Goal: Task Accomplishment & Management: Manage account settings

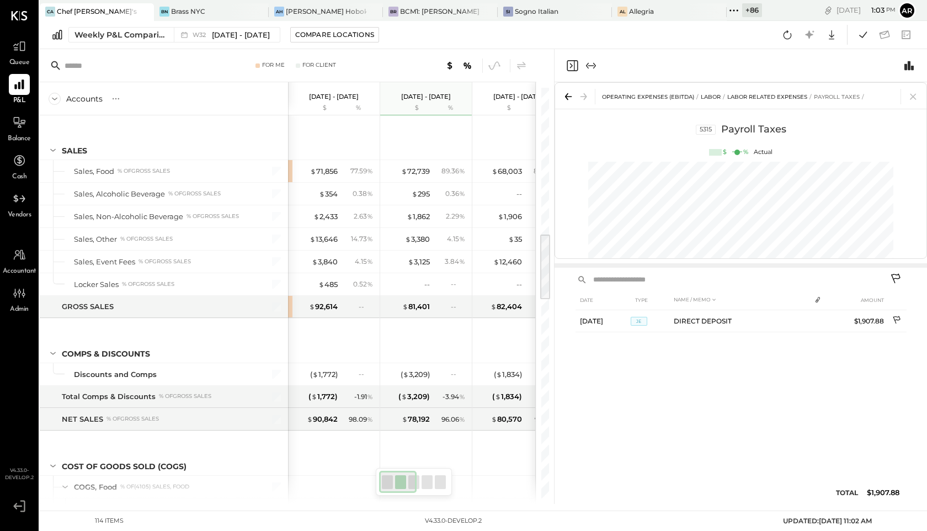
scroll to position [883, 0]
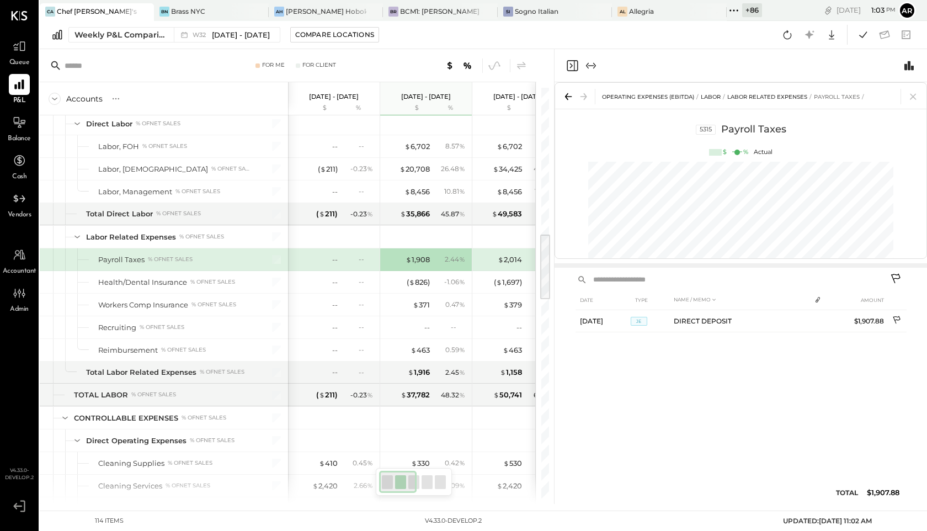
click at [573, 64] on icon "Close panel" at bounding box center [572, 65] width 13 height 13
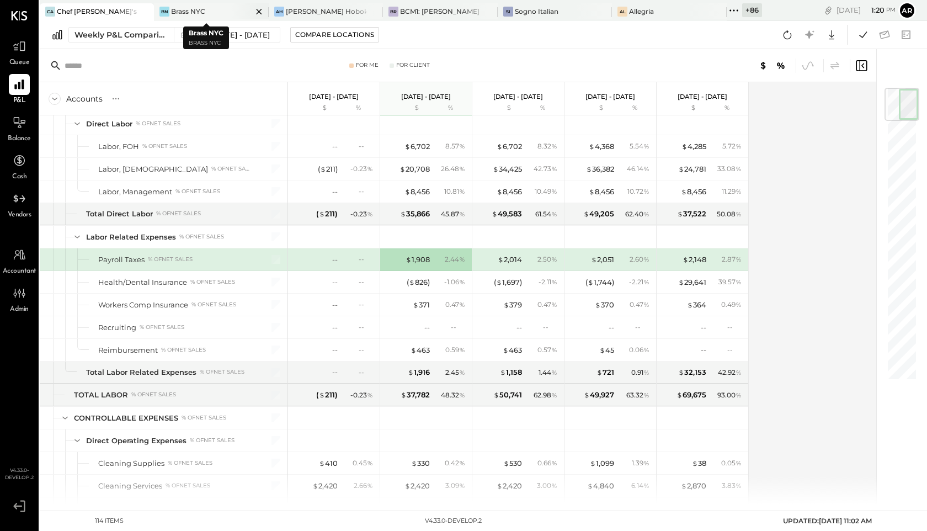
click at [193, 14] on div "Brass NYC" at bounding box center [188, 11] width 34 height 9
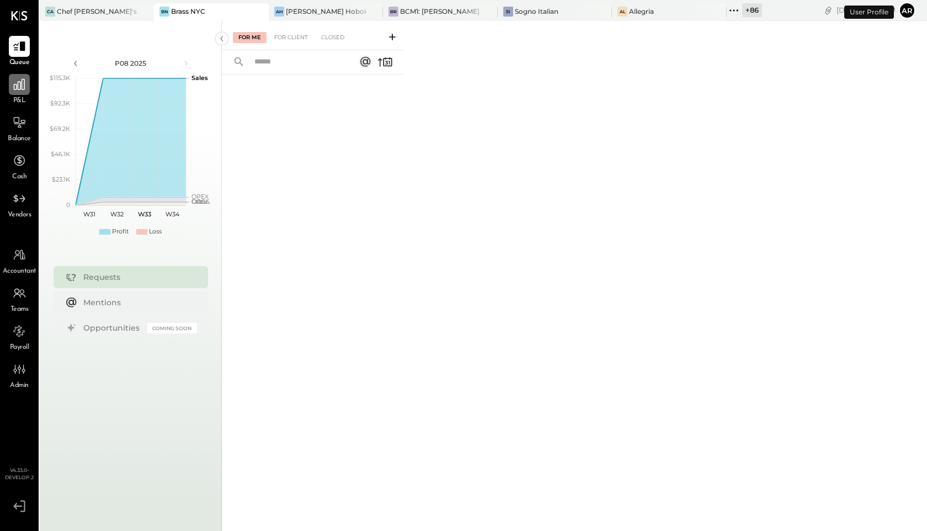
click at [16, 88] on icon at bounding box center [19, 84] width 11 height 11
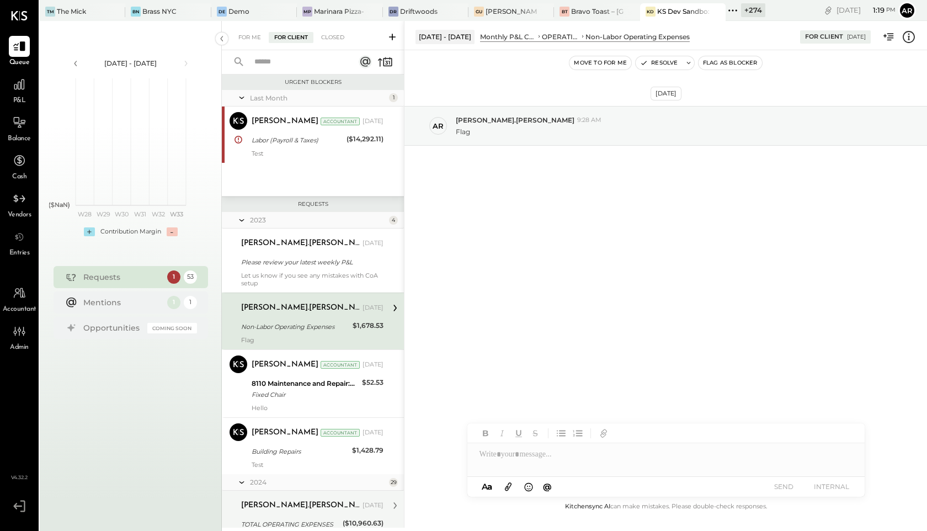
scroll to position [82, 0]
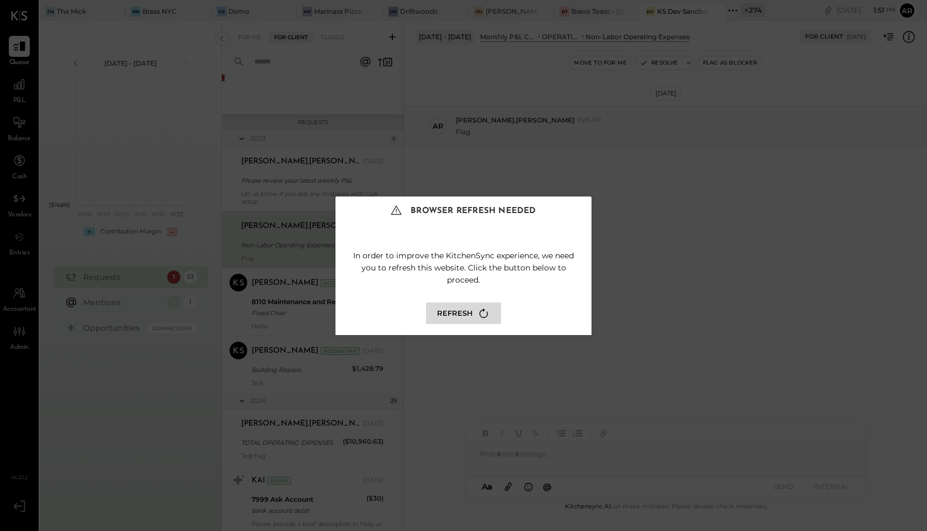
click at [464, 311] on button "Refresh" at bounding box center [463, 313] width 75 height 22
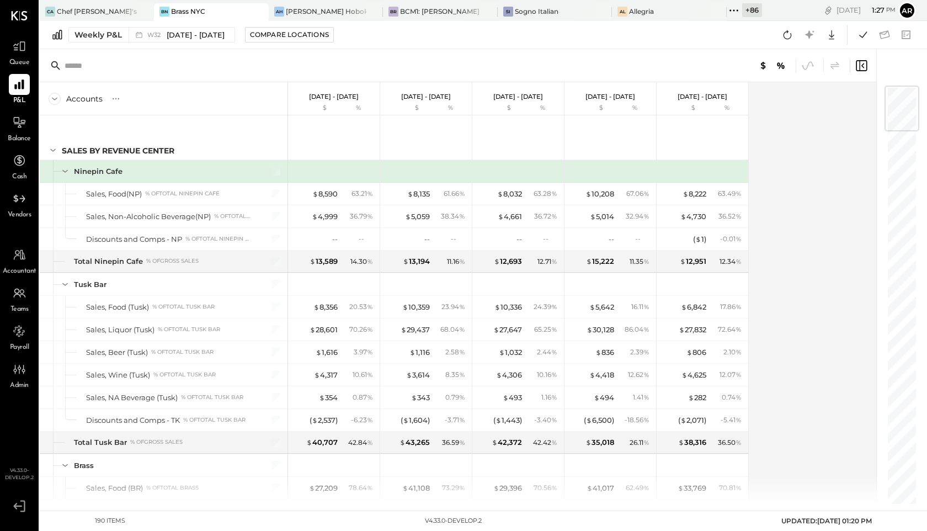
click at [727, 11] on icon at bounding box center [734, 10] width 14 height 14
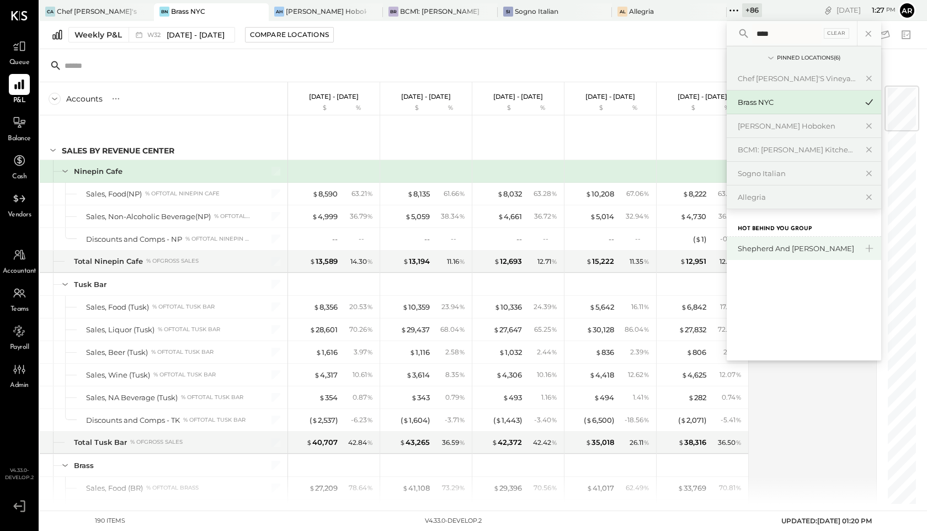
type input "****"
click at [738, 253] on div "Shepherd and [PERSON_NAME]" at bounding box center [797, 248] width 119 height 10
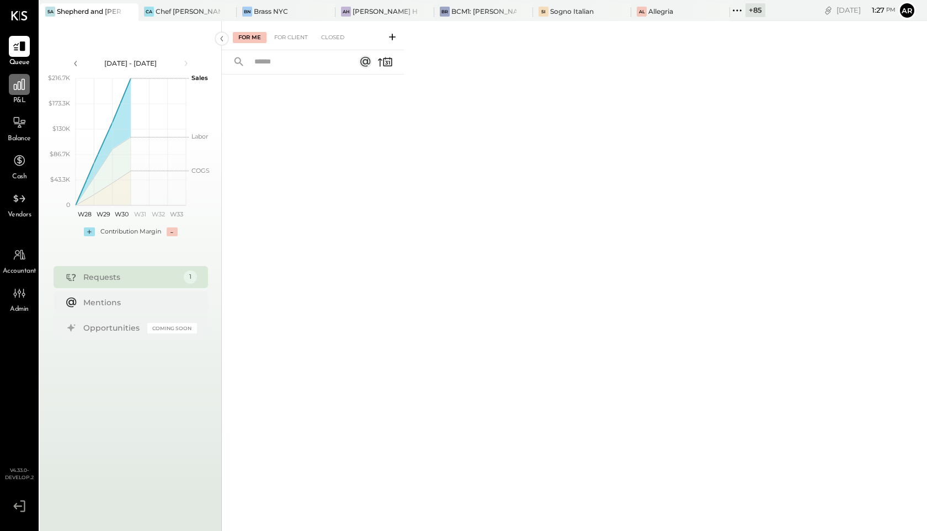
click at [18, 81] on icon at bounding box center [19, 84] width 11 height 11
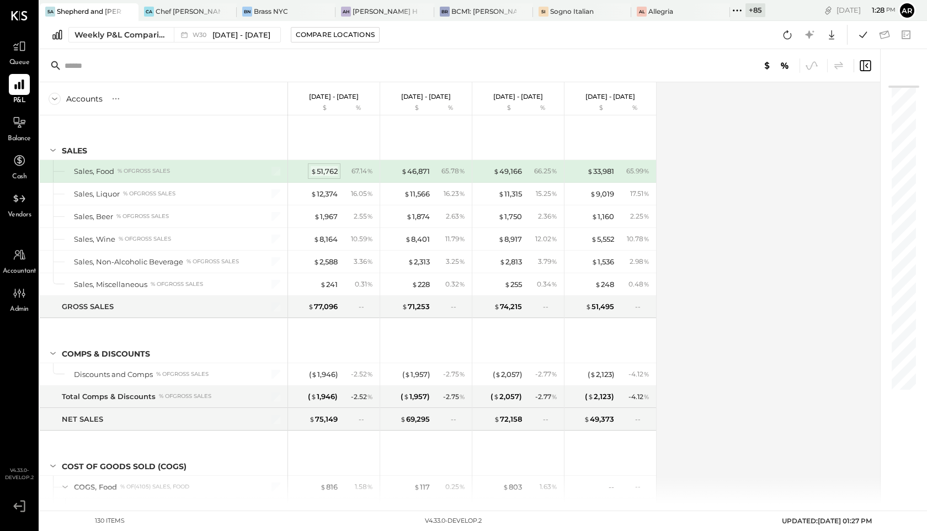
click at [320, 172] on div "$ 51,762" at bounding box center [324, 171] width 27 height 10
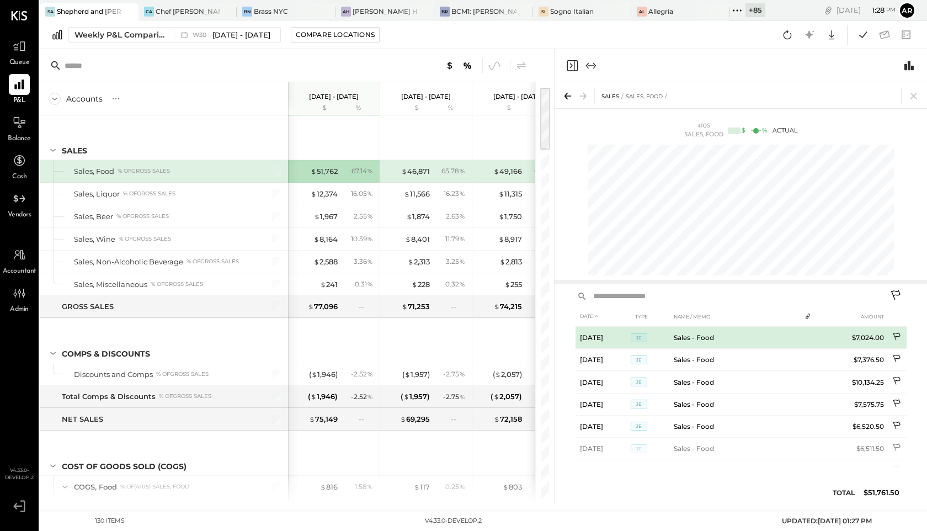
click at [896, 336] on icon at bounding box center [897, 337] width 9 height 10
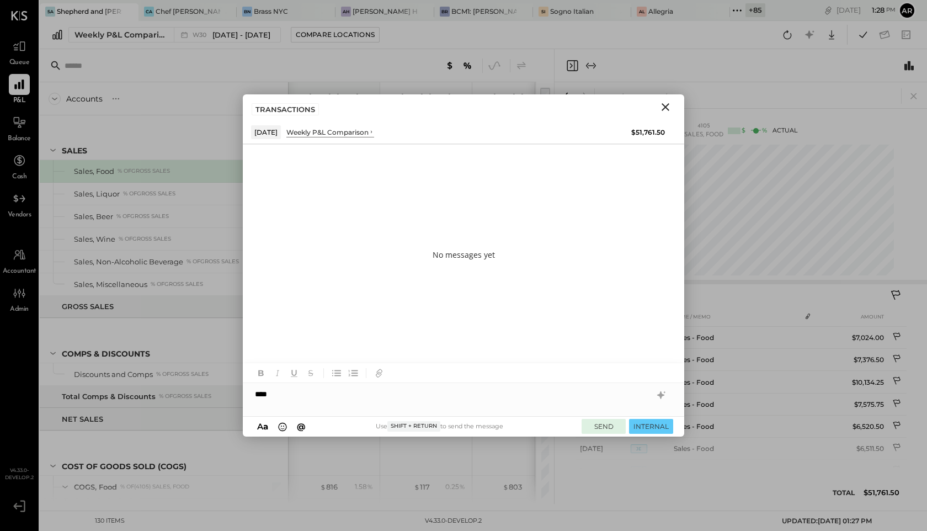
click at [605, 429] on button "SEND" at bounding box center [604, 426] width 44 height 15
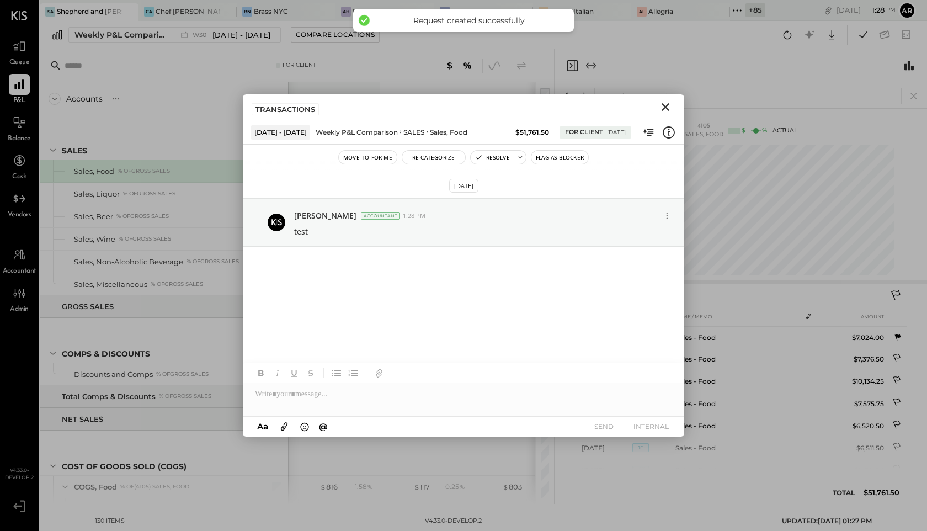
click at [666, 113] on icon "Close" at bounding box center [665, 106] width 13 height 13
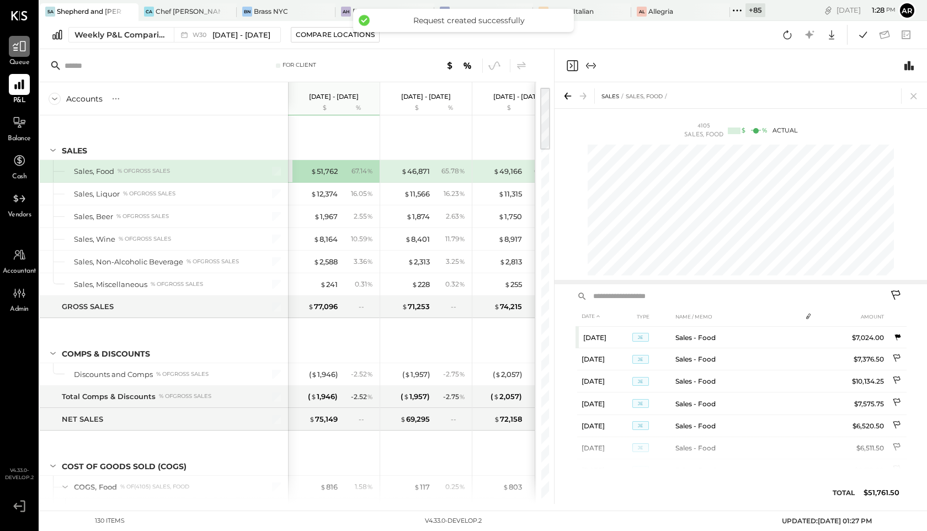
click at [21, 48] on icon at bounding box center [19, 46] width 14 height 14
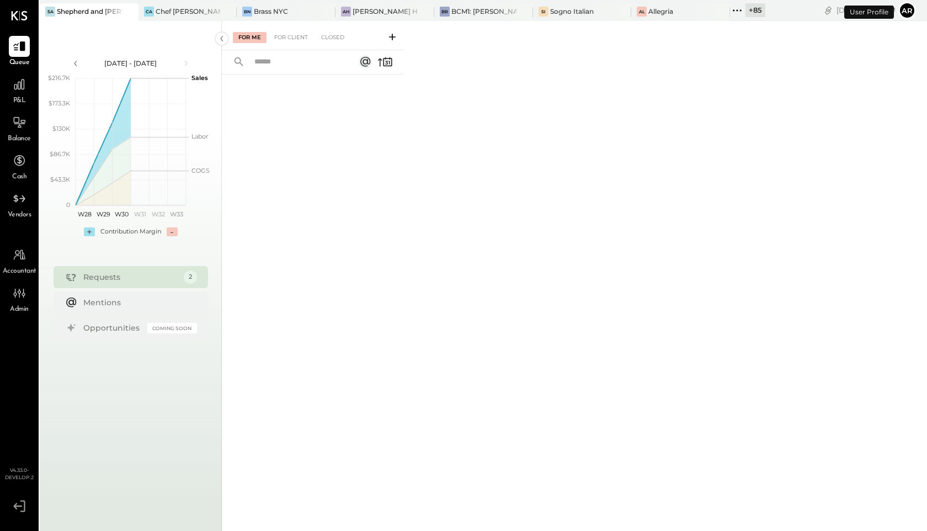
click at [279, 30] on div "For Me For Client Closed" at bounding box center [313, 35] width 182 height 29
click at [282, 36] on div "For Client" at bounding box center [291, 37] width 45 height 11
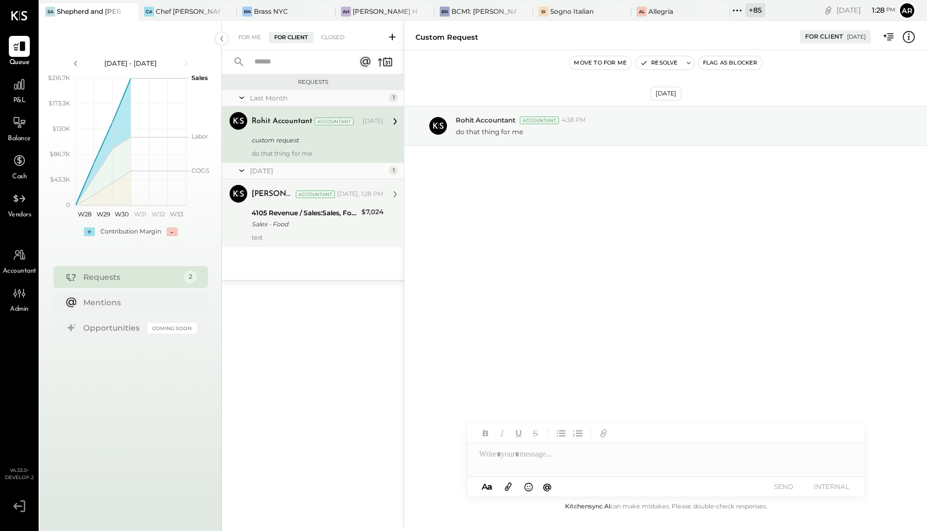
click at [283, 212] on div "4105 Revenue / Sales:Sales, Food" at bounding box center [305, 212] width 107 height 11
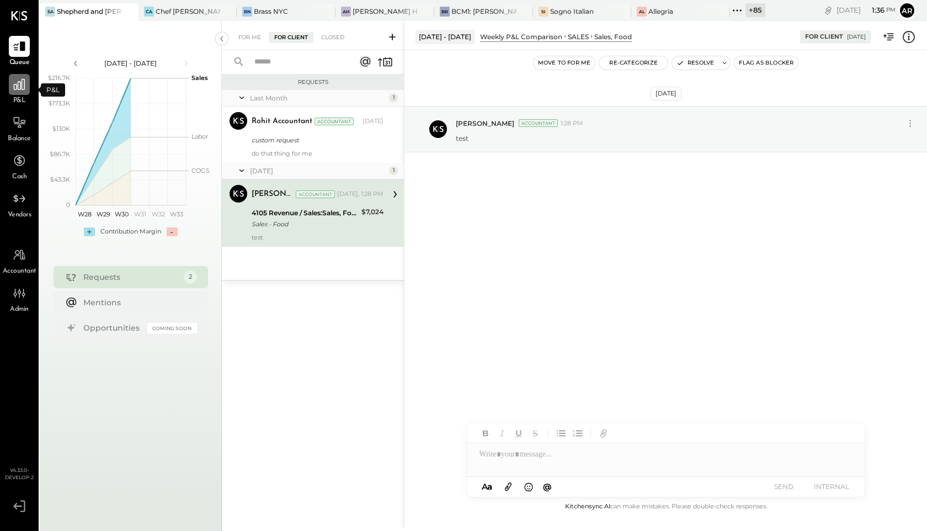
click at [23, 89] on icon at bounding box center [19, 84] width 11 height 11
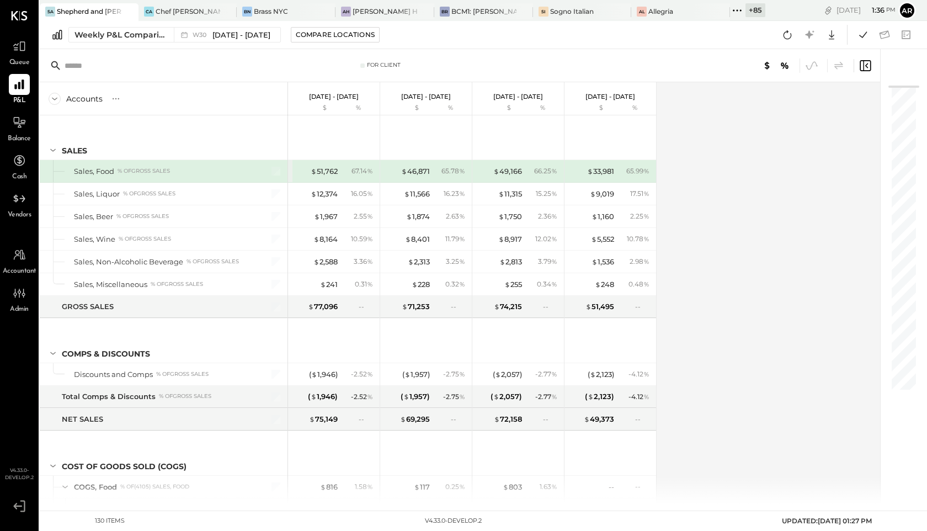
click at [28, 268] on span "Accountant" at bounding box center [20, 272] width 34 height 10
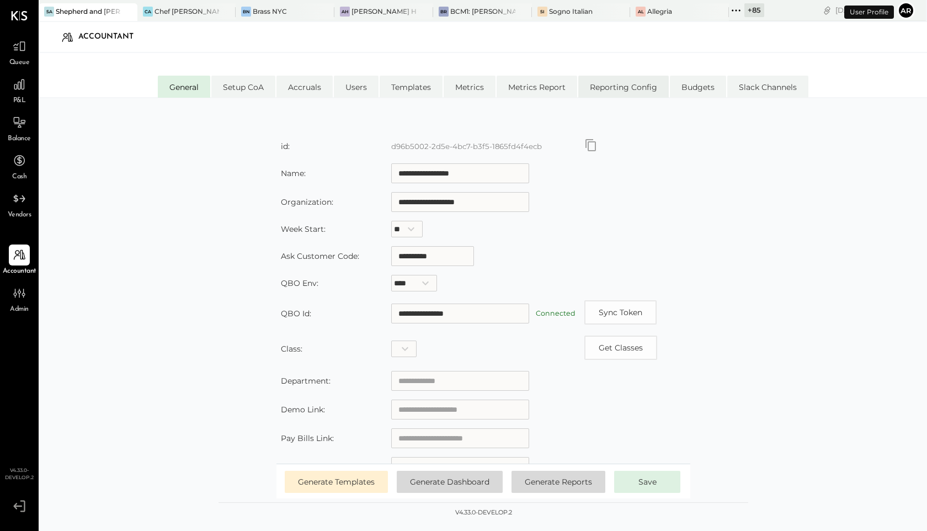
click at [623, 94] on li "Reporting Config" at bounding box center [623, 87] width 91 height 22
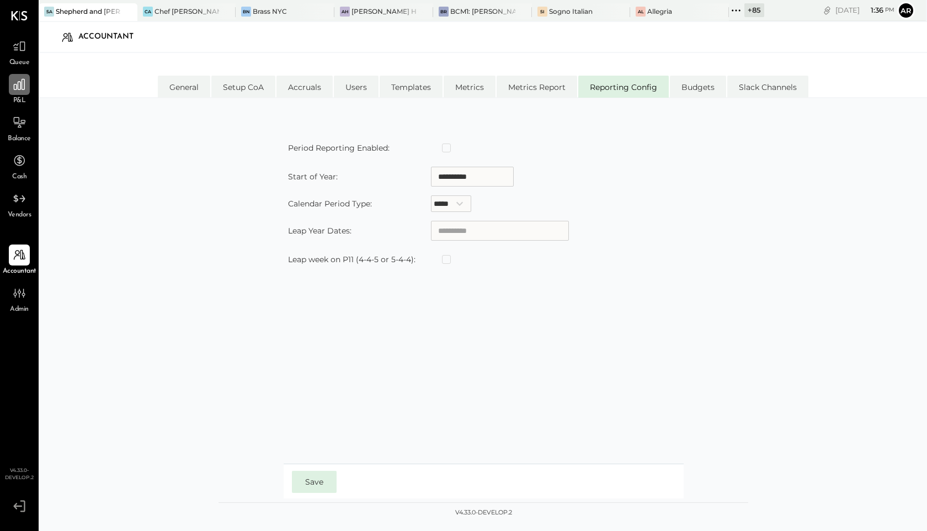
click at [17, 88] on icon at bounding box center [19, 84] width 11 height 11
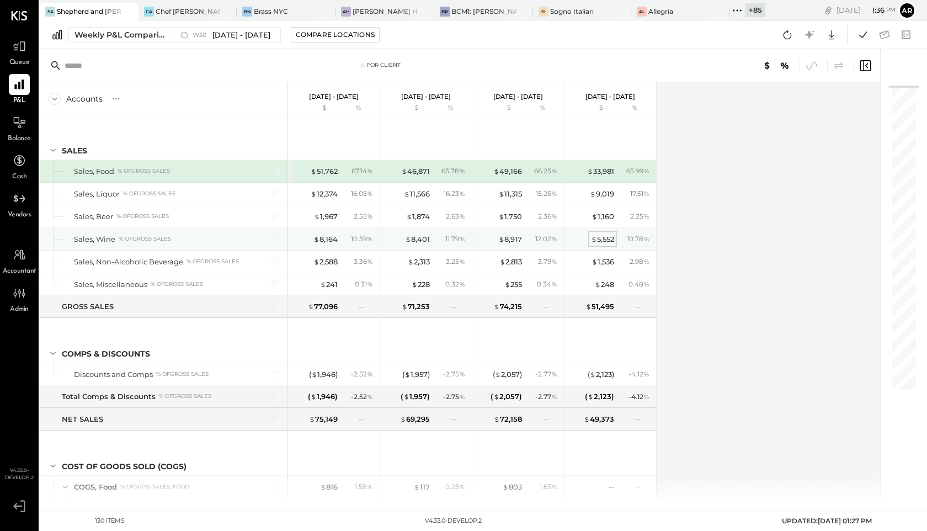
click at [608, 237] on div "$ 5,552" at bounding box center [602, 239] width 23 height 10
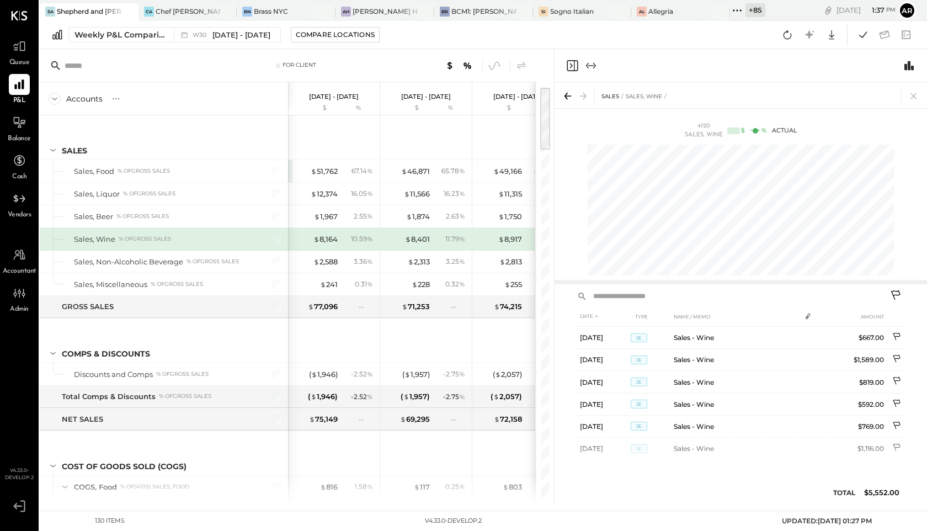
click at [572, 63] on icon "Close panel" at bounding box center [572, 65] width 13 height 13
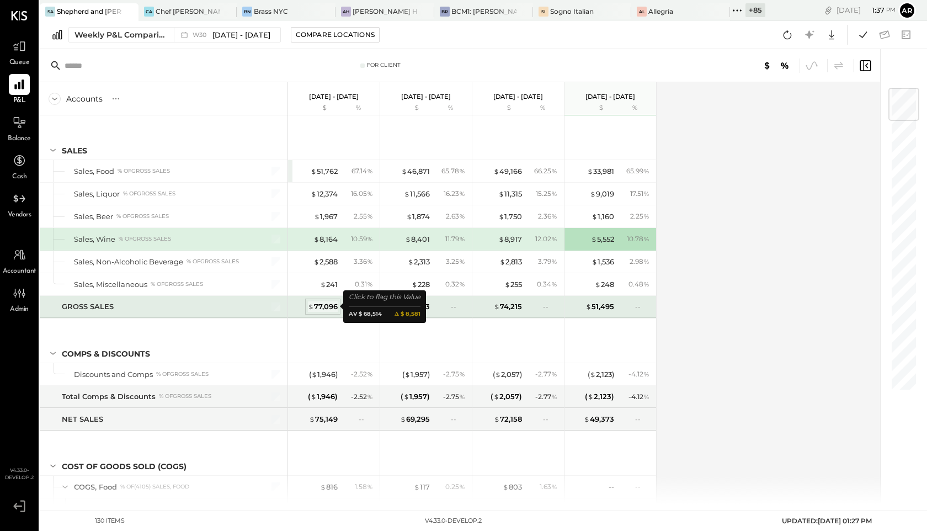
click at [324, 306] on div "$ 77,096" at bounding box center [323, 306] width 30 height 10
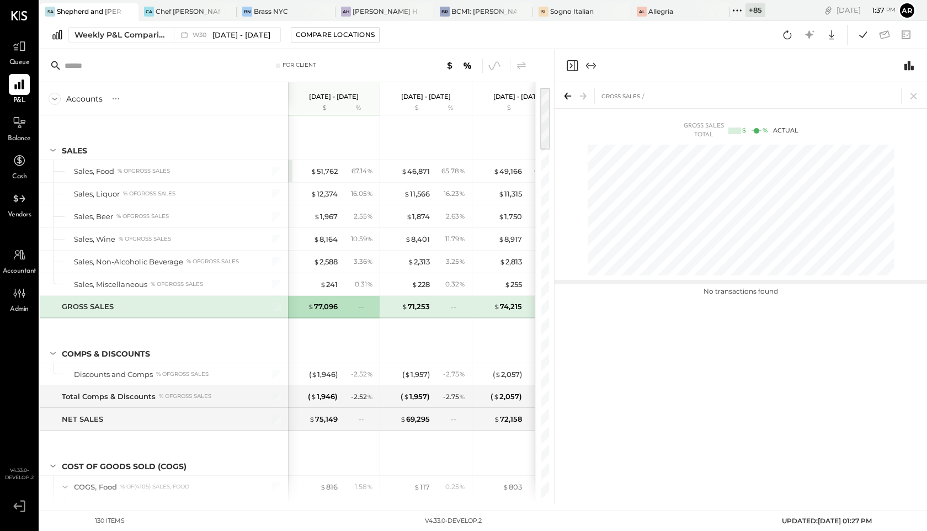
click at [569, 63] on icon "Close panel" at bounding box center [572, 65] width 13 height 13
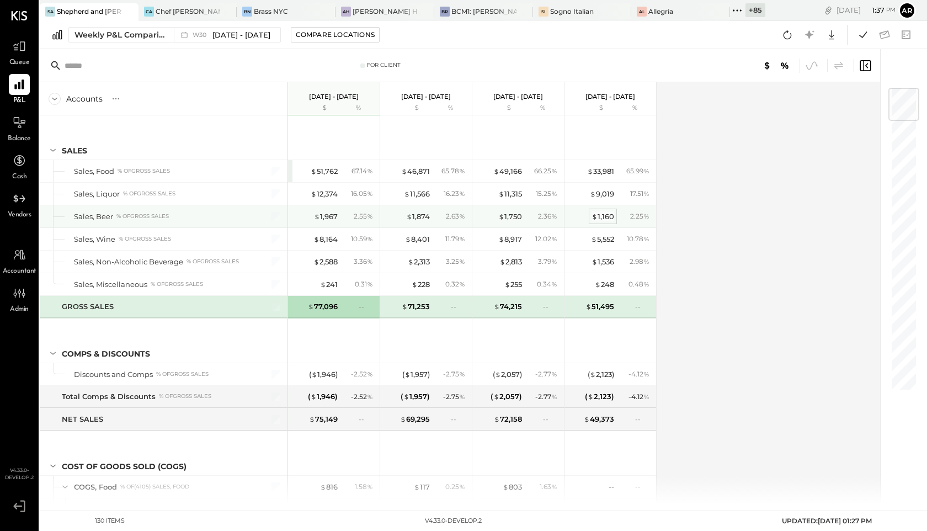
click at [602, 215] on div "$ 1,160" at bounding box center [603, 216] width 23 height 10
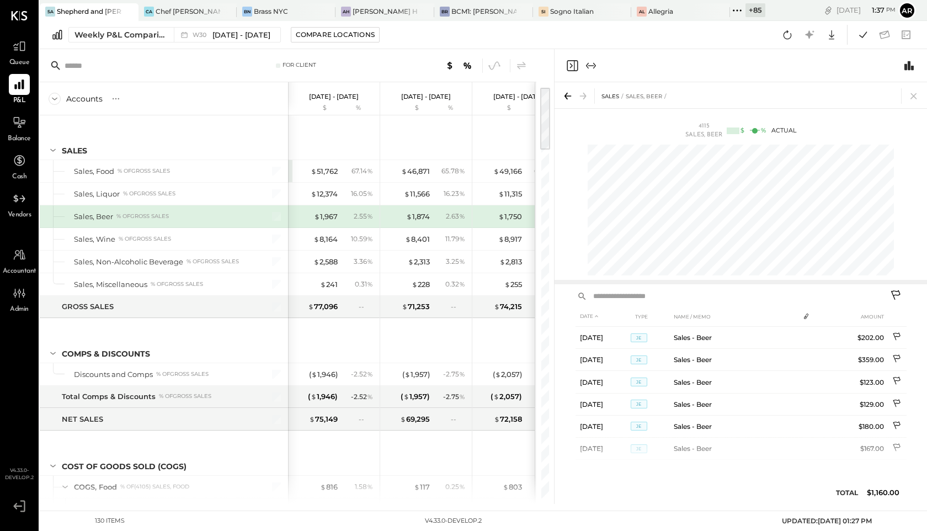
click at [893, 291] on icon at bounding box center [895, 294] width 9 height 9
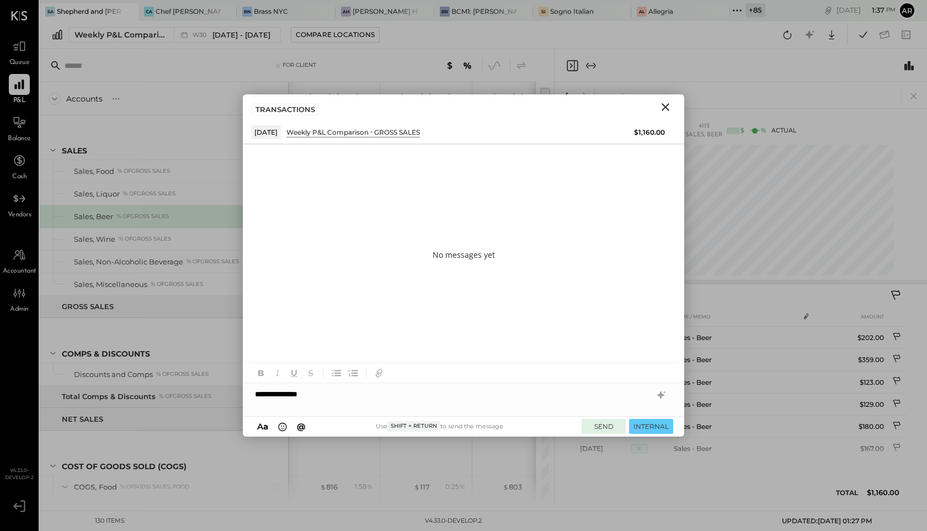
click at [603, 432] on button "SEND" at bounding box center [604, 426] width 44 height 15
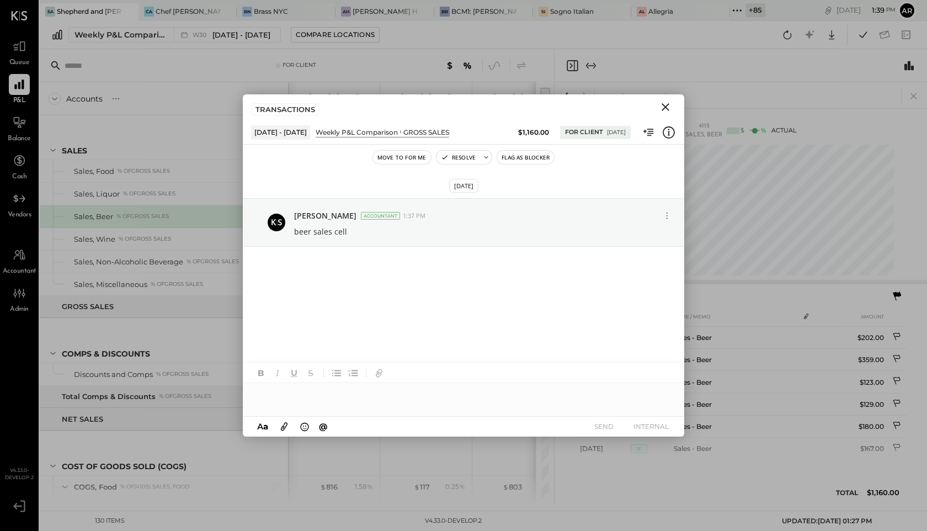
click at [406, 152] on button "Move to for me" at bounding box center [402, 157] width 58 height 13
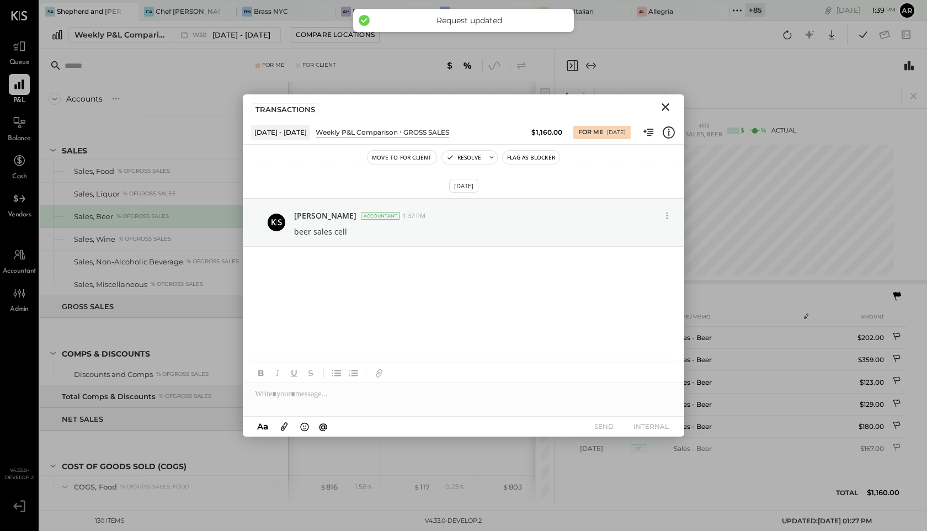
click at [664, 107] on icon "Close" at bounding box center [665, 106] width 13 height 13
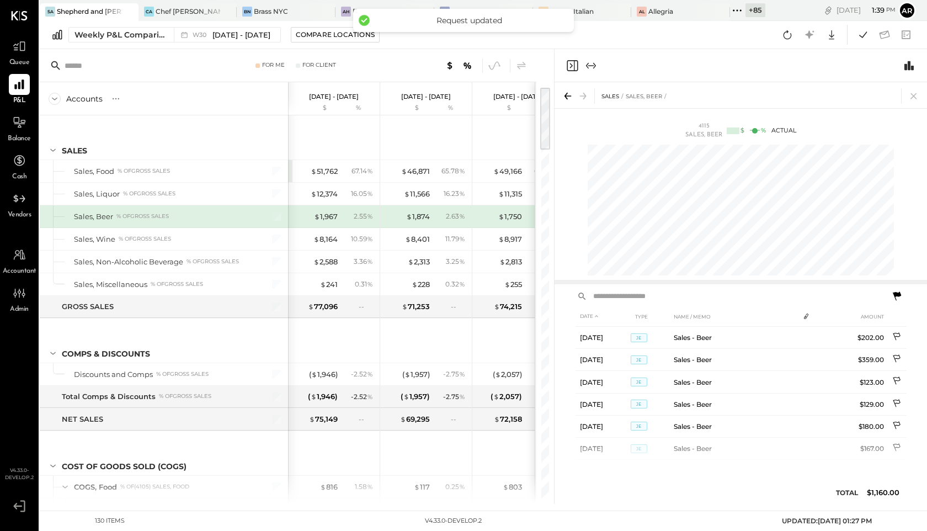
click at [898, 296] on icon at bounding box center [897, 295] width 8 height 9
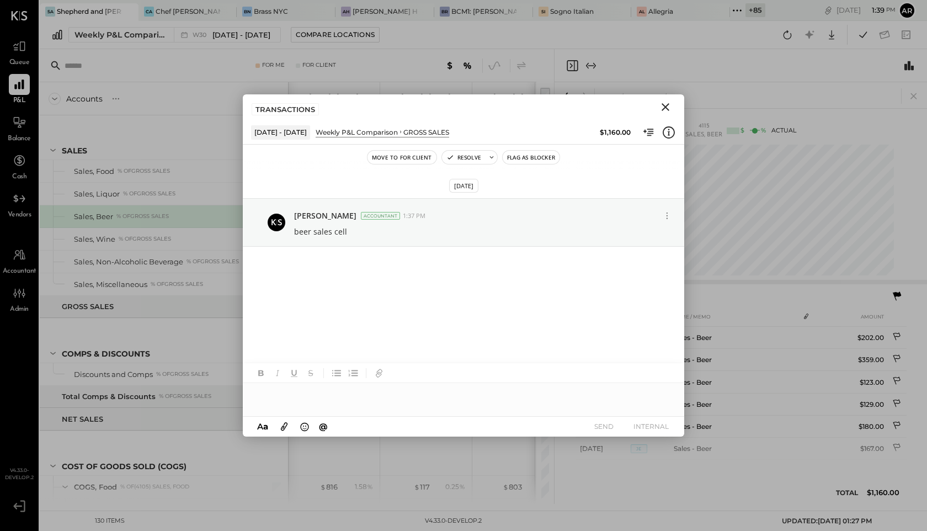
click at [664, 104] on icon "Close" at bounding box center [665, 106] width 13 height 13
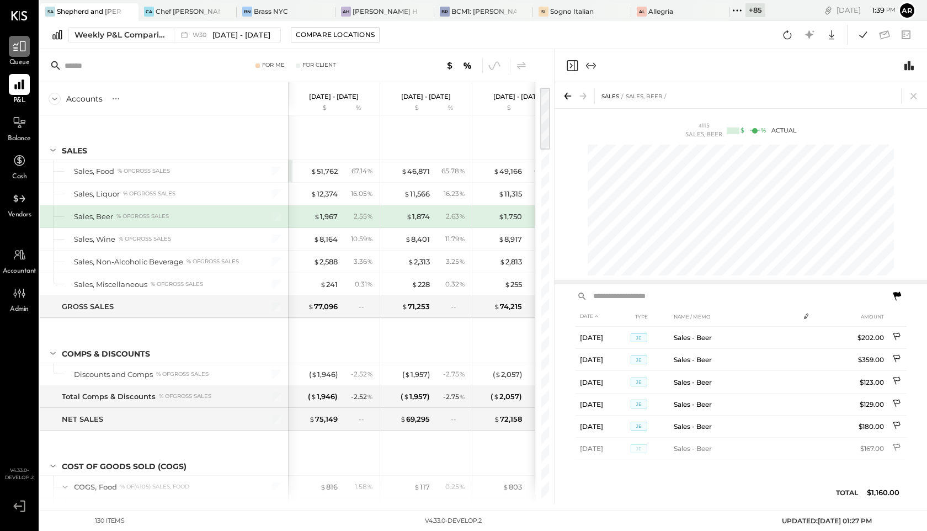
click at [21, 48] on icon at bounding box center [19, 46] width 14 height 14
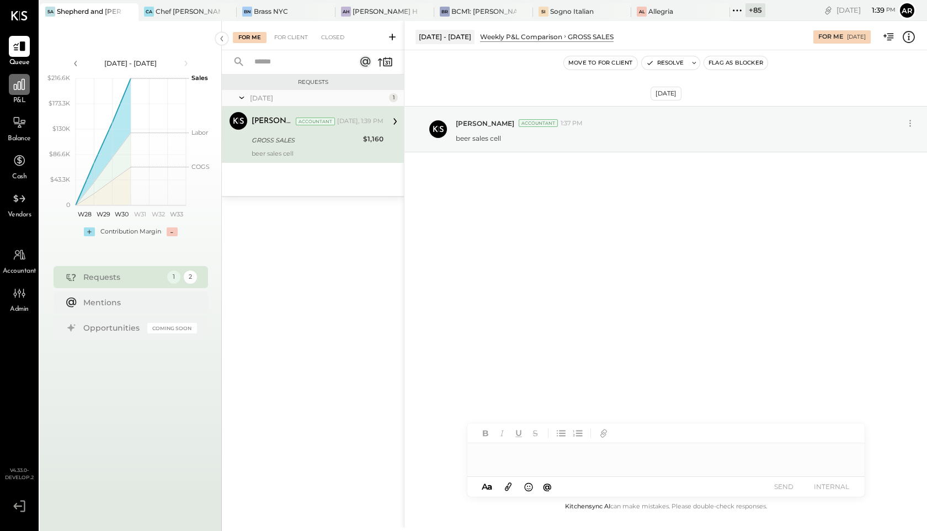
click at [22, 89] on icon at bounding box center [19, 84] width 14 height 14
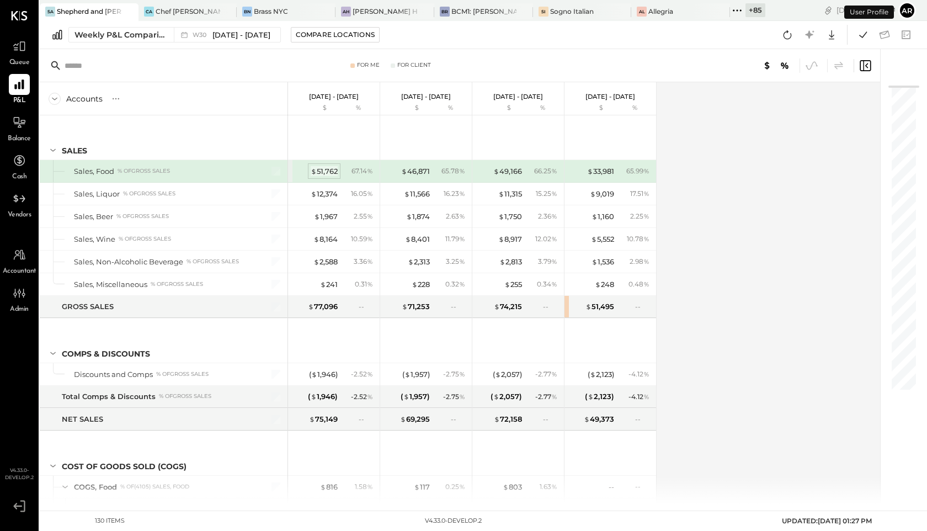
click at [316, 173] on div "$ 51,762" at bounding box center [324, 171] width 27 height 10
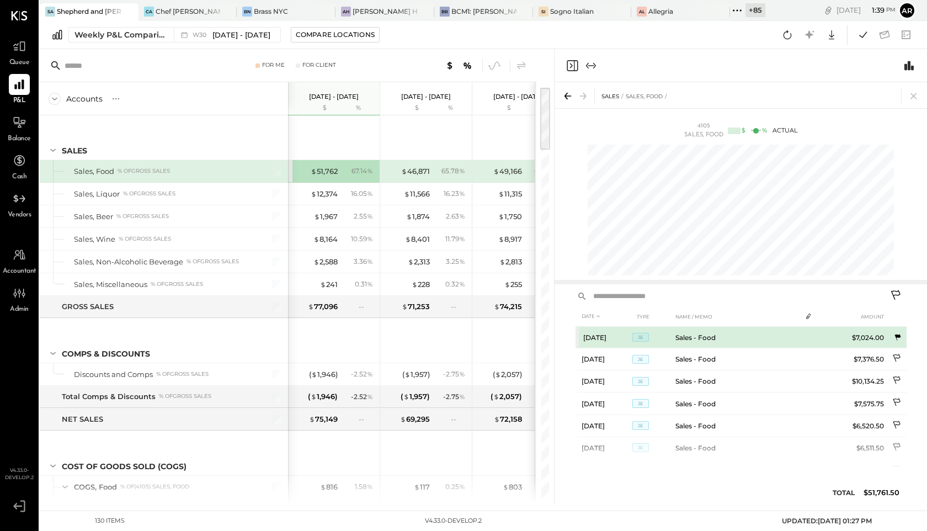
click at [899, 334] on icon at bounding box center [897, 337] width 9 height 9
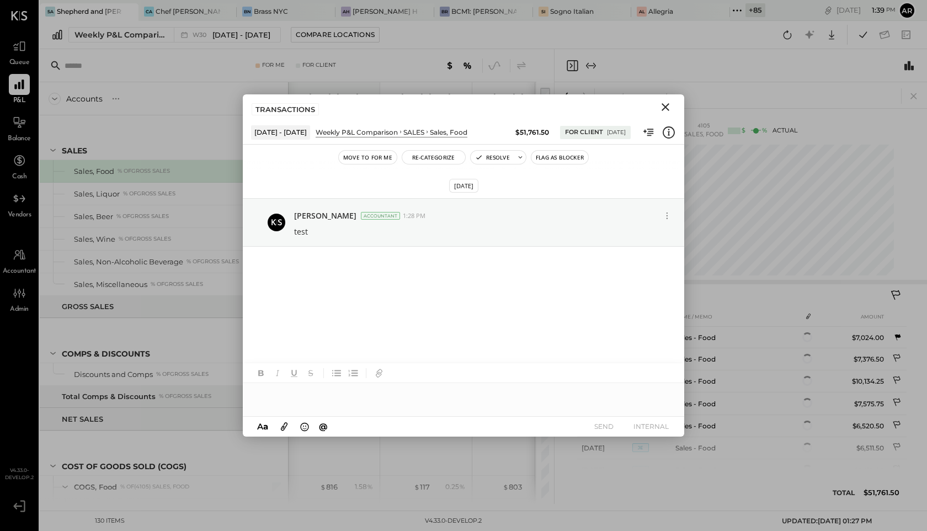
click at [669, 105] on icon "Close" at bounding box center [665, 106] width 13 height 13
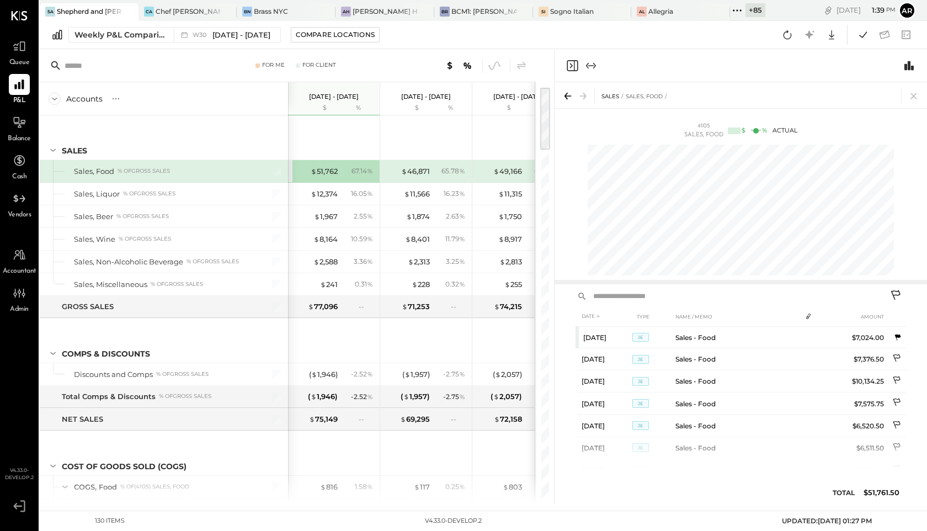
click at [566, 66] on icon "Close panel" at bounding box center [572, 65] width 13 height 13
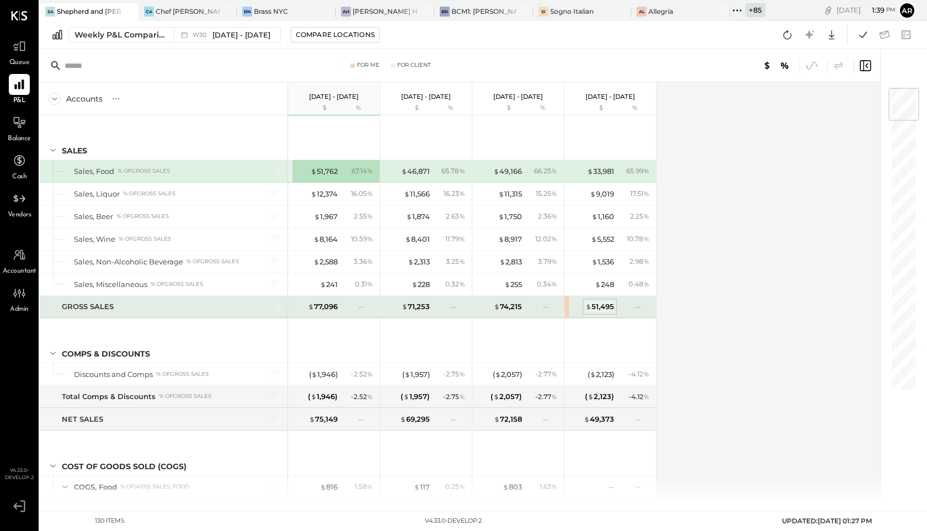
click at [593, 306] on div "$ 51,495" at bounding box center [599, 306] width 29 height 10
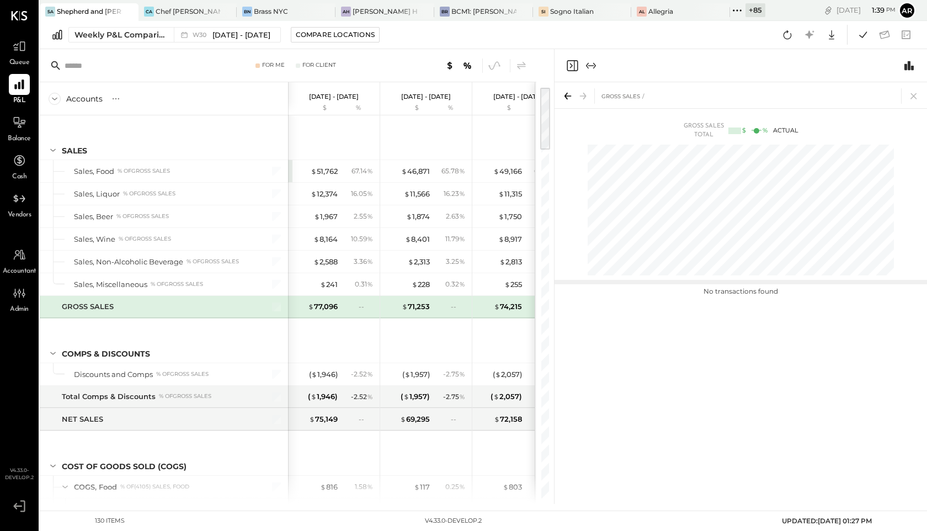
click at [572, 59] on icon "Close panel" at bounding box center [572, 65] width 13 height 13
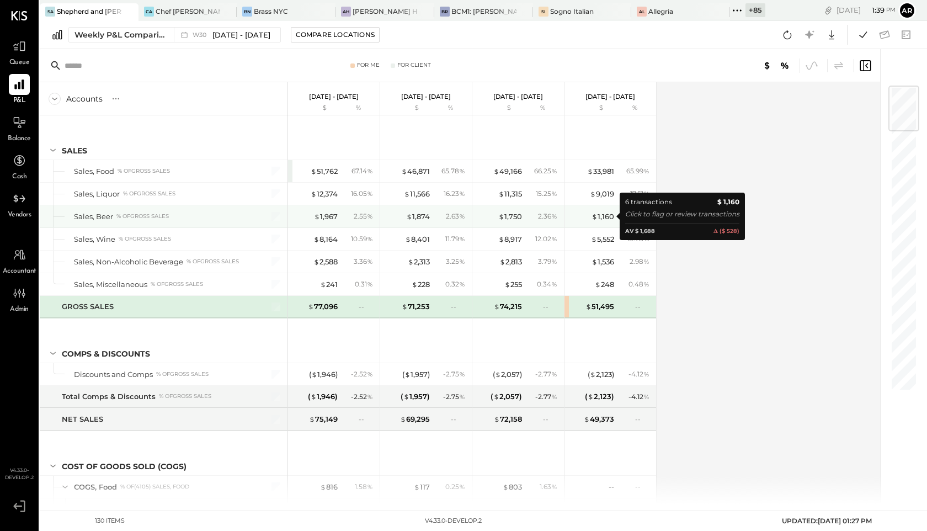
click at [590, 216] on div "$ 1,160" at bounding box center [592, 216] width 44 height 10
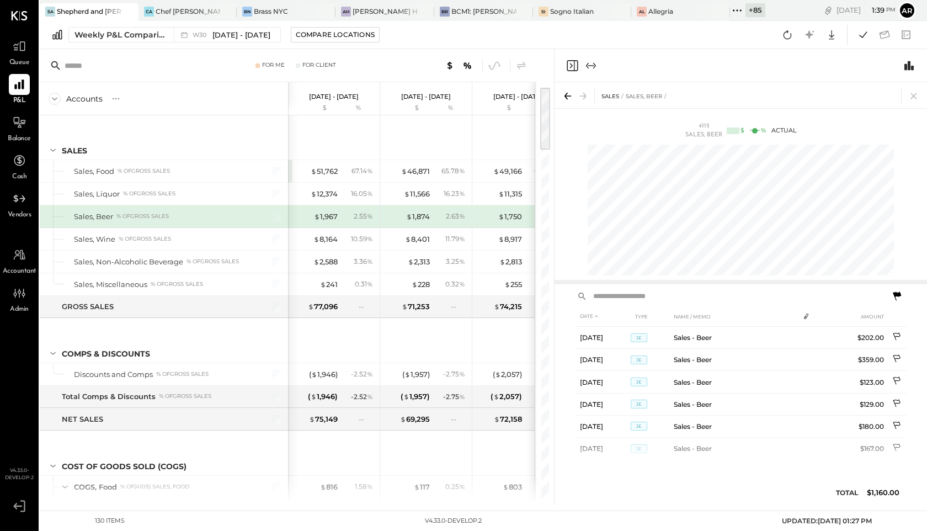
click at [894, 295] on icon at bounding box center [897, 295] width 8 height 9
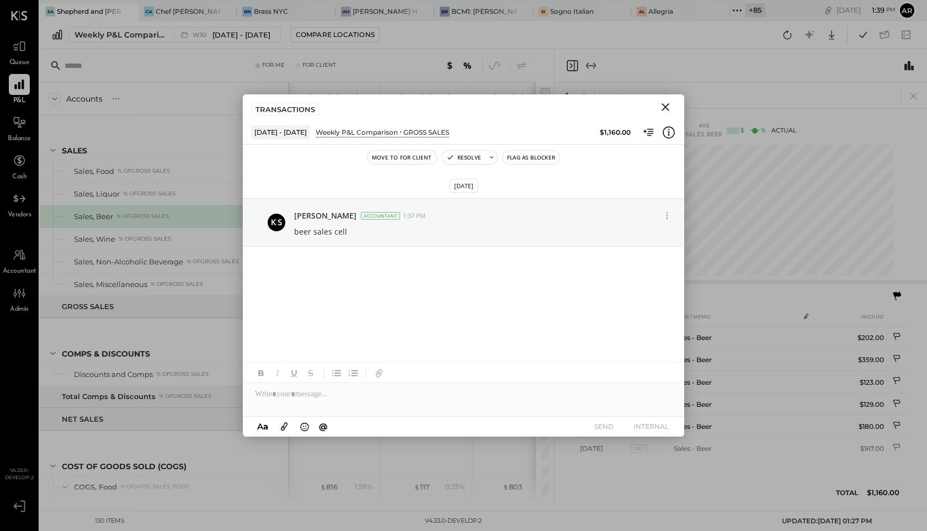
click at [662, 103] on icon "Close" at bounding box center [666, 107] width 8 height 8
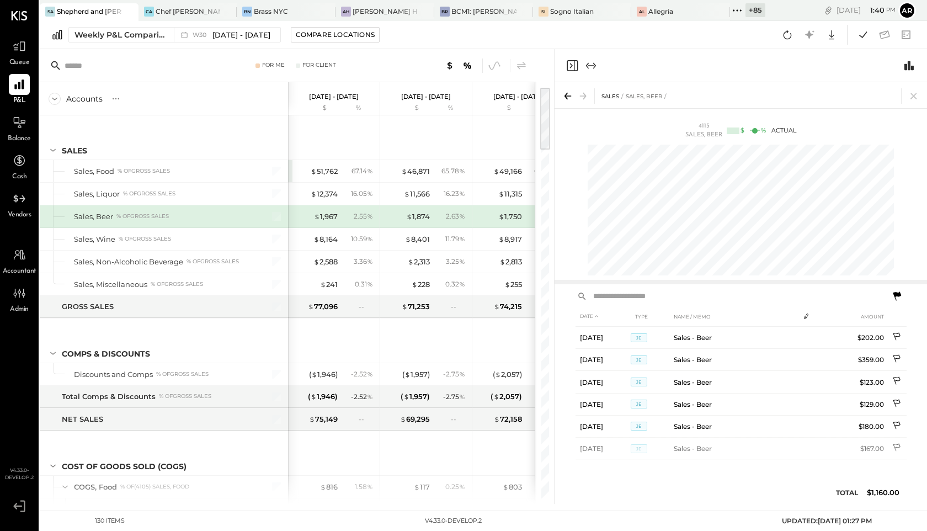
click at [574, 66] on icon "Close panel" at bounding box center [572, 65] width 11 height 11
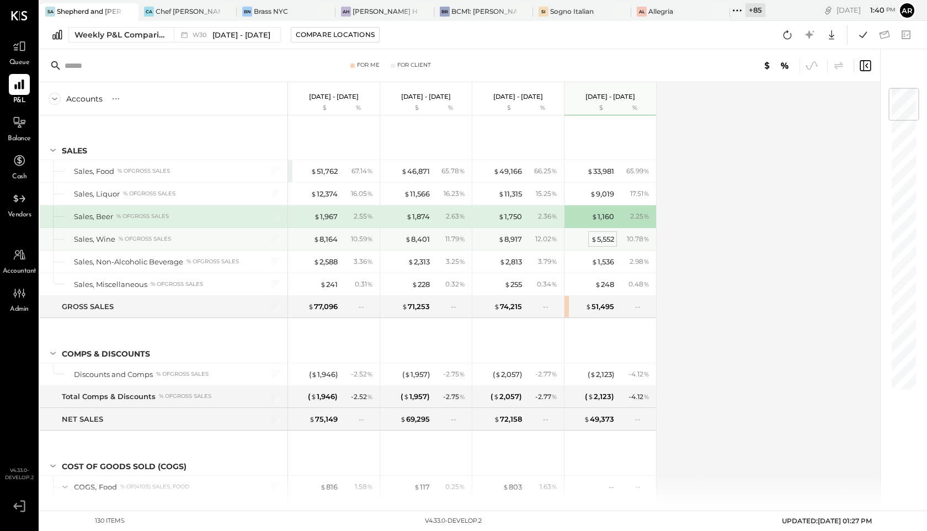
click at [602, 242] on div "$ 5,552" at bounding box center [602, 239] width 23 height 10
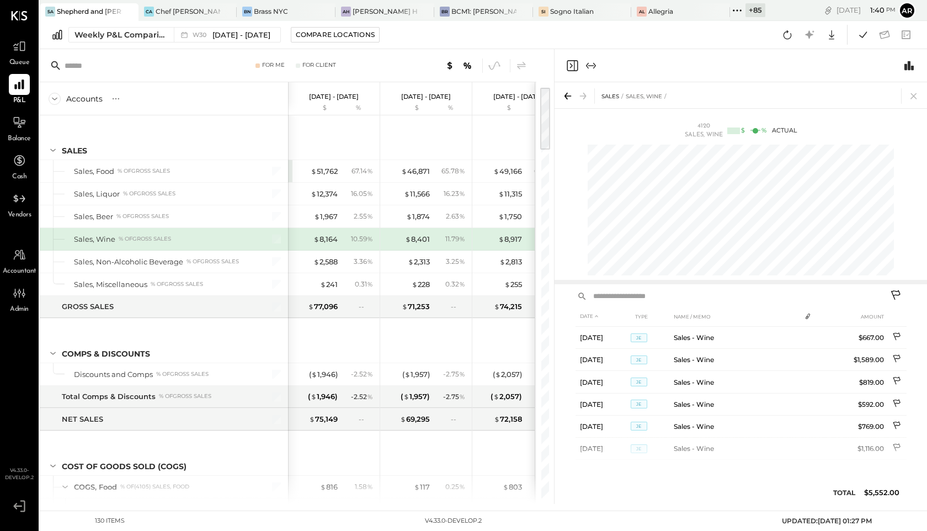
click at [573, 71] on icon "Close panel" at bounding box center [572, 65] width 13 height 13
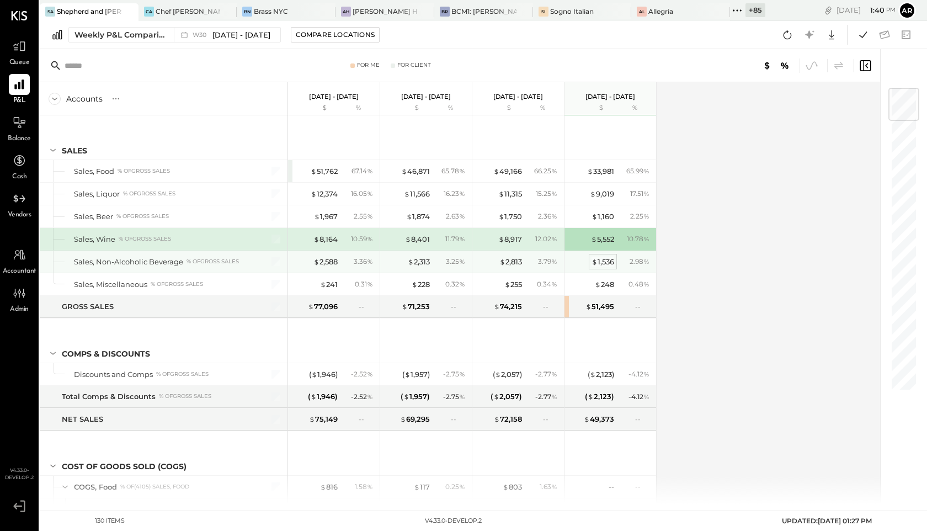
click at [600, 260] on div "$ 1,536" at bounding box center [603, 262] width 23 height 10
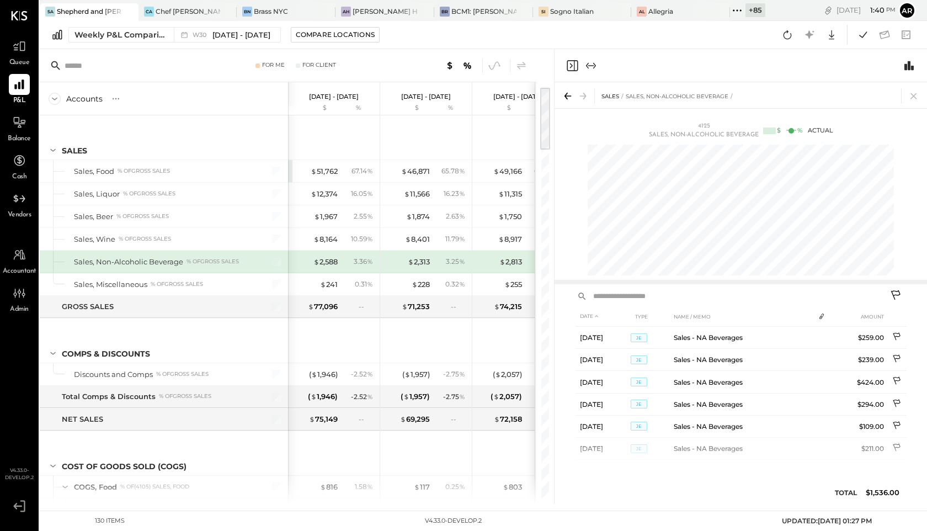
click at [892, 287] on button at bounding box center [897, 296] width 20 height 20
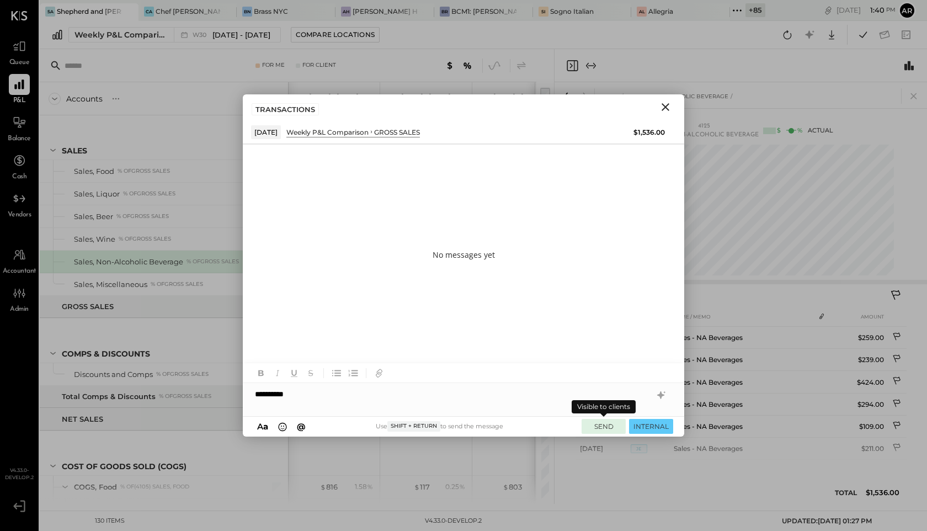
click at [596, 428] on button "SEND" at bounding box center [604, 426] width 44 height 15
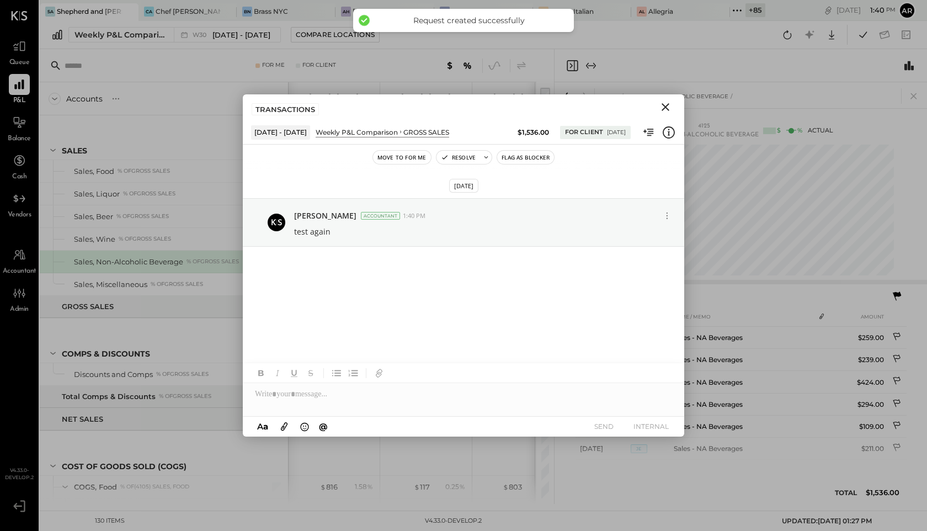
click at [667, 104] on icon "Close" at bounding box center [665, 106] width 13 height 13
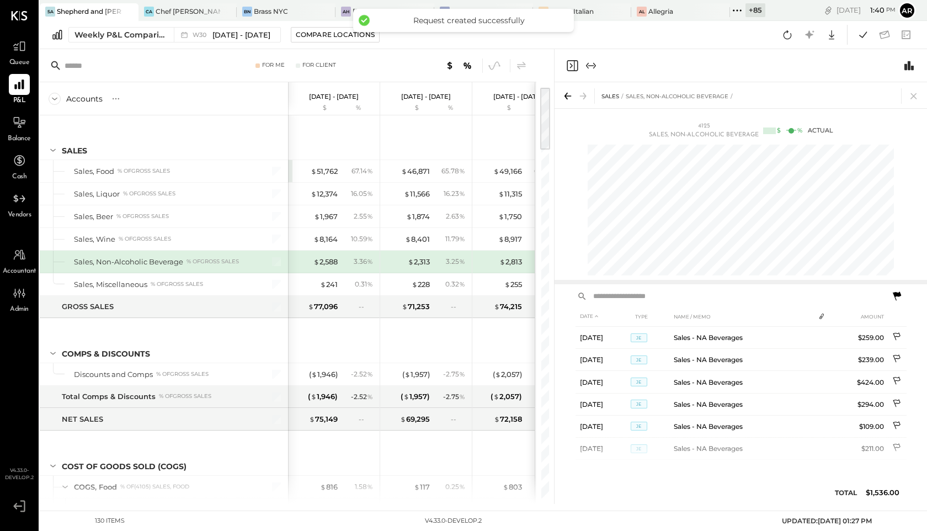
click at [898, 295] on icon at bounding box center [897, 295] width 8 height 9
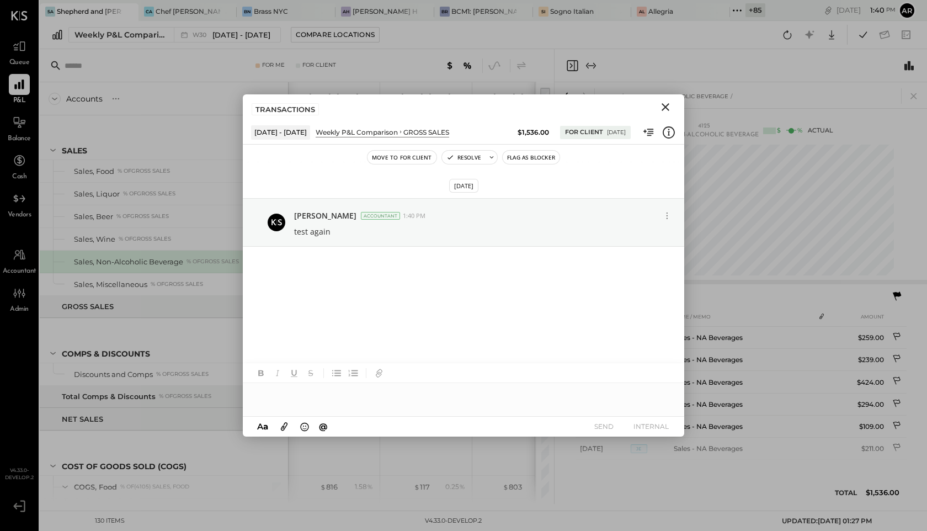
click at [669, 107] on icon "Close" at bounding box center [665, 106] width 13 height 13
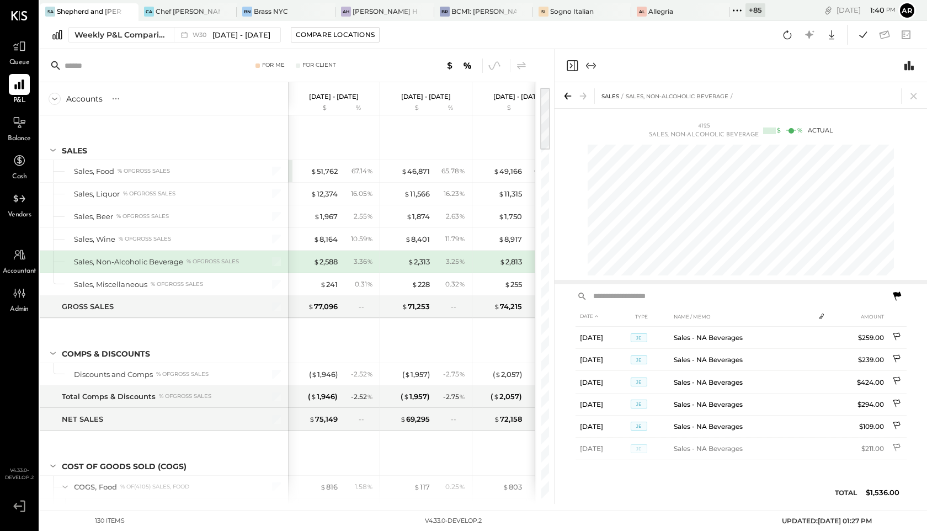
click at [572, 66] on icon "Close panel" at bounding box center [571, 65] width 3 height 5
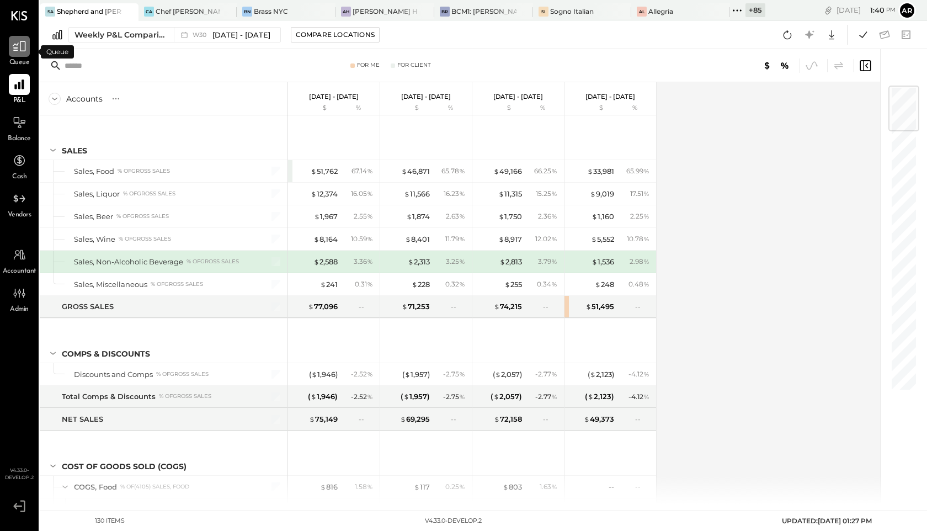
click at [20, 52] on icon at bounding box center [19, 46] width 14 height 14
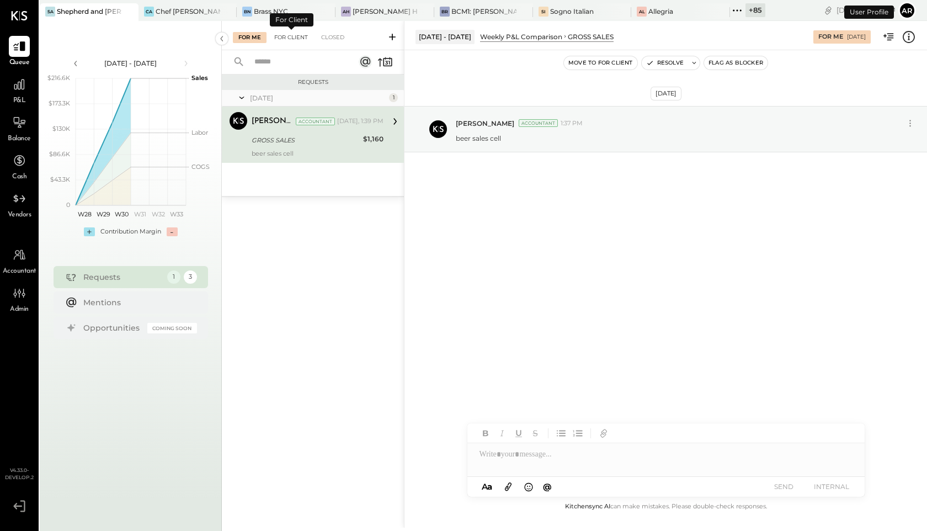
click at [305, 34] on div "For Client" at bounding box center [291, 37] width 45 height 11
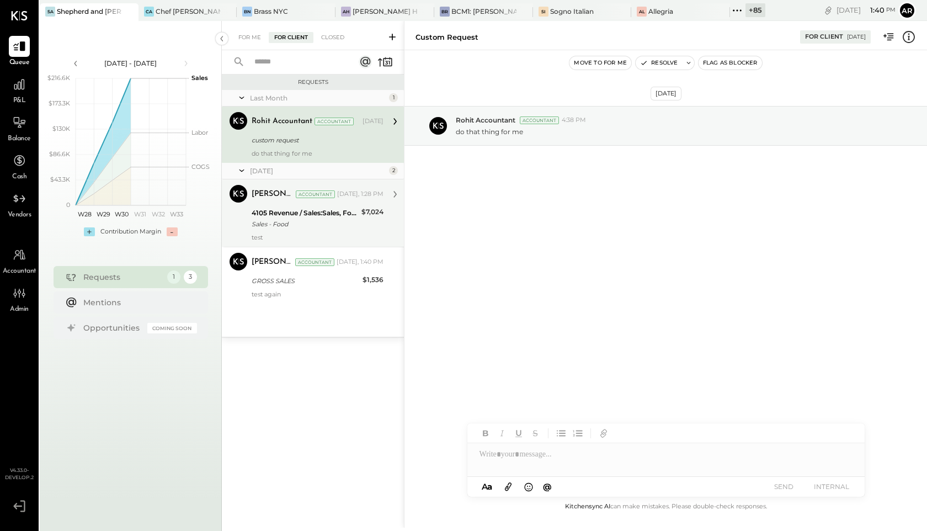
click at [306, 229] on div "Sales - Food" at bounding box center [305, 224] width 107 height 11
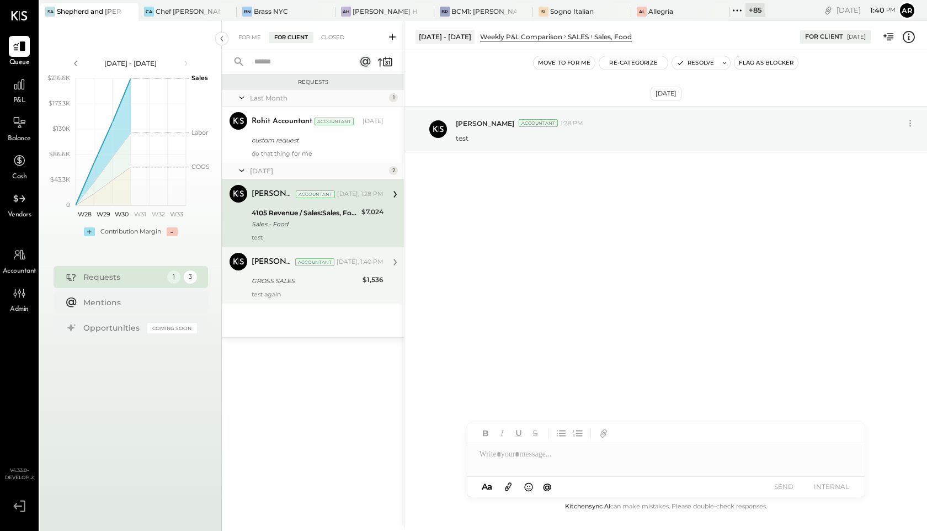
click at [317, 296] on div "test again" at bounding box center [318, 294] width 132 height 8
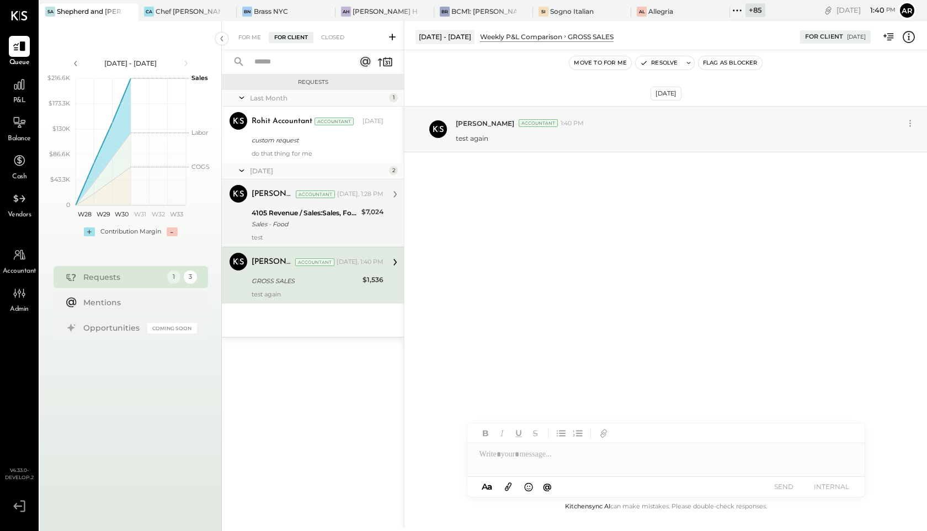
click at [306, 236] on div "test" at bounding box center [318, 237] width 132 height 8
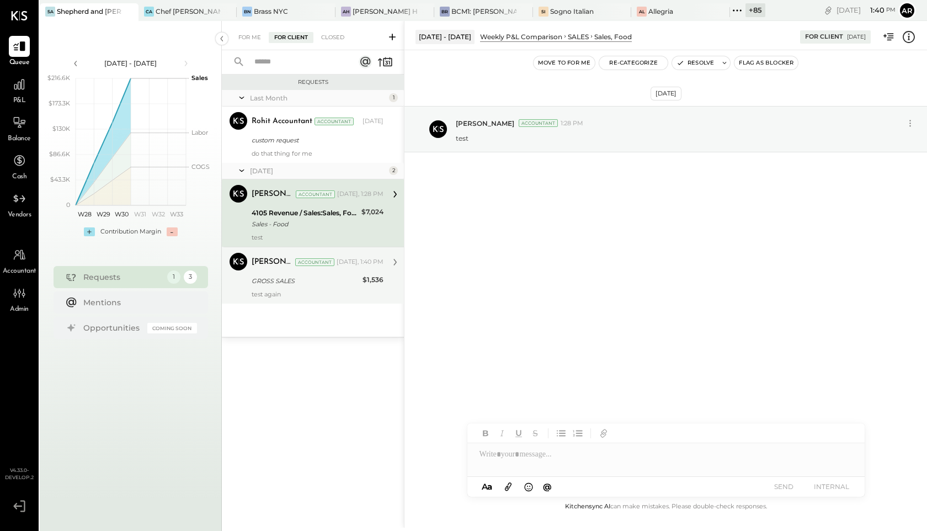
click at [310, 292] on div "test again" at bounding box center [318, 294] width 132 height 8
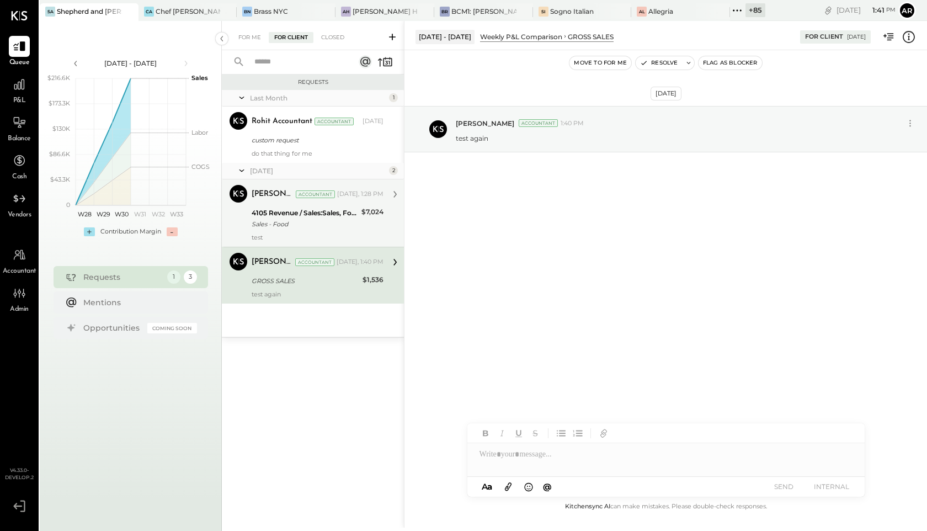
click at [304, 219] on div "Sales - Food" at bounding box center [305, 224] width 107 height 11
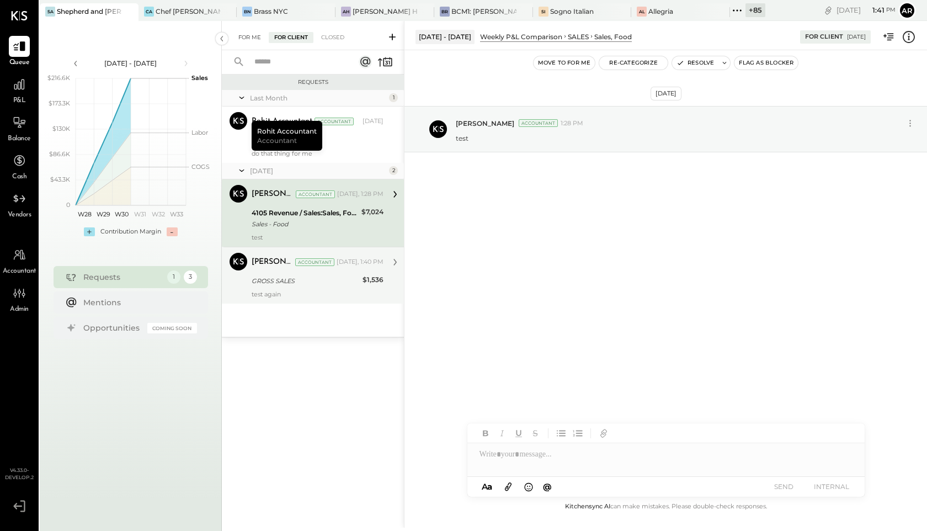
click at [242, 35] on div "For Me" at bounding box center [250, 37] width 34 height 11
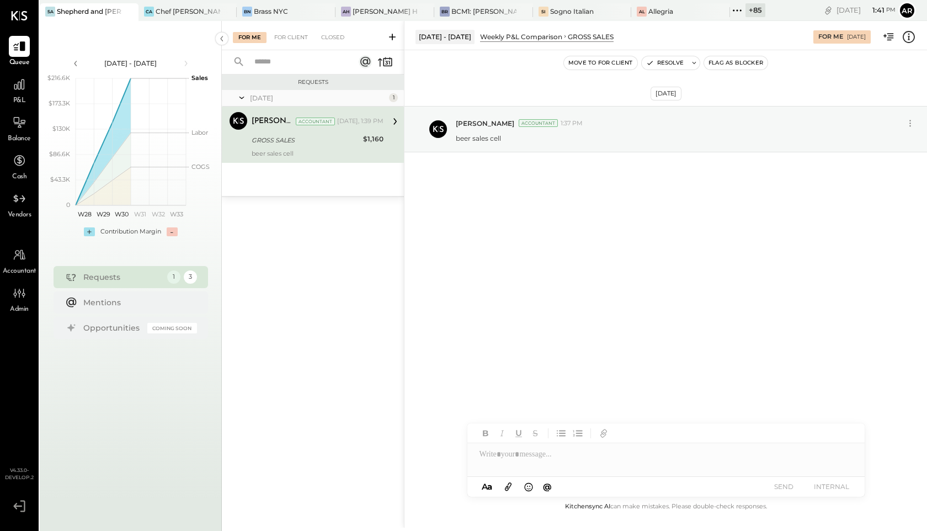
click at [288, 44] on div "For Me For Client Closed" at bounding box center [313, 35] width 182 height 29
click at [281, 30] on div "For Me For Client Closed" at bounding box center [313, 35] width 182 height 29
click at [281, 40] on div "For Client" at bounding box center [291, 37] width 45 height 11
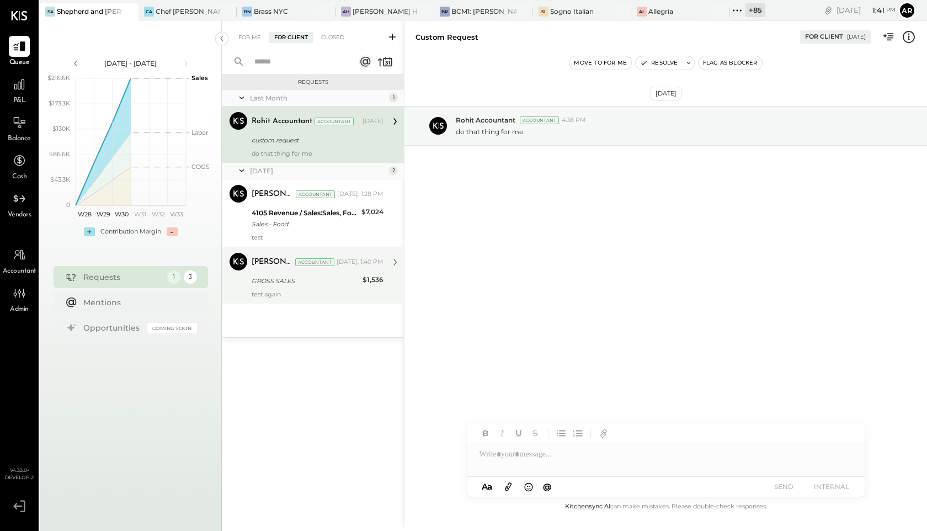
click at [316, 273] on div "[PERSON_NAME] Accountant [DATE], 1:40 PM GROSS SALES $1,536 test again" at bounding box center [318, 275] width 132 height 45
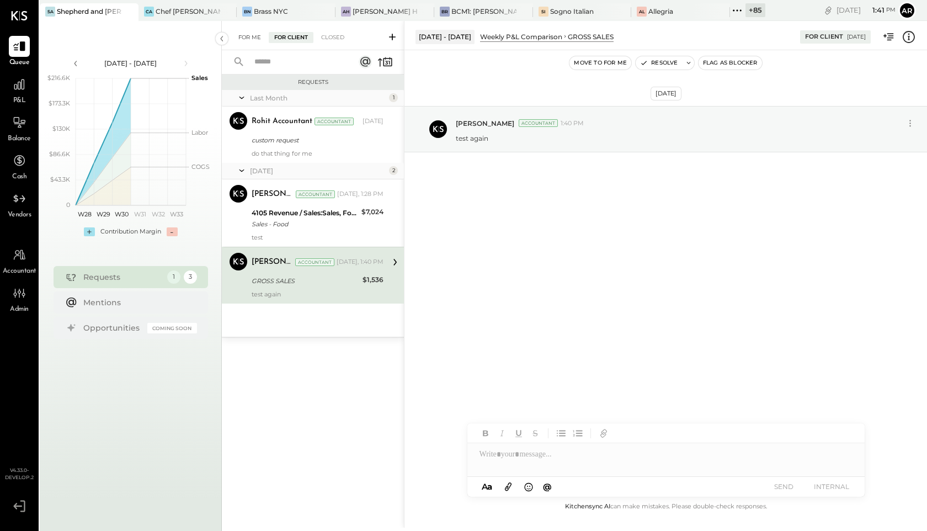
click at [248, 34] on div "For Me" at bounding box center [250, 37] width 34 height 11
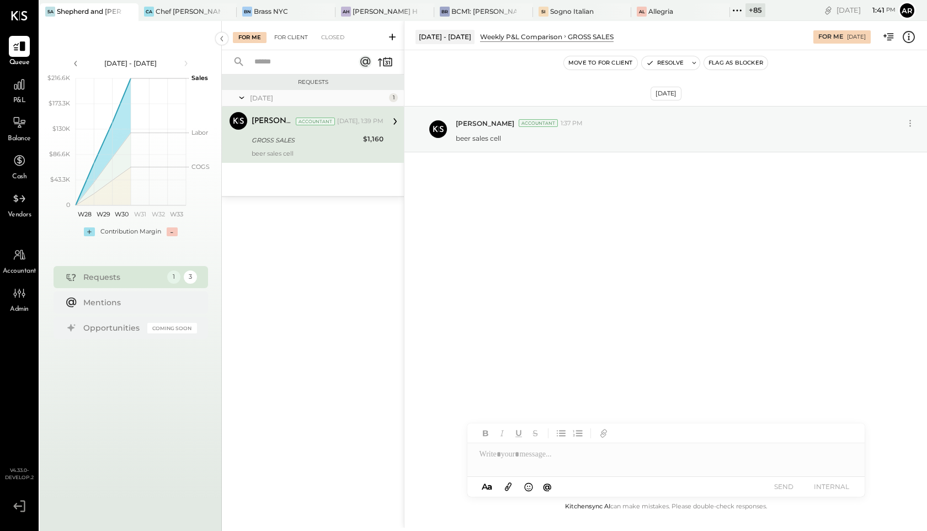
click at [289, 39] on div "For Client" at bounding box center [291, 37] width 45 height 11
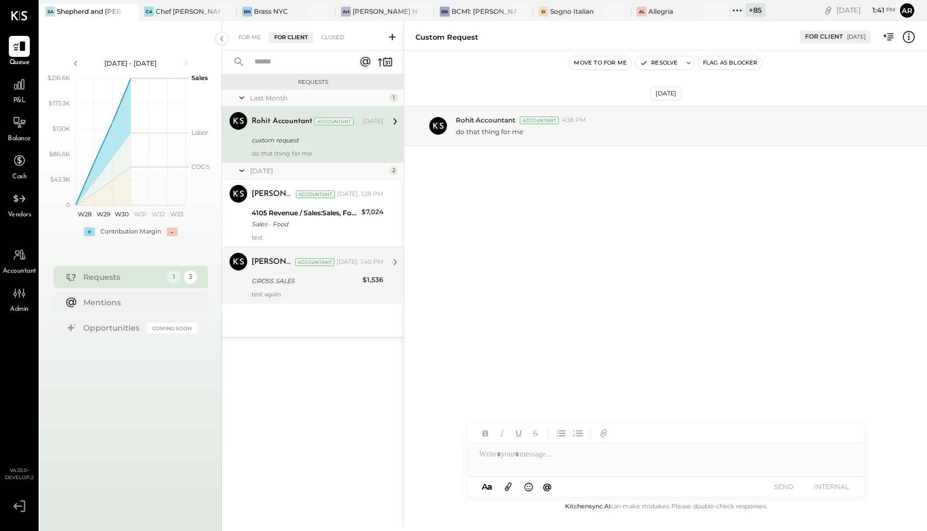
click at [317, 288] on div "[PERSON_NAME] Accountant [DATE], 1:40 PM GROSS SALES $1,536 test again" at bounding box center [318, 275] width 132 height 45
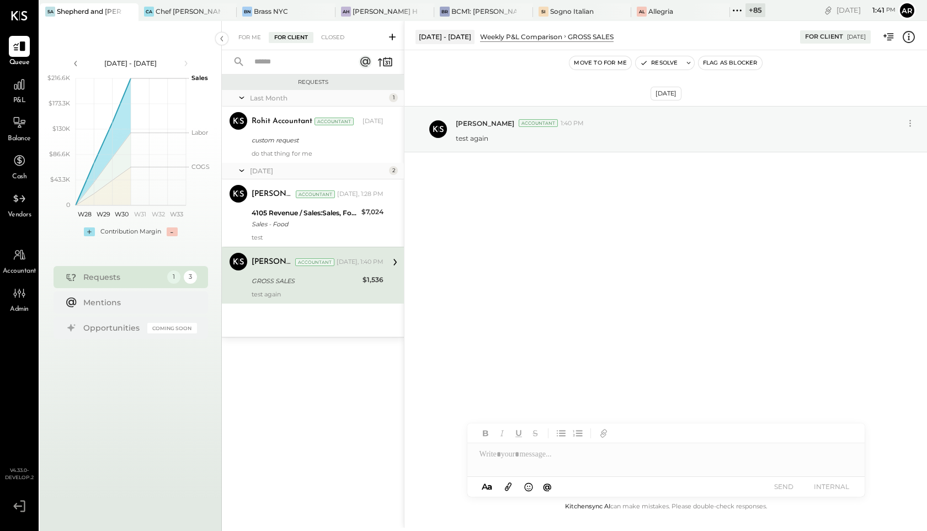
click at [16, 97] on span "P&L" at bounding box center [19, 101] width 13 height 10
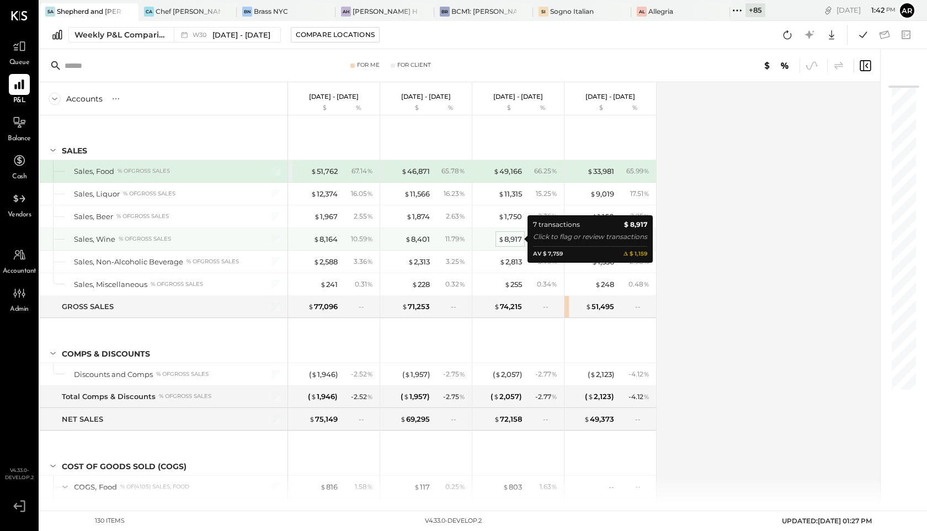
click at [512, 236] on div "$ 8,917" at bounding box center [510, 239] width 24 height 10
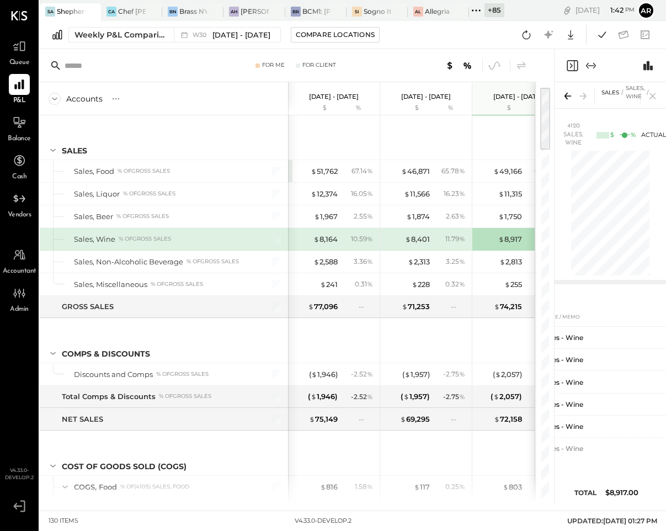
click at [555, 222] on div at bounding box center [610, 224] width 111 height 152
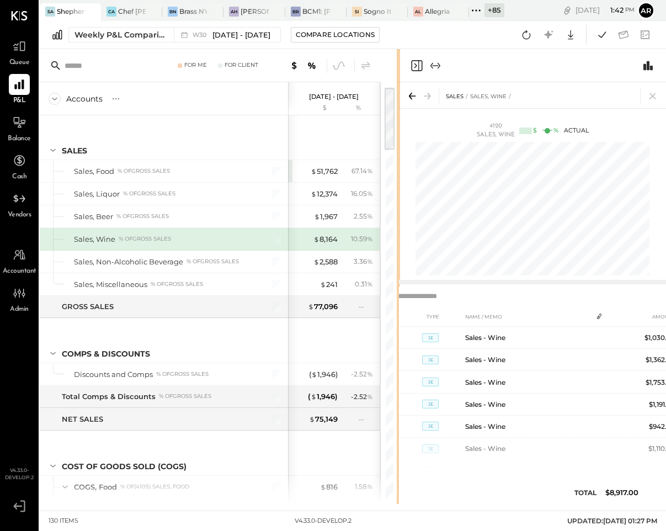
drag, startPoint x: 553, startPoint y: 222, endPoint x: 404, endPoint y: 216, distance: 148.5
click at [404, 216] on div "For Me For Client Accounts S % GL Jul 23 - 29, 2025 $ % Jul 16 - 22, 2025 $ % J…" at bounding box center [353, 276] width 626 height 455
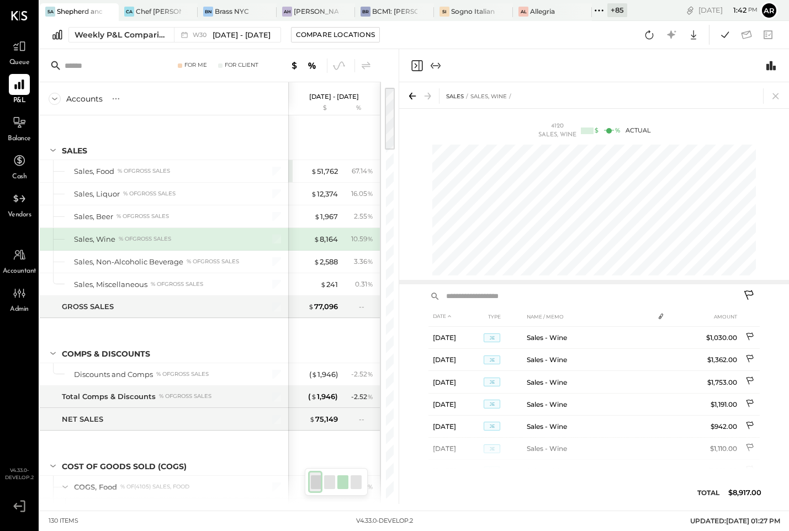
click at [746, 295] on icon at bounding box center [749, 296] width 13 height 13
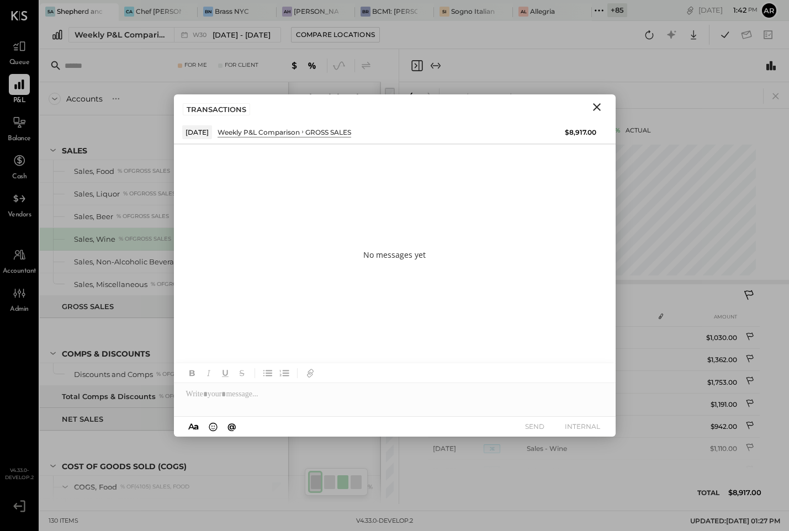
click at [310, 400] on div at bounding box center [394, 394] width 441 height 22
click at [530, 429] on button "SEND" at bounding box center [535, 426] width 44 height 15
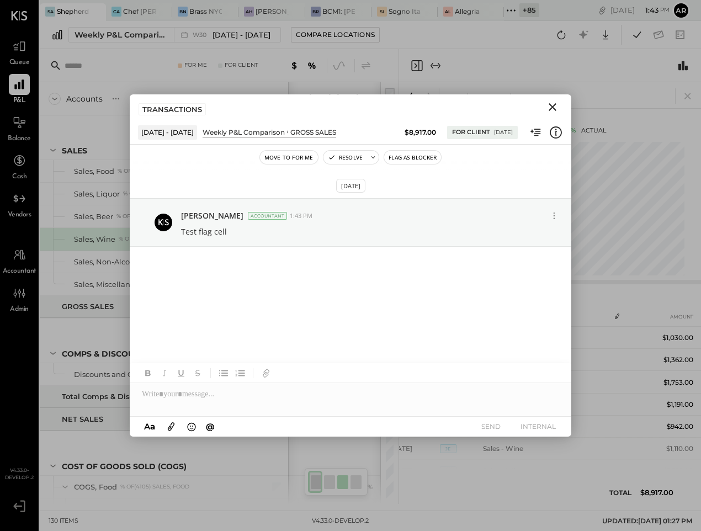
click at [552, 101] on icon "Close" at bounding box center [552, 106] width 13 height 13
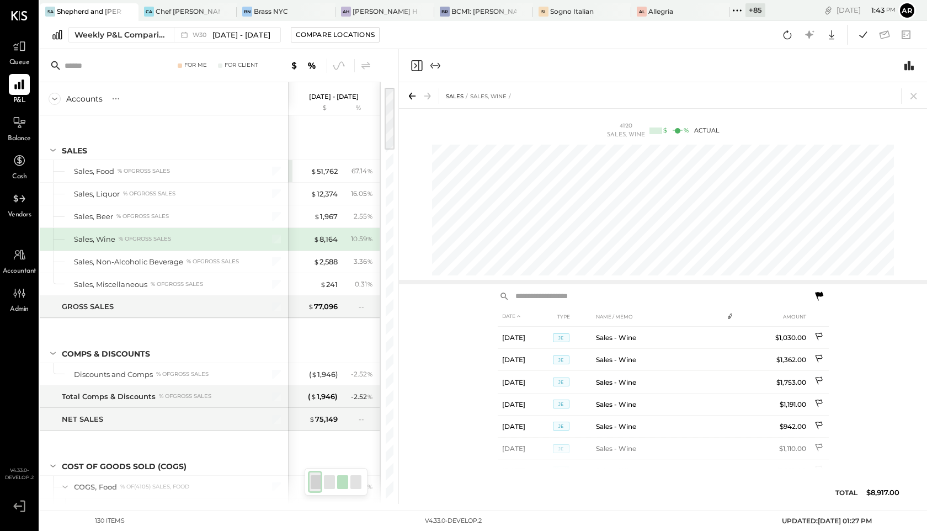
click at [415, 62] on icon "Close panel" at bounding box center [416, 65] width 13 height 13
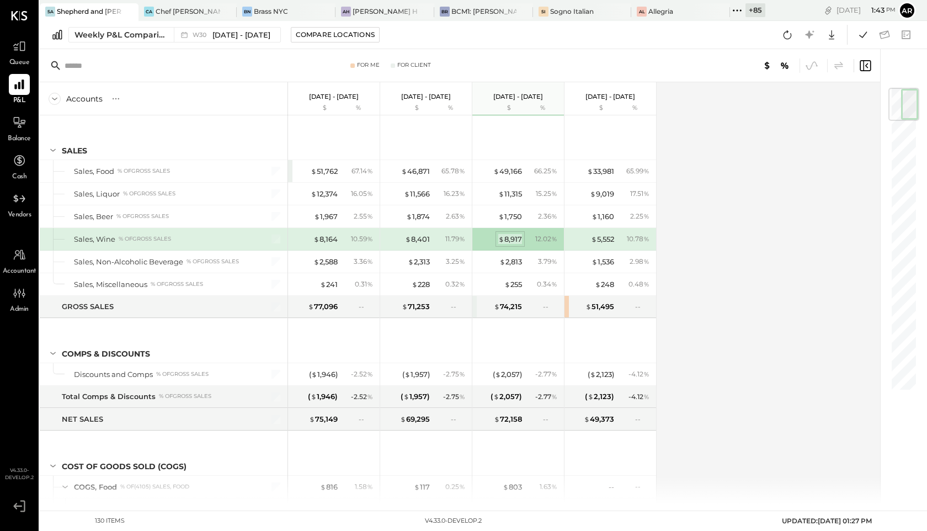
click at [514, 235] on div "$ 8,917" at bounding box center [510, 239] width 24 height 10
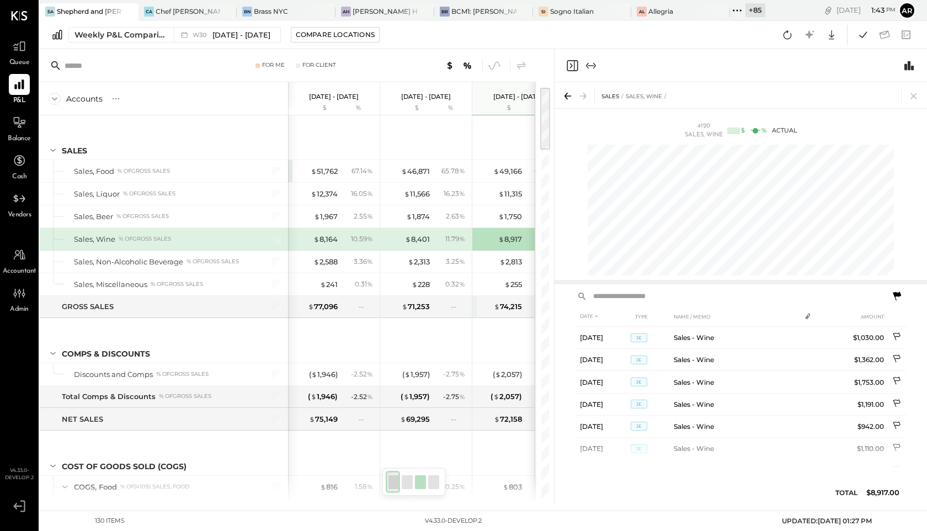
click at [901, 296] on icon at bounding box center [896, 296] width 13 height 13
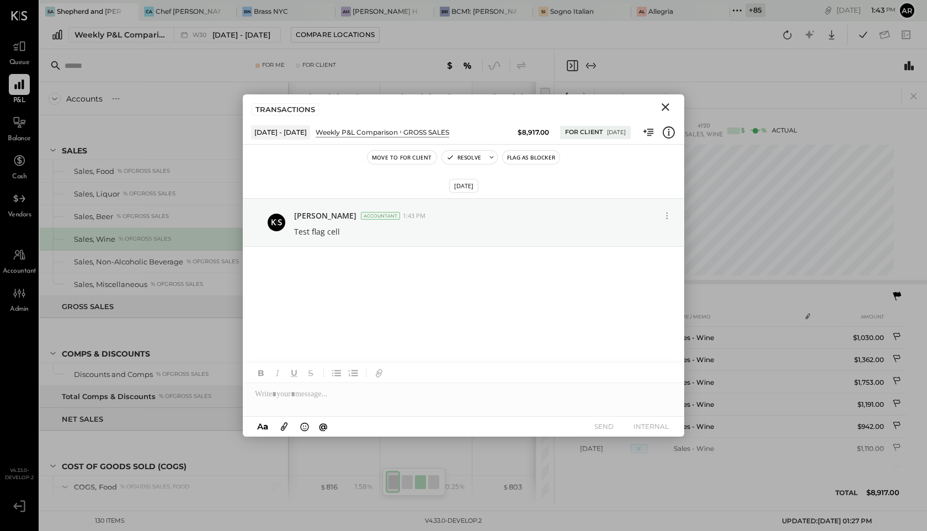
click at [662, 103] on icon "Close" at bounding box center [665, 106] width 13 height 13
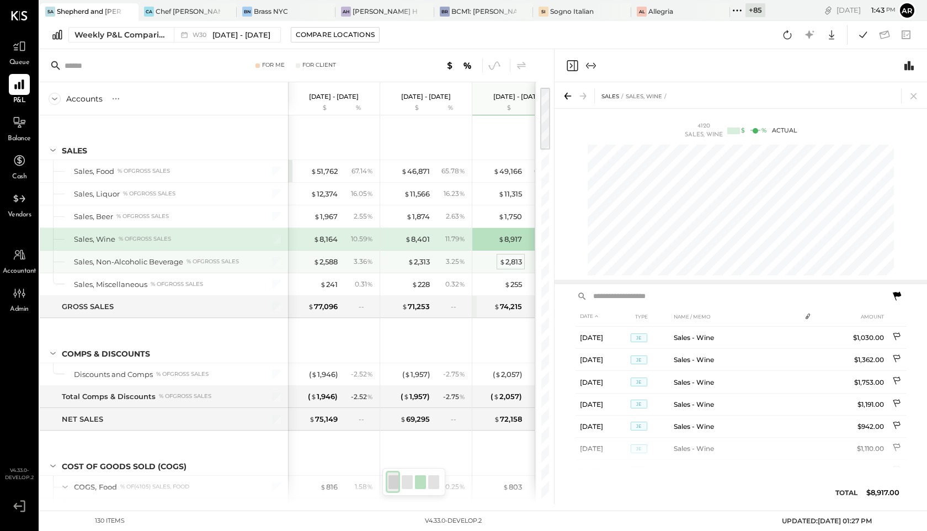
click at [508, 260] on div "$ 2,813" at bounding box center [510, 262] width 23 height 10
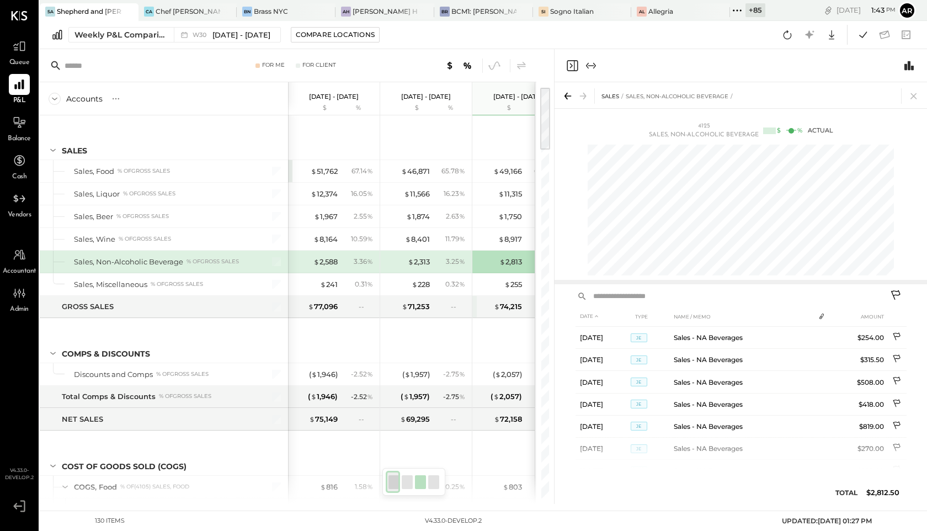
click at [893, 295] on icon at bounding box center [896, 296] width 13 height 13
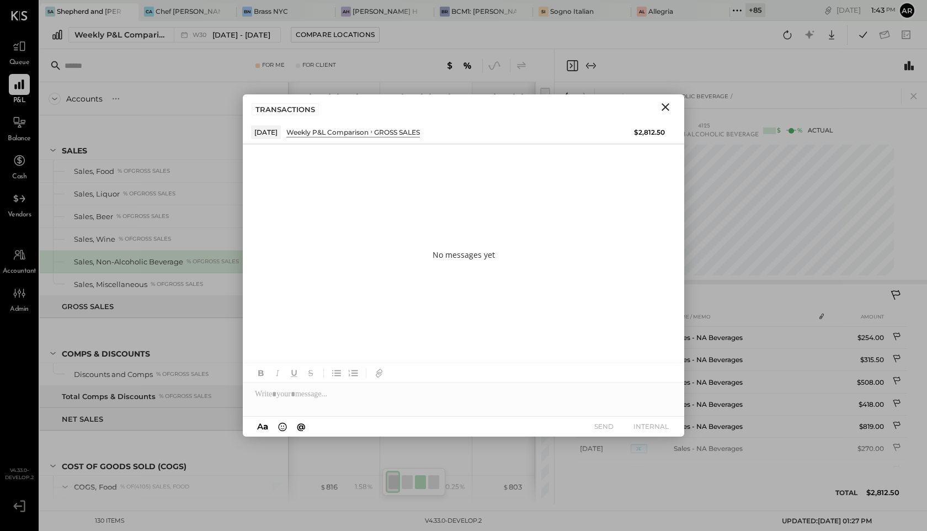
click at [662, 102] on icon "Close" at bounding box center [665, 106] width 13 height 13
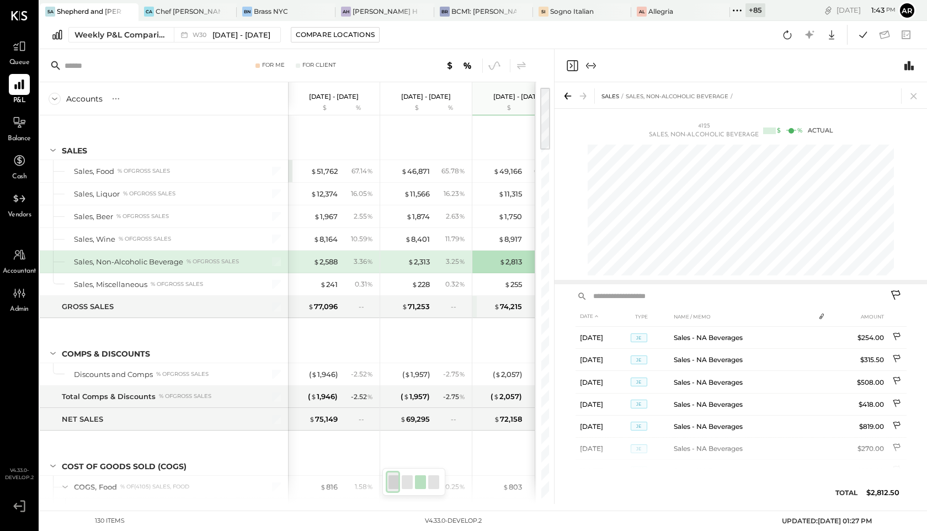
click at [570, 64] on icon "Close panel" at bounding box center [572, 65] width 13 height 13
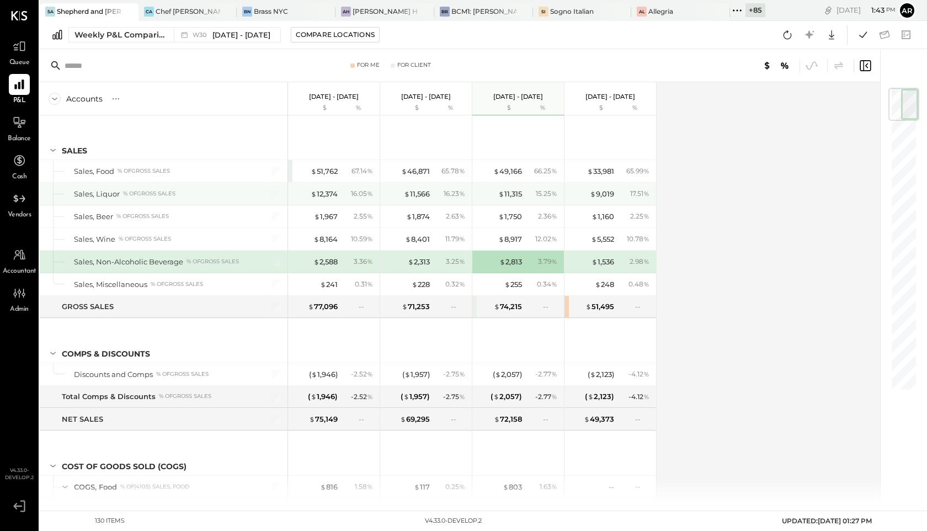
click at [600, 201] on div "$ 9,019 17.51 %" at bounding box center [611, 194] width 83 height 22
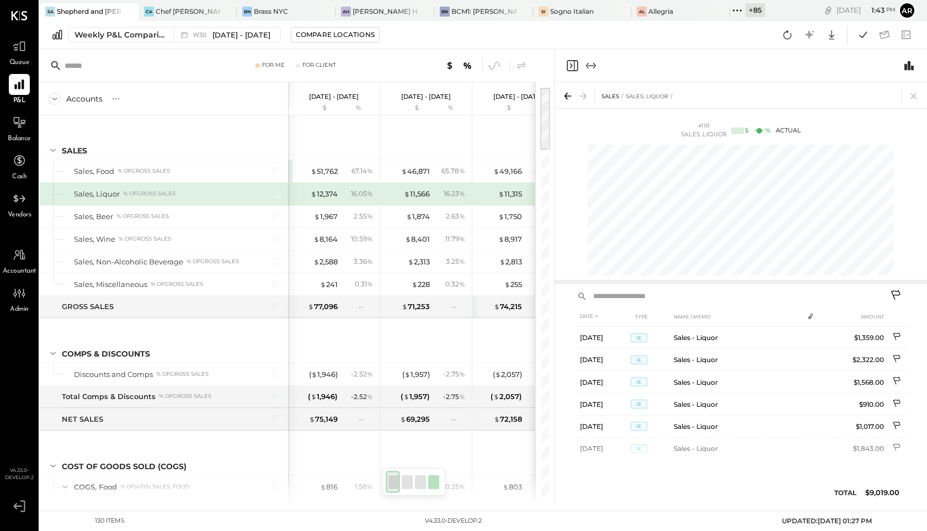
click at [570, 68] on icon "Close panel" at bounding box center [572, 65] width 13 height 13
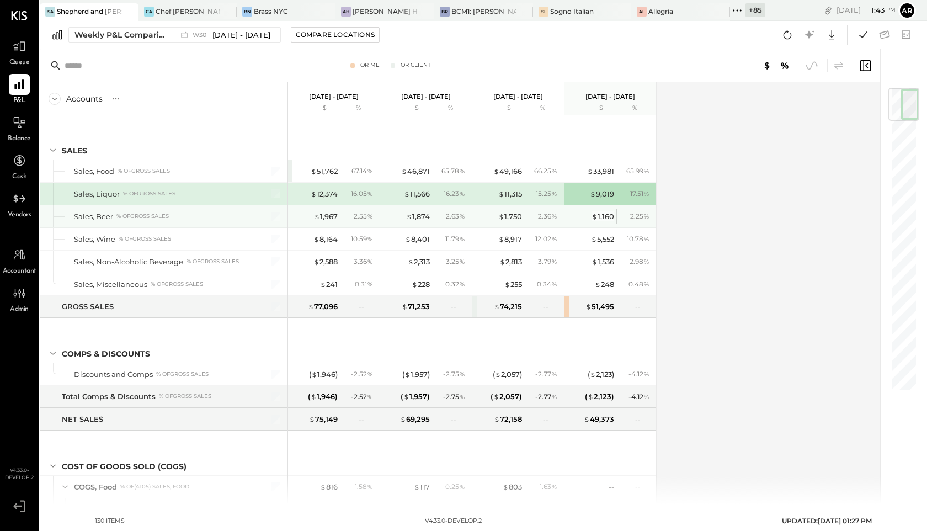
click at [596, 216] on span "$" at bounding box center [595, 216] width 6 height 9
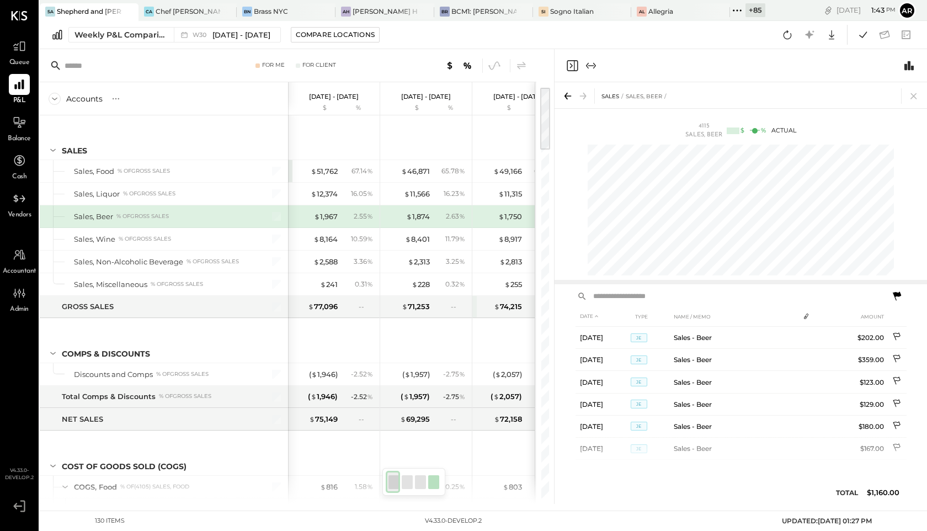
click at [896, 299] on icon at bounding box center [896, 296] width 13 height 13
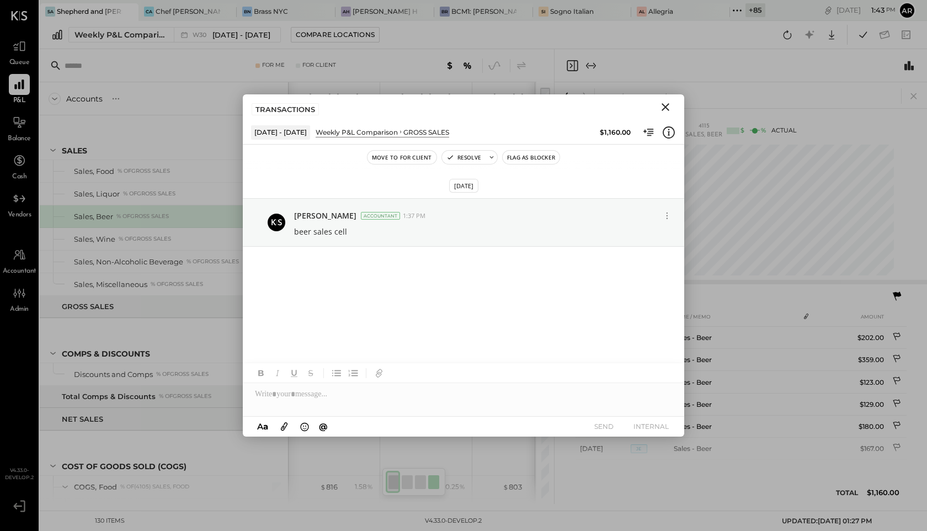
click at [668, 104] on icon "Close" at bounding box center [666, 107] width 8 height 8
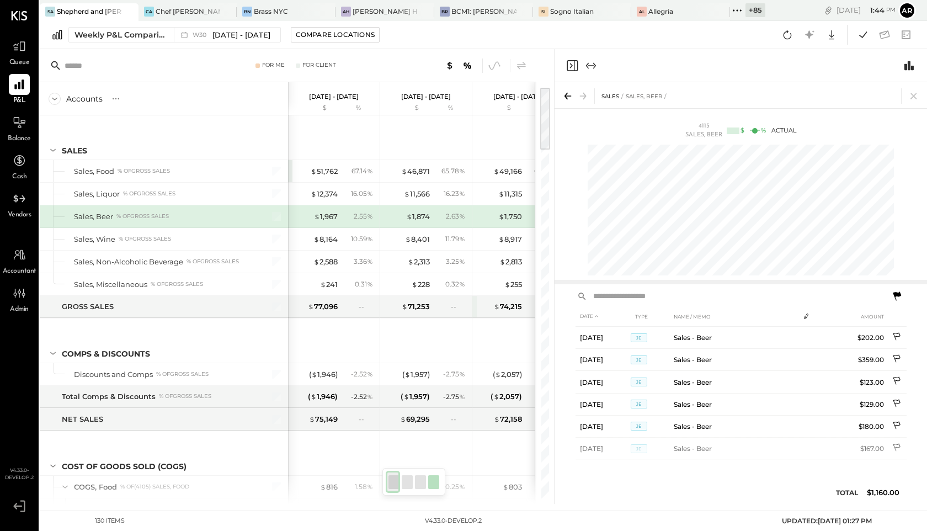
click at [571, 64] on icon "Close panel" at bounding box center [571, 65] width 3 height 5
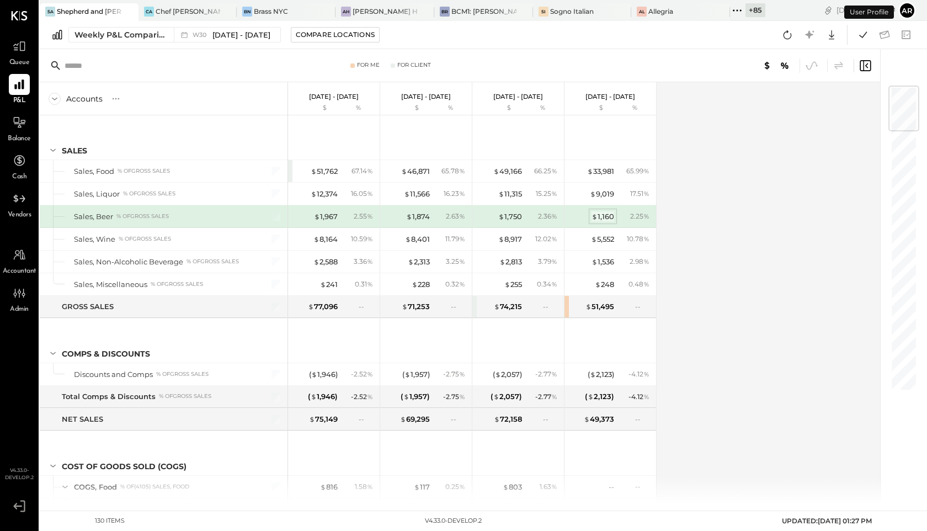
click at [595, 218] on span "$" at bounding box center [595, 216] width 6 height 9
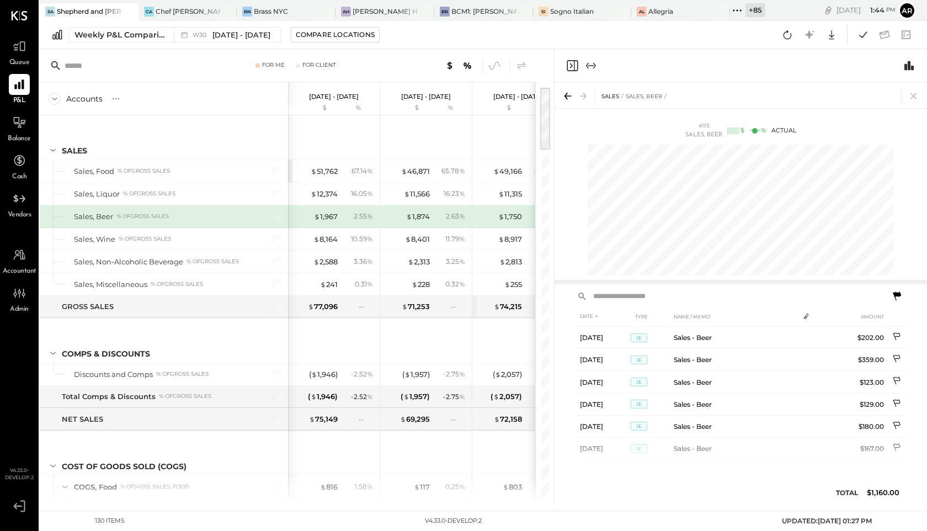
click at [903, 299] on icon at bounding box center [896, 296] width 13 height 13
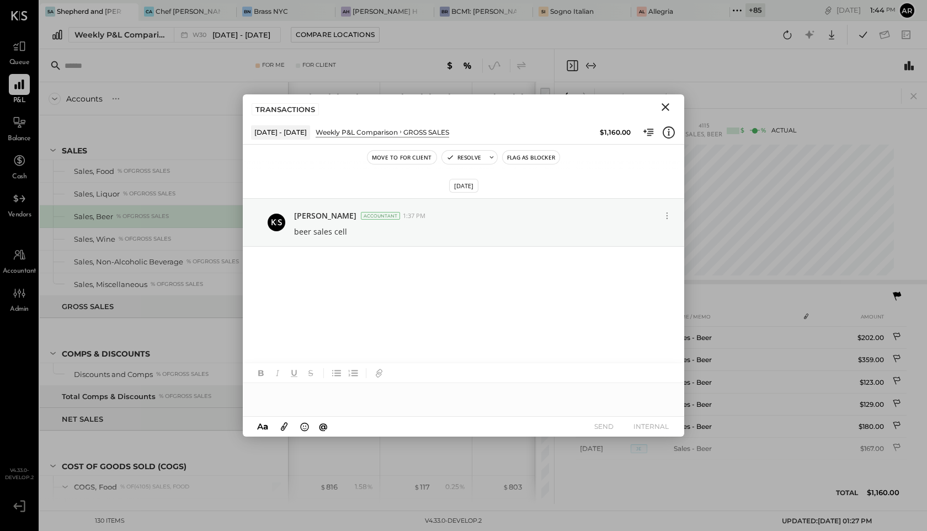
click at [672, 108] on icon "Close" at bounding box center [665, 106] width 13 height 13
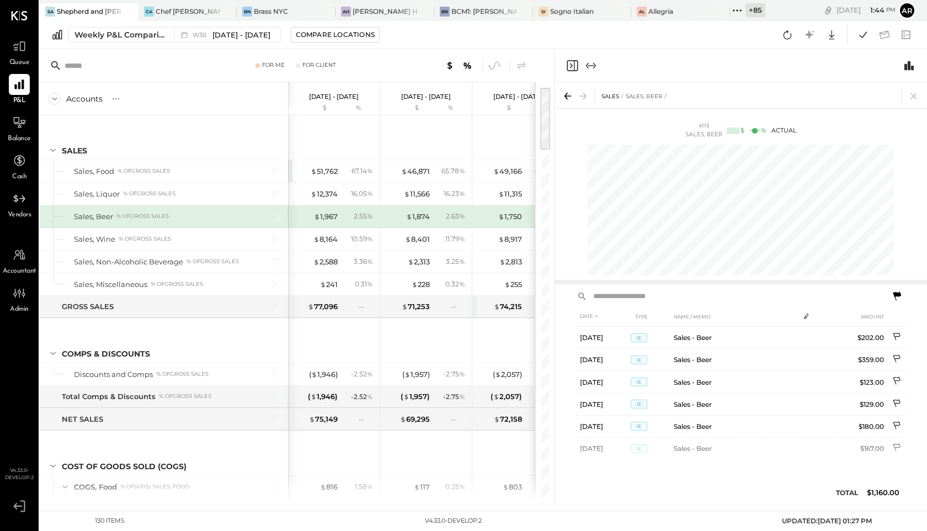
click at [571, 64] on icon "Close panel" at bounding box center [571, 65] width 3 height 5
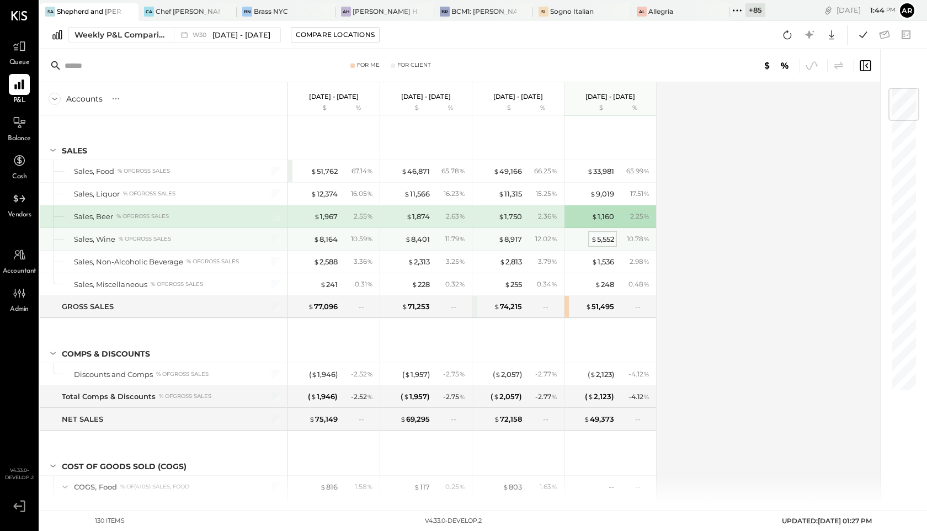
click at [614, 244] on div "$ 5,552" at bounding box center [602, 239] width 23 height 10
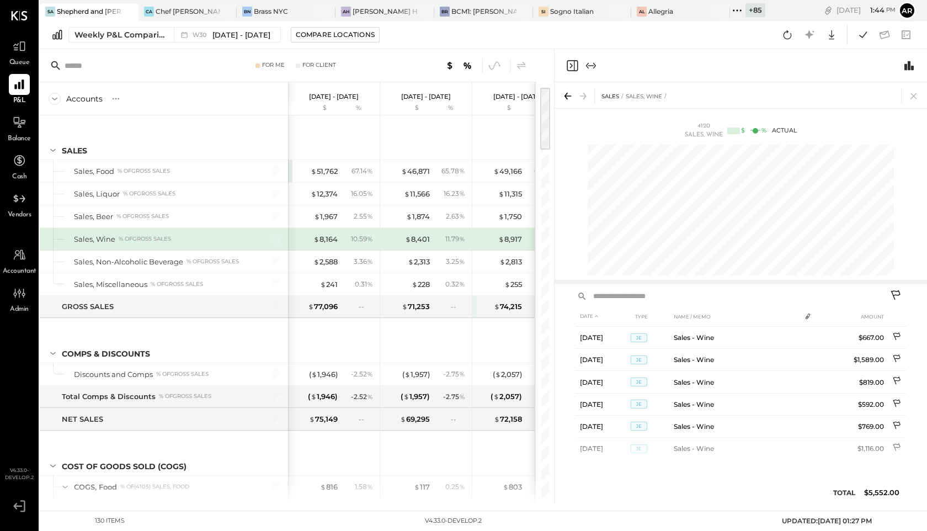
click at [572, 64] on icon "Close panel" at bounding box center [572, 65] width 13 height 13
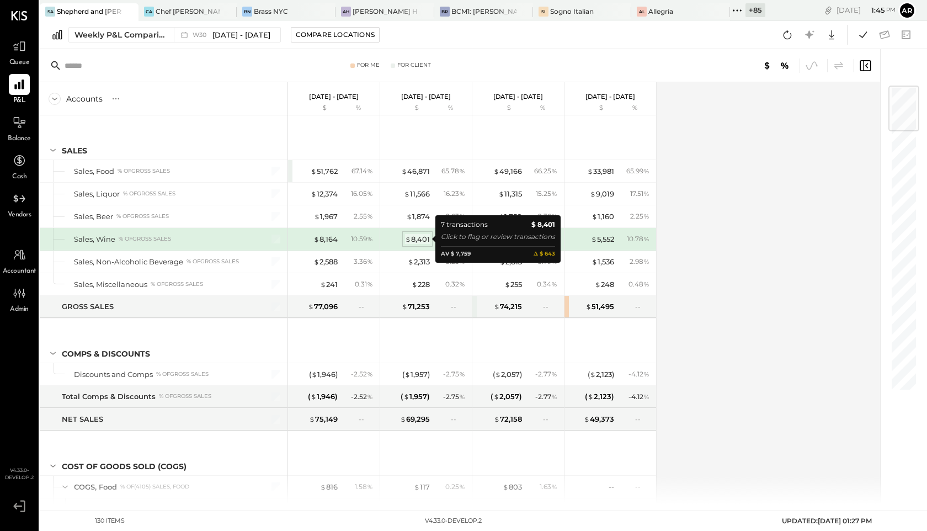
click at [414, 238] on div "$ 8,401" at bounding box center [417, 239] width 25 height 10
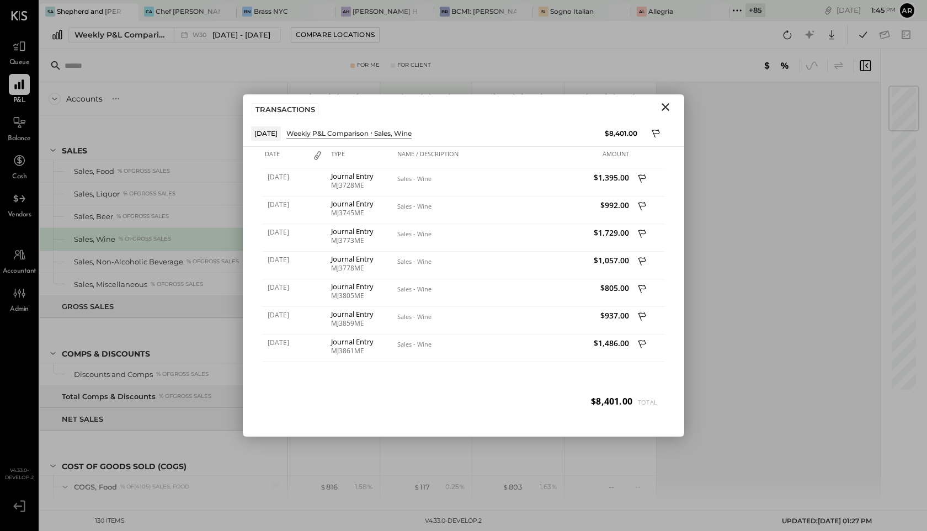
click at [667, 105] on icon "Close" at bounding box center [666, 107] width 8 height 8
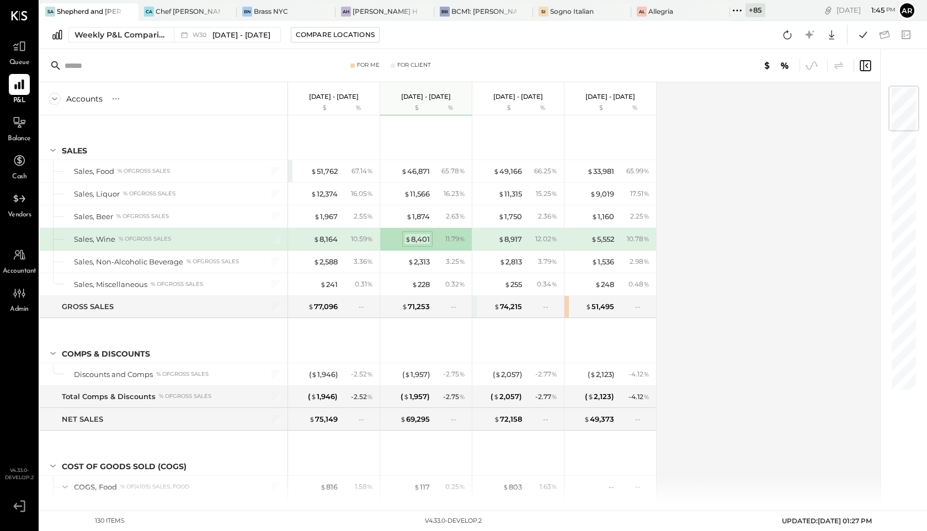
click at [416, 240] on div "$ 8,401" at bounding box center [417, 239] width 25 height 10
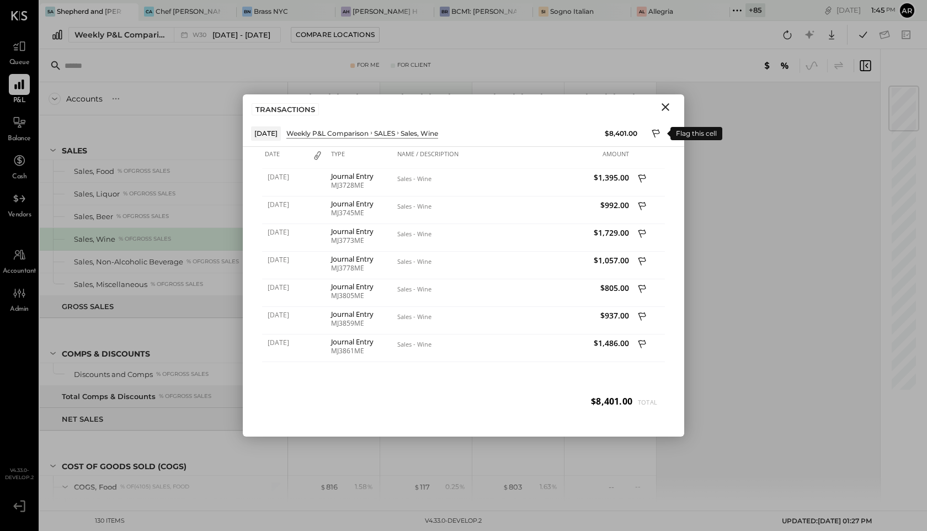
click at [658, 138] on icon at bounding box center [657, 134] width 10 height 13
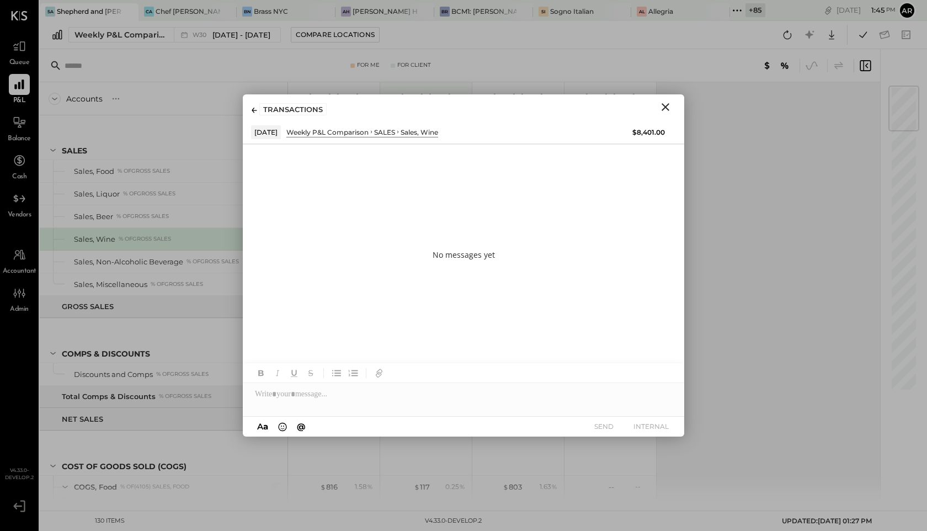
click at [663, 107] on icon "Close" at bounding box center [665, 106] width 13 height 13
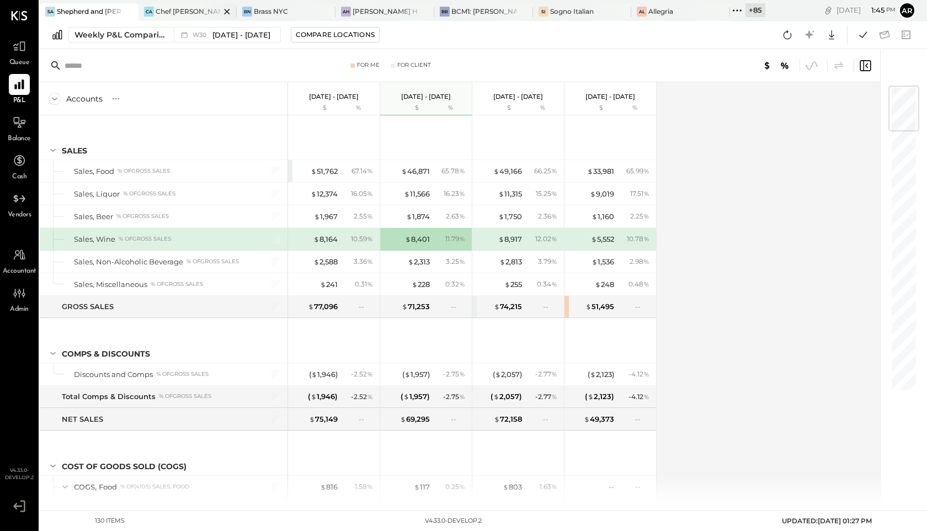
click at [178, 13] on div "Chef Adrianne's Vineyard Restaurant and Bar" at bounding box center [188, 11] width 65 height 9
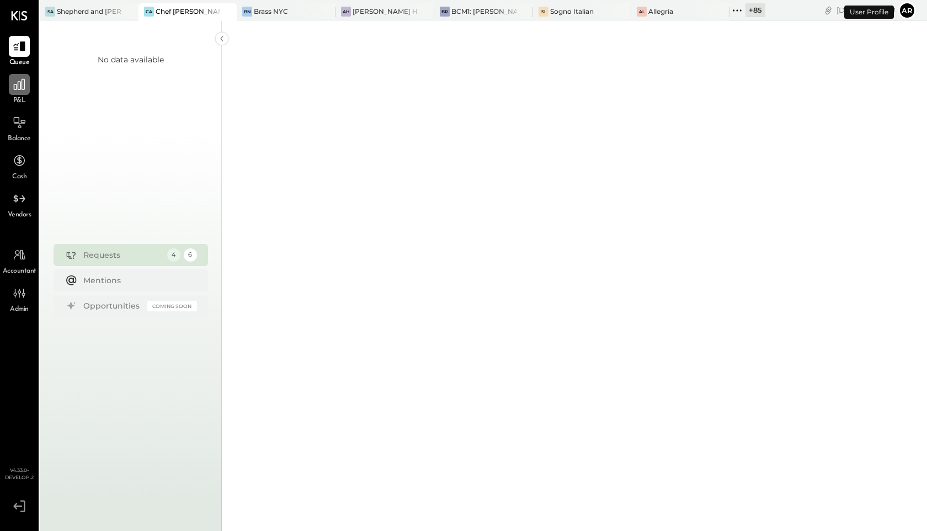
click at [22, 86] on icon at bounding box center [19, 84] width 14 height 14
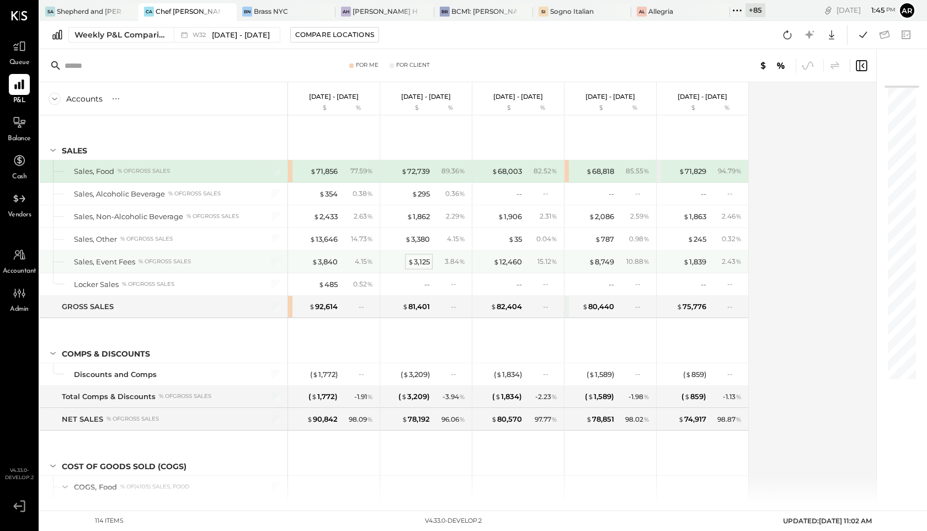
click at [418, 263] on div "$ 3,125" at bounding box center [419, 262] width 22 height 10
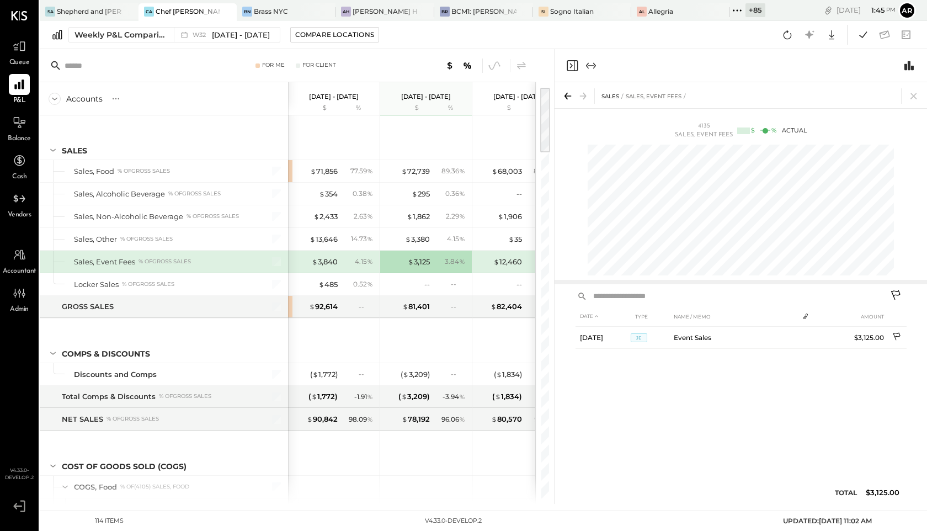
click at [907, 297] on div "DATE TYPE NAME / MEMO AMOUNT Jul 31, 25 JE Event Sales $3,125.00 TOTAL $3,125.00" at bounding box center [741, 394] width 372 height 217
click at [897, 292] on icon at bounding box center [896, 296] width 13 height 13
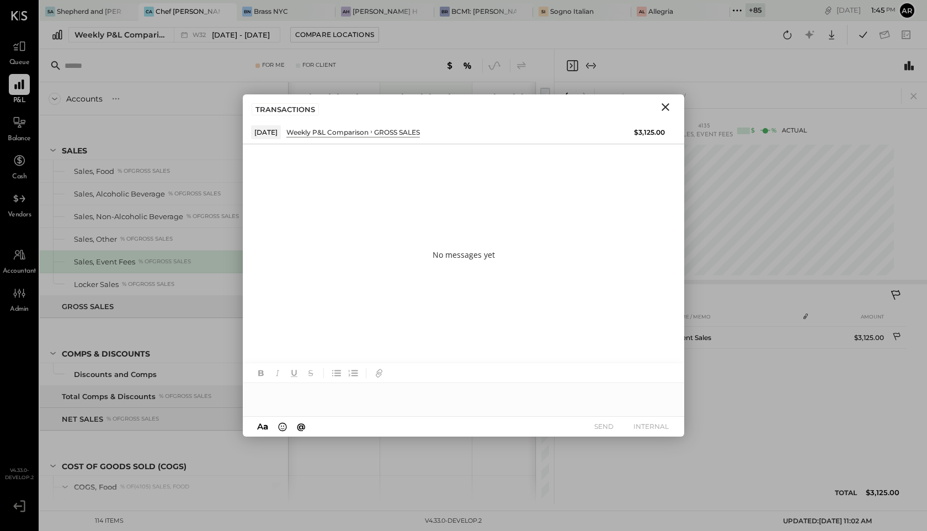
click at [671, 107] on icon "Close" at bounding box center [665, 106] width 13 height 13
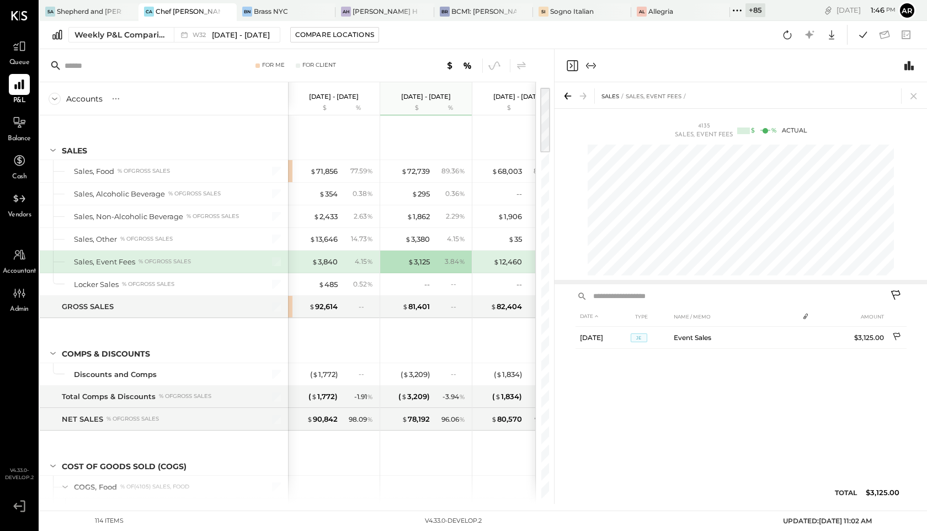
click at [898, 294] on icon at bounding box center [896, 296] width 13 height 13
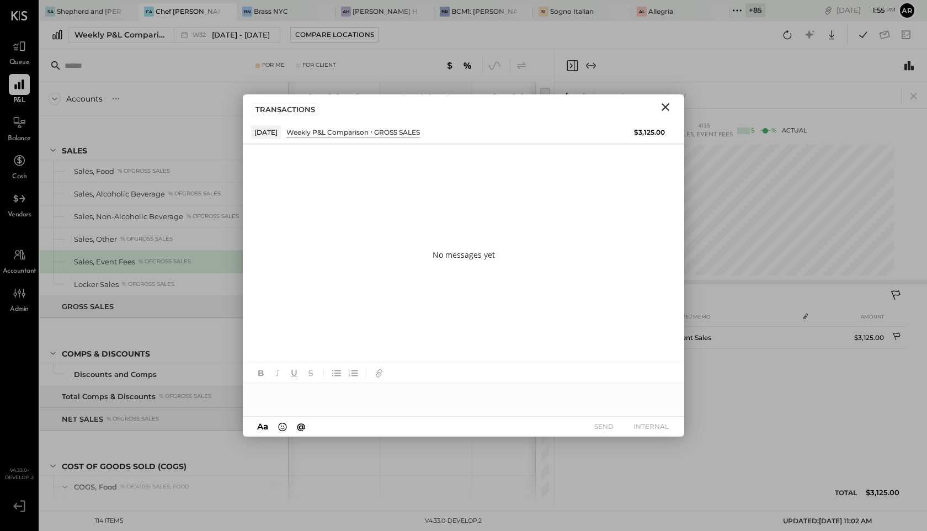
click at [684, 107] on div "SALES Sales, Event Fees" at bounding box center [741, 95] width 372 height 26
click at [668, 107] on icon "Close" at bounding box center [665, 106] width 13 height 13
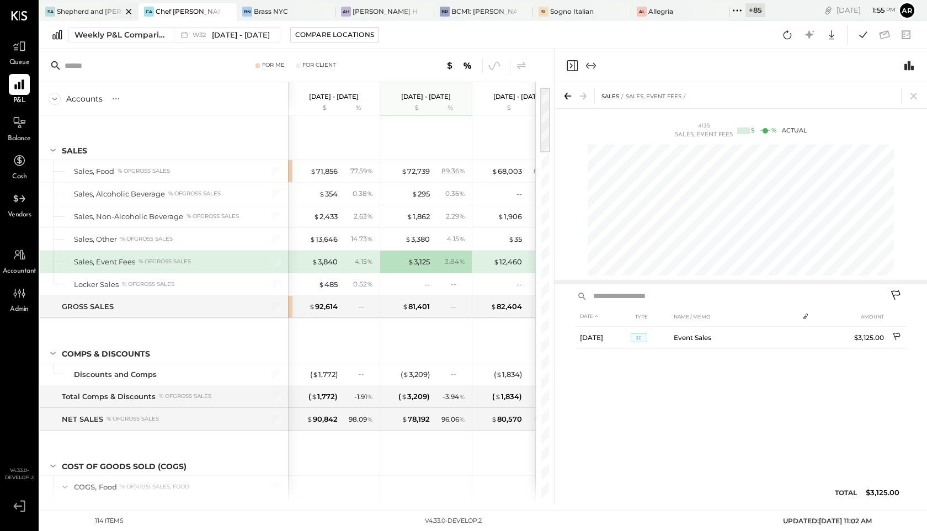
click at [78, 9] on div "Shepherd and [PERSON_NAME]" at bounding box center [89, 11] width 65 height 9
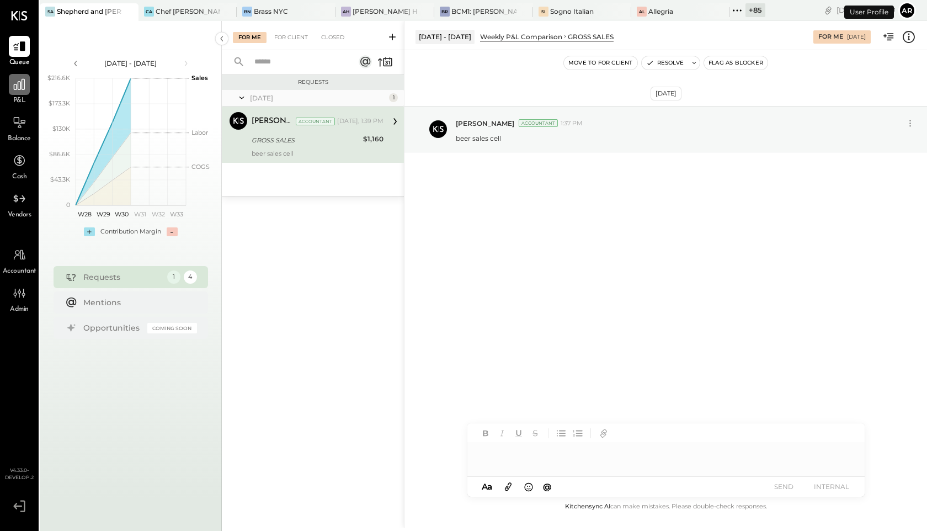
click at [18, 88] on icon at bounding box center [19, 84] width 14 height 14
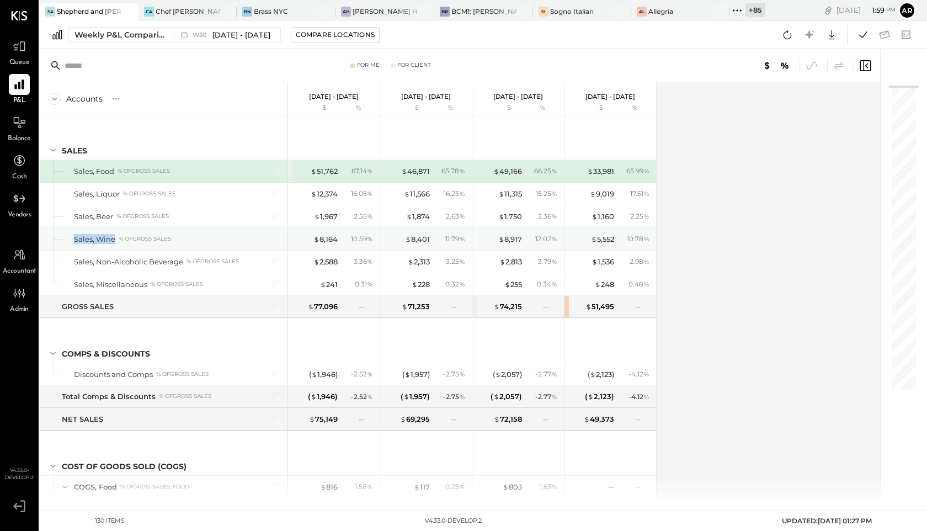
drag, startPoint x: 115, startPoint y: 238, endPoint x: 71, endPoint y: 240, distance: 43.6
click at [71, 240] on div "Sales, Wine % of GROSS SALES" at bounding box center [164, 239] width 248 height 22
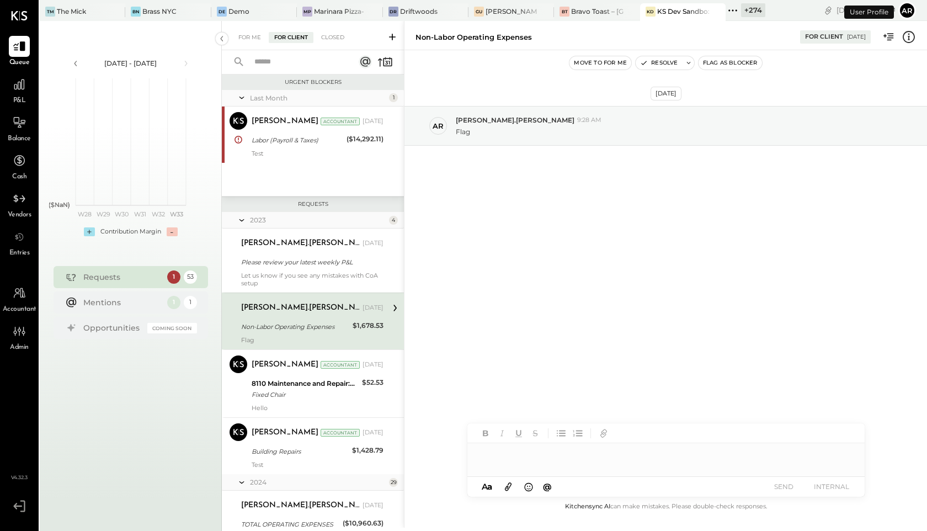
scroll to position [19, 0]
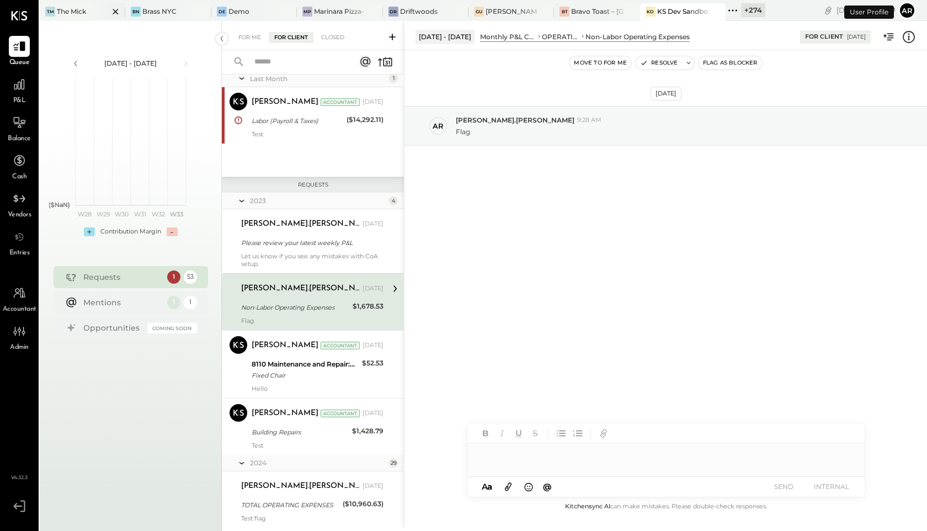
click at [73, 10] on div "The Mick" at bounding box center [71, 11] width 29 height 9
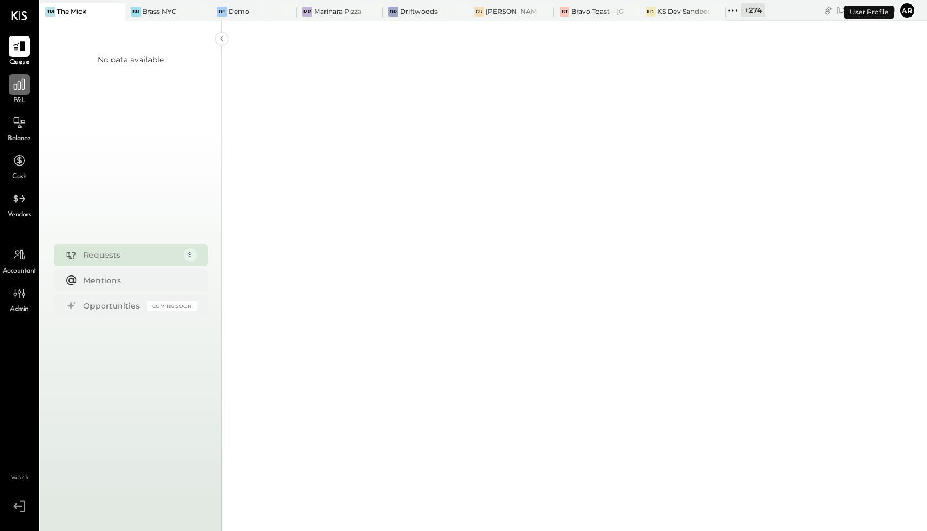
click at [16, 88] on icon at bounding box center [19, 84] width 11 height 11
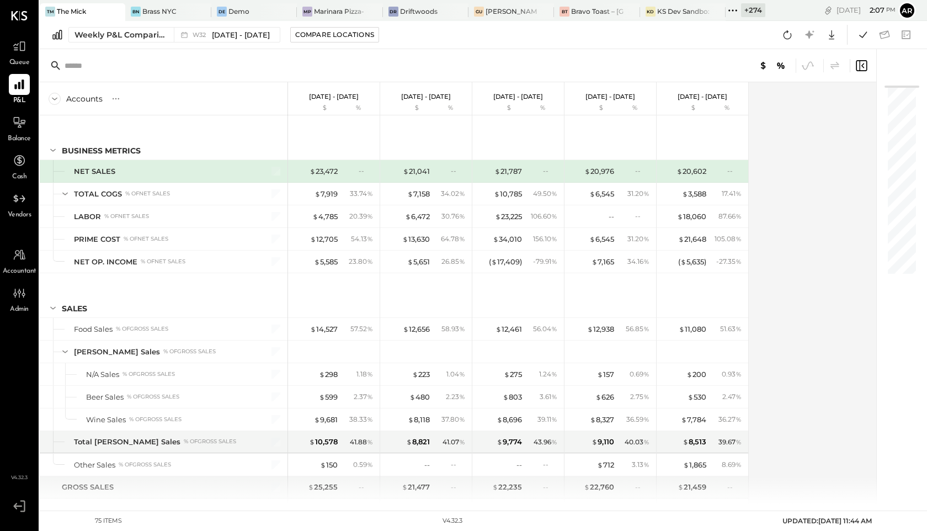
click at [865, 68] on icon at bounding box center [861, 65] width 13 height 13
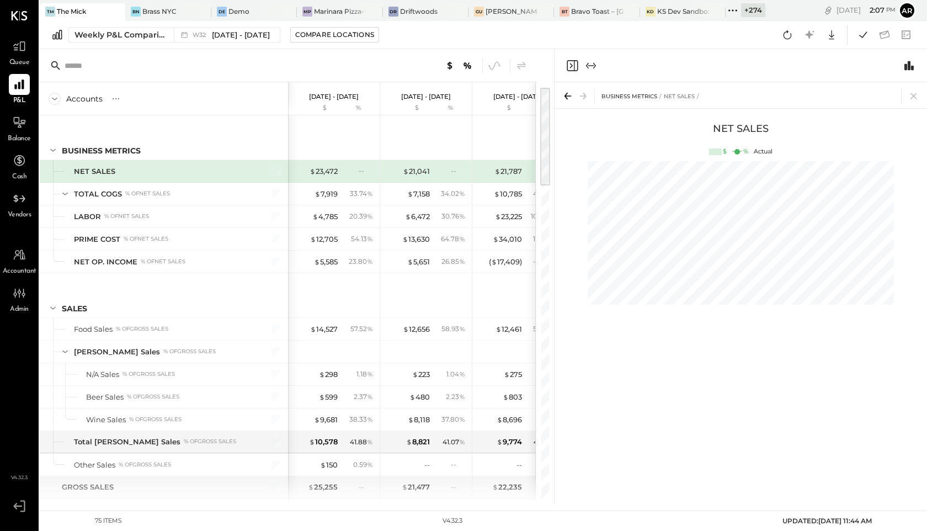
click at [573, 61] on icon "Close panel" at bounding box center [572, 65] width 13 height 13
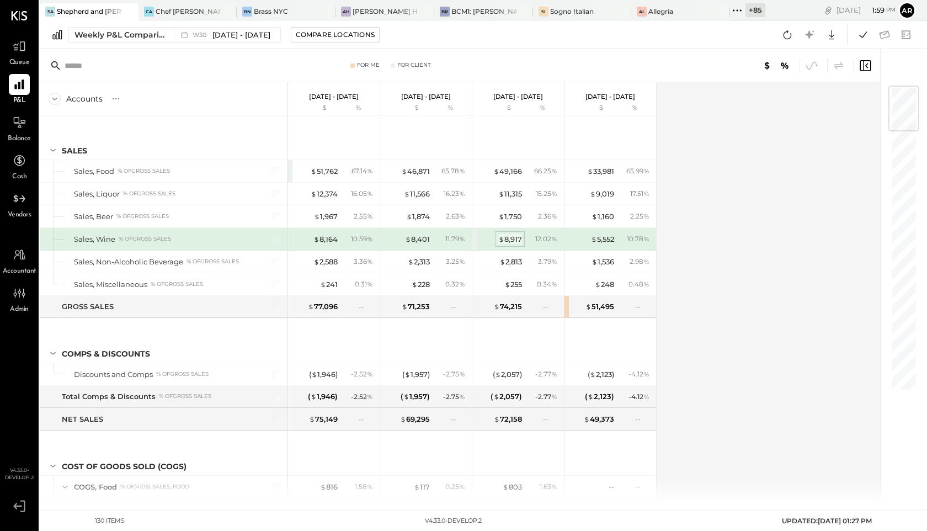
click at [516, 236] on div "$ 8,917" at bounding box center [510, 239] width 24 height 10
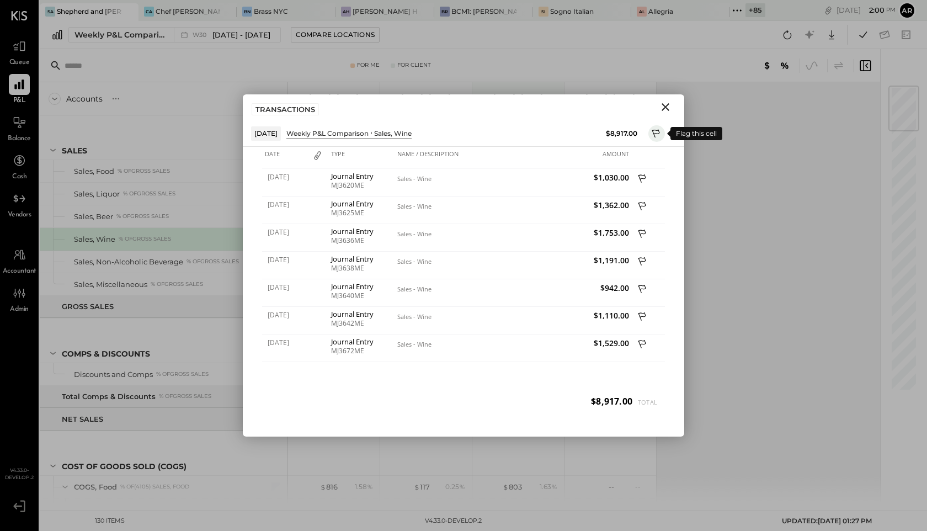
click at [653, 135] on icon at bounding box center [657, 134] width 10 height 13
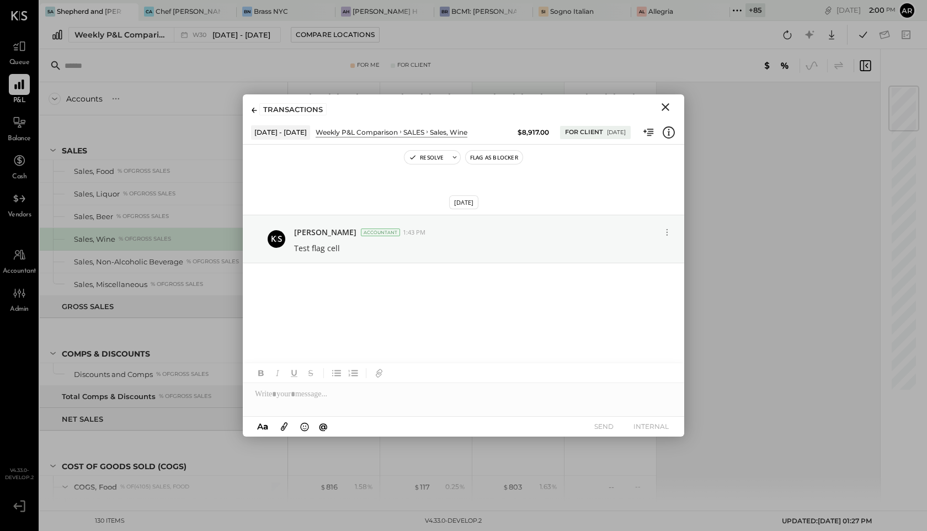
click at [660, 108] on icon "Close" at bounding box center [665, 106] width 13 height 13
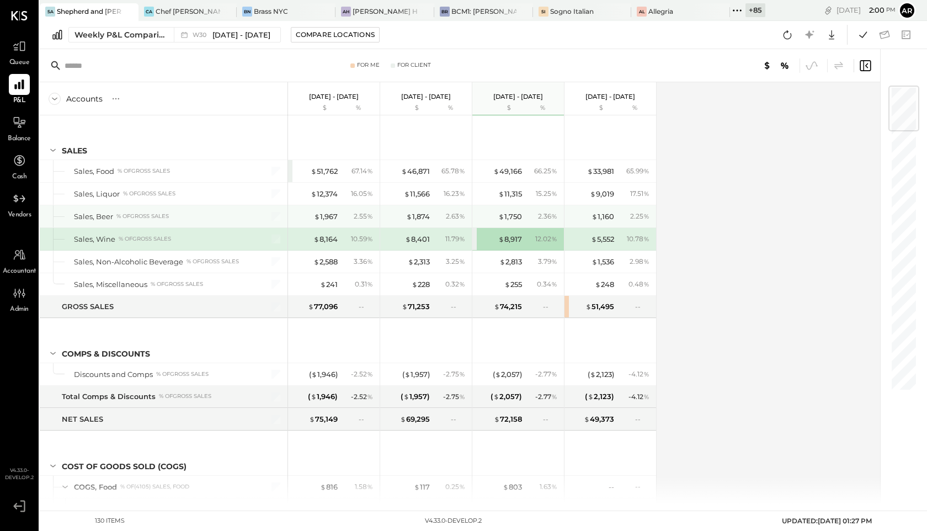
click at [603, 209] on div "$ 1,160 2.25 %" at bounding box center [611, 216] width 83 height 22
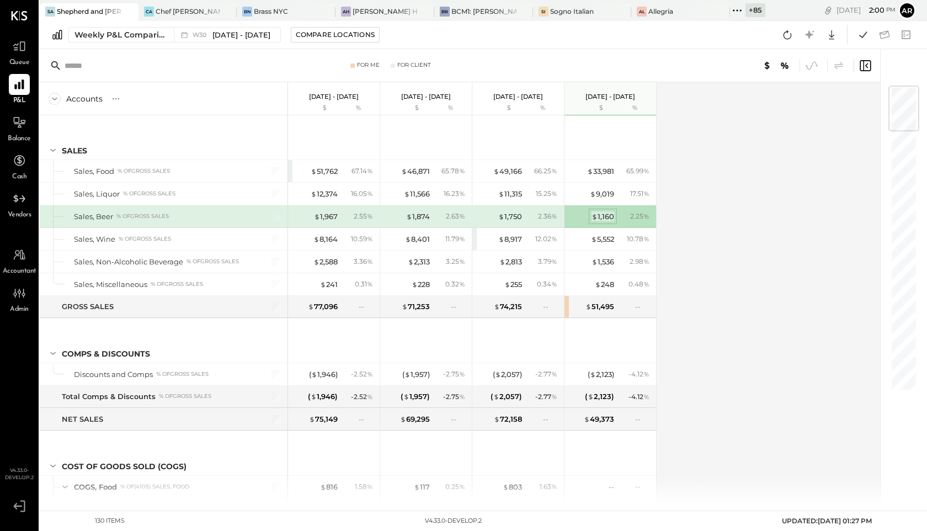
click at [603, 215] on div "$ 1,160" at bounding box center [603, 216] width 23 height 10
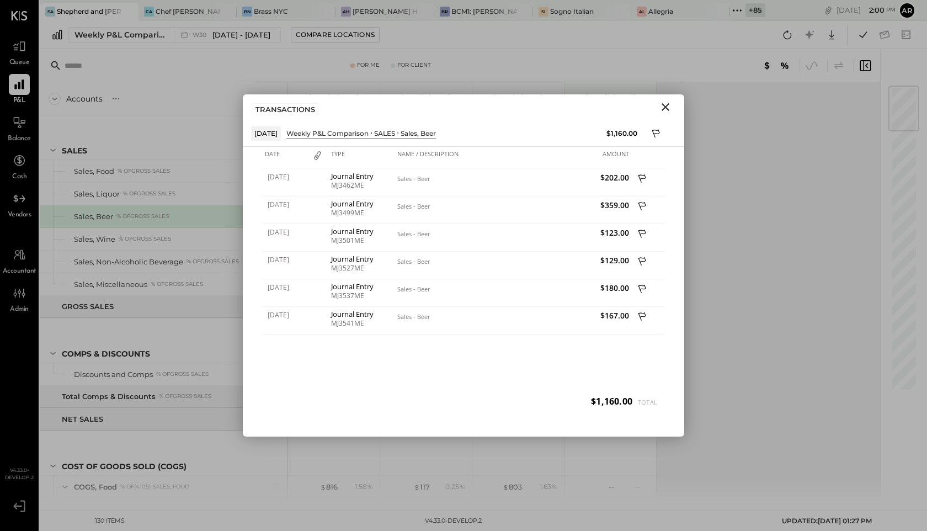
click at [650, 134] on button at bounding box center [656, 133] width 17 height 17
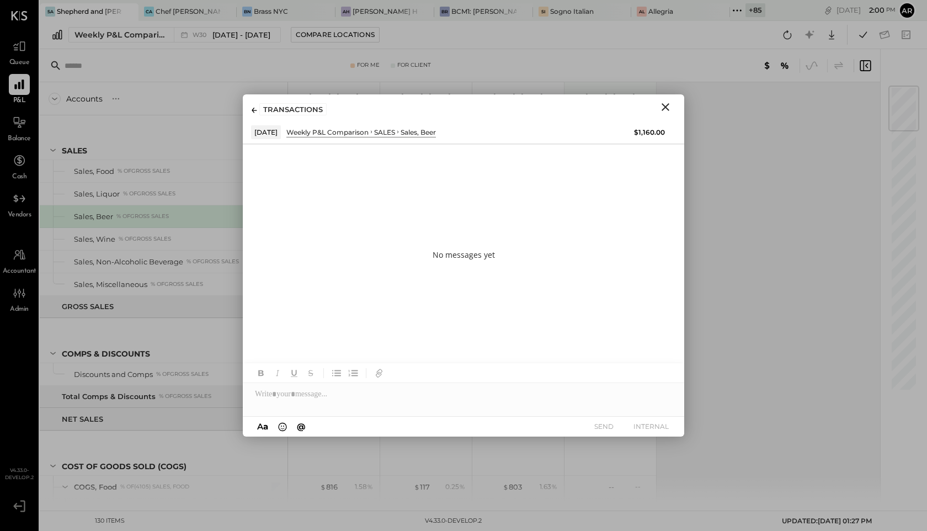
click at [255, 109] on icon at bounding box center [255, 111] width 6 height 6
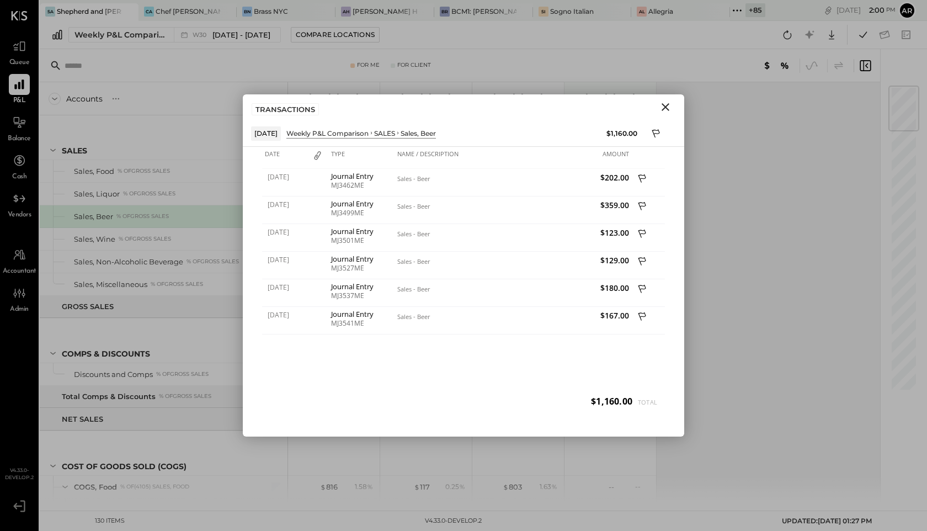
click at [662, 105] on icon "Close" at bounding box center [665, 106] width 13 height 13
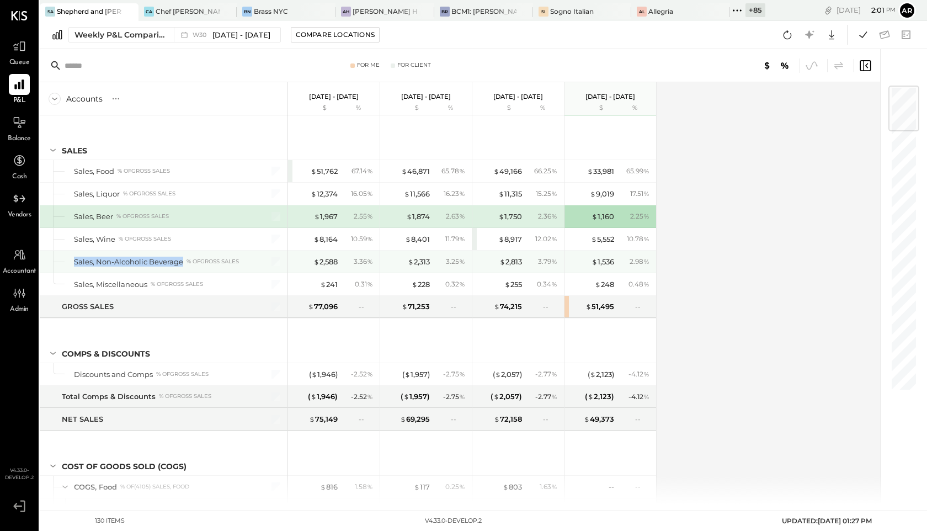
drag, startPoint x: 181, startPoint y: 261, endPoint x: 75, endPoint y: 263, distance: 106.0
click at [75, 263] on div "Sales, Non-Alcoholic Beverage" at bounding box center [128, 262] width 109 height 10
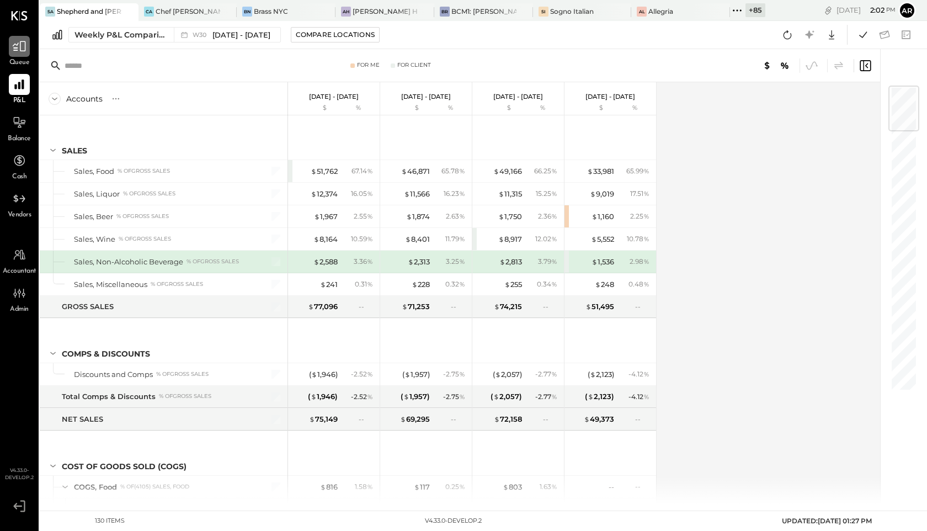
click at [13, 54] on div at bounding box center [19, 46] width 21 height 21
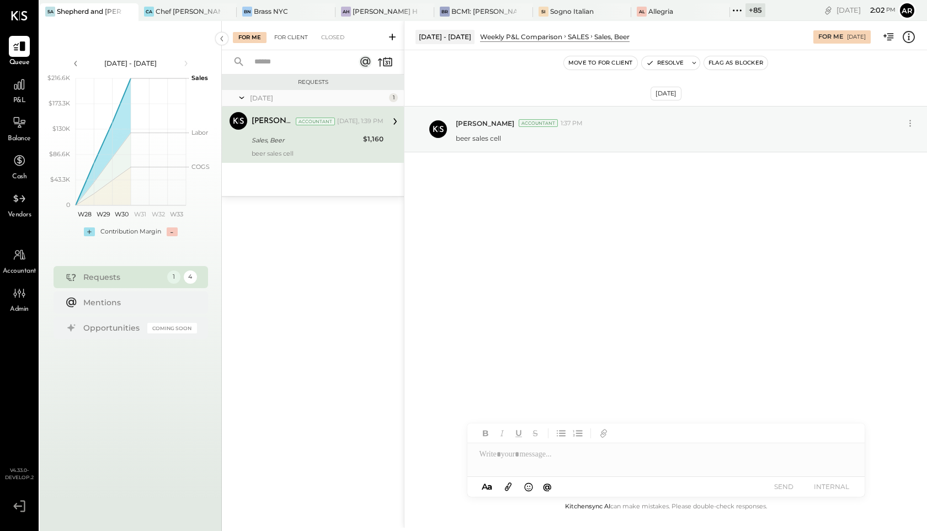
click at [284, 41] on div "For Client" at bounding box center [291, 37] width 45 height 11
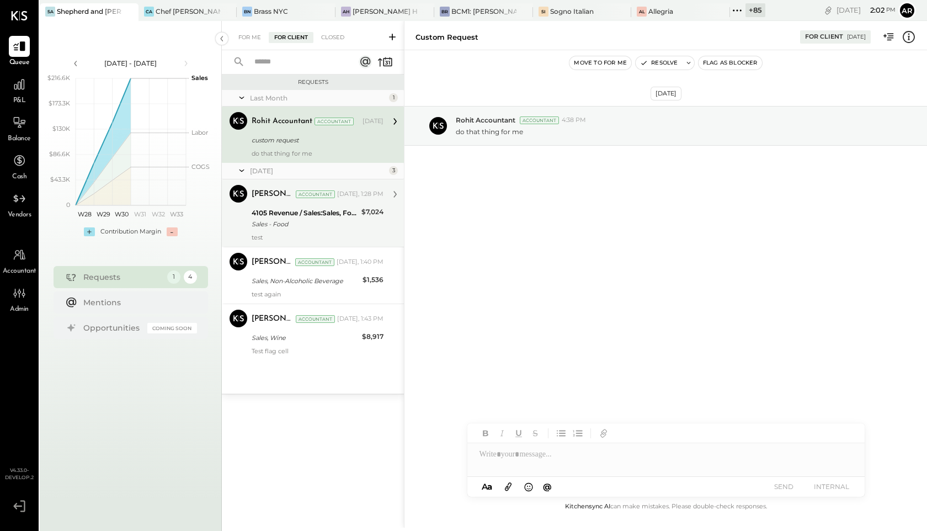
click at [300, 230] on div "Archie Grace Accountant Today, 1:28 PM 4105 Revenue / Sales:Sales, Food Sales -…" at bounding box center [318, 213] width 132 height 56
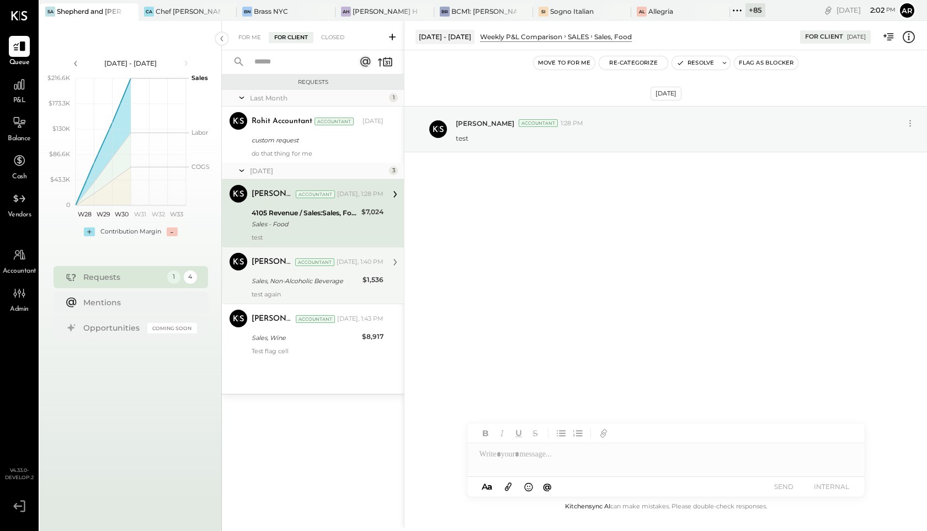
click at [302, 282] on div "Sales, Non-Alcoholic Beverage" at bounding box center [306, 280] width 108 height 11
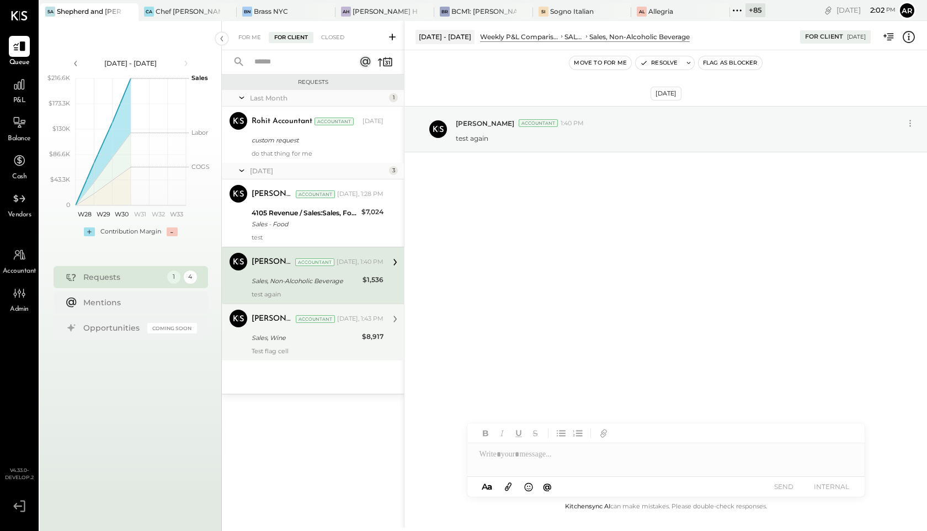
click at [302, 324] on div "Archie Grace Accountant" at bounding box center [293, 318] width 83 height 11
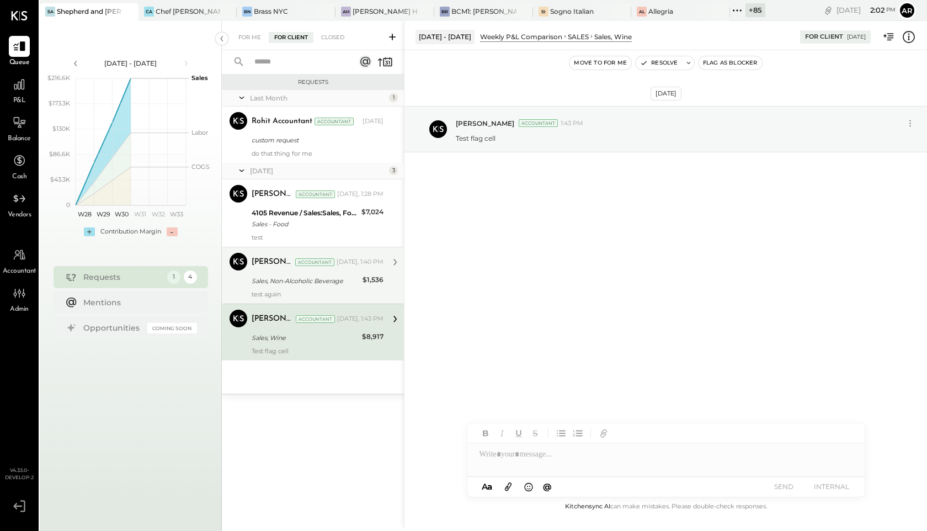
click at [293, 265] on div "[PERSON_NAME]" at bounding box center [272, 262] width 41 height 11
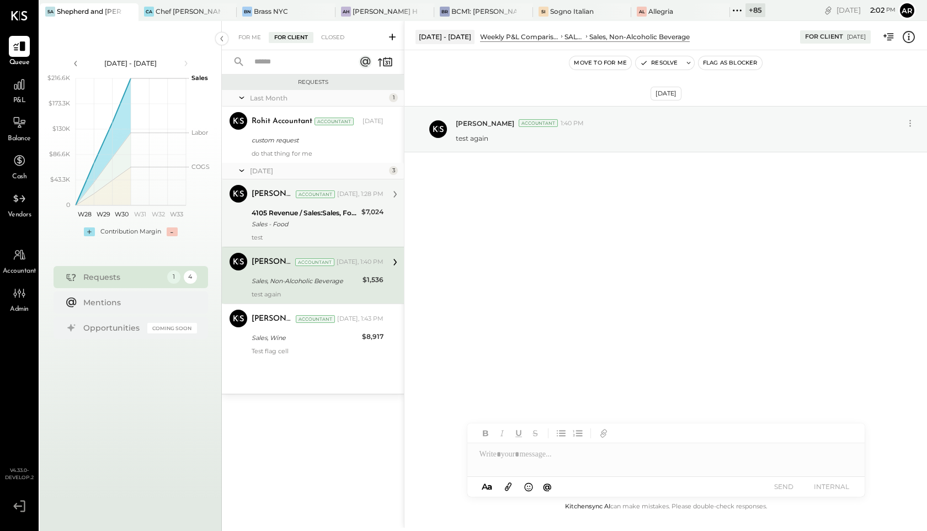
click at [286, 209] on div "4105 Revenue / Sales:Sales, Food" at bounding box center [305, 212] width 107 height 11
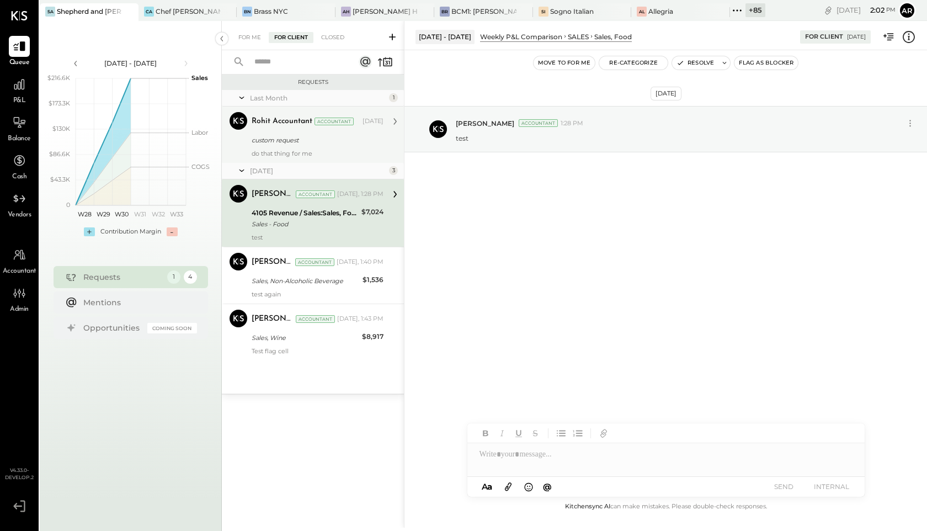
click at [284, 142] on div "custom request" at bounding box center [316, 140] width 129 height 11
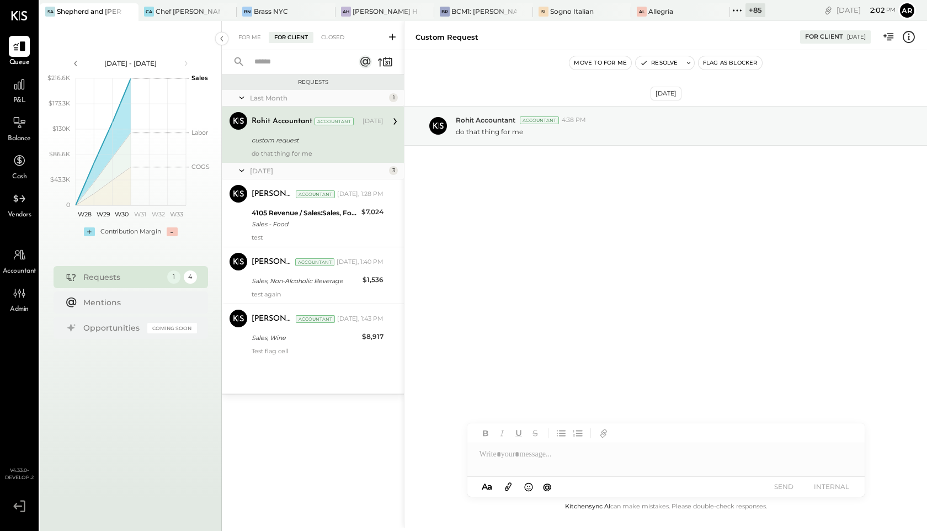
click at [334, 44] on div "For Me For Client Closed" at bounding box center [313, 35] width 182 height 29
click at [335, 36] on div "Closed" at bounding box center [333, 37] width 34 height 11
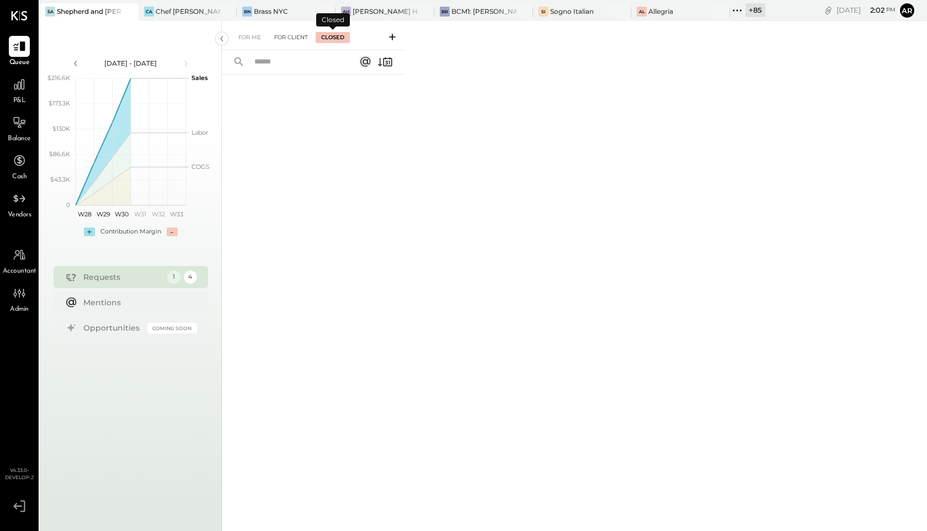
click at [299, 38] on div "For Client" at bounding box center [291, 37] width 45 height 11
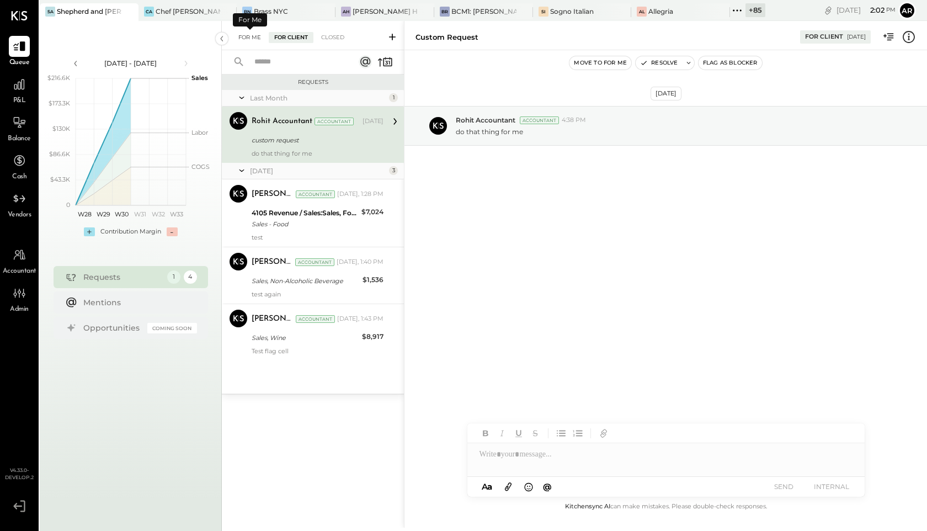
click at [252, 39] on div "For Me" at bounding box center [250, 37] width 34 height 11
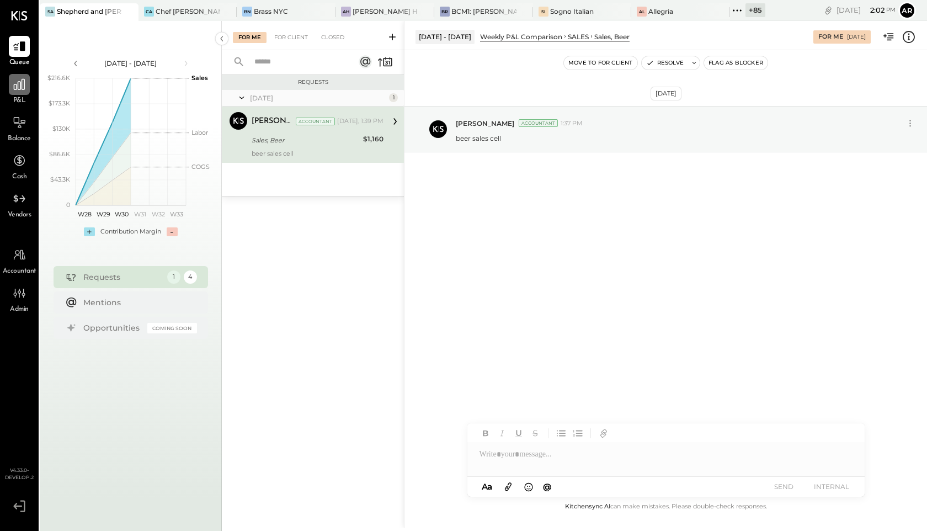
click at [22, 88] on icon at bounding box center [19, 84] width 11 height 11
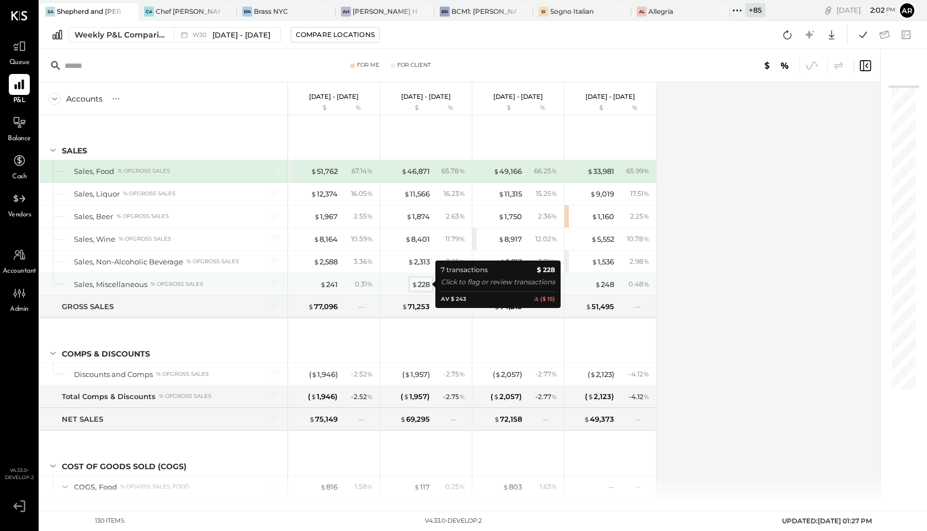
click at [424, 283] on div "$ 228" at bounding box center [421, 284] width 18 height 10
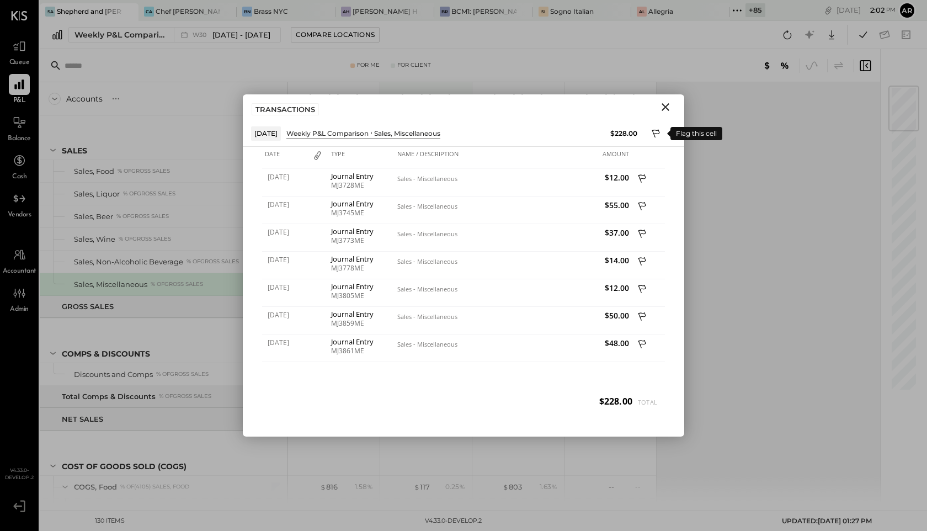
click at [656, 134] on icon at bounding box center [656, 133] width 8 height 8
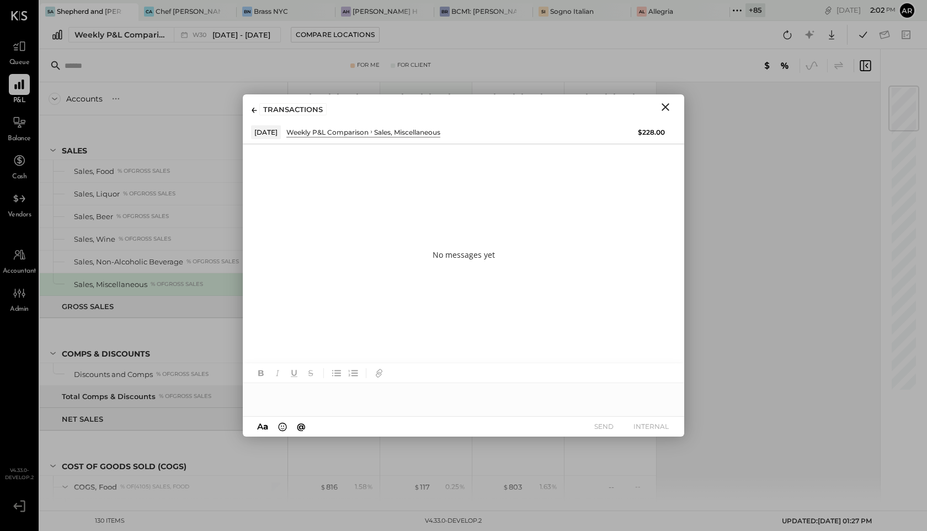
click at [343, 404] on div at bounding box center [463, 394] width 441 height 22
click at [669, 104] on icon "Close" at bounding box center [665, 106] width 13 height 13
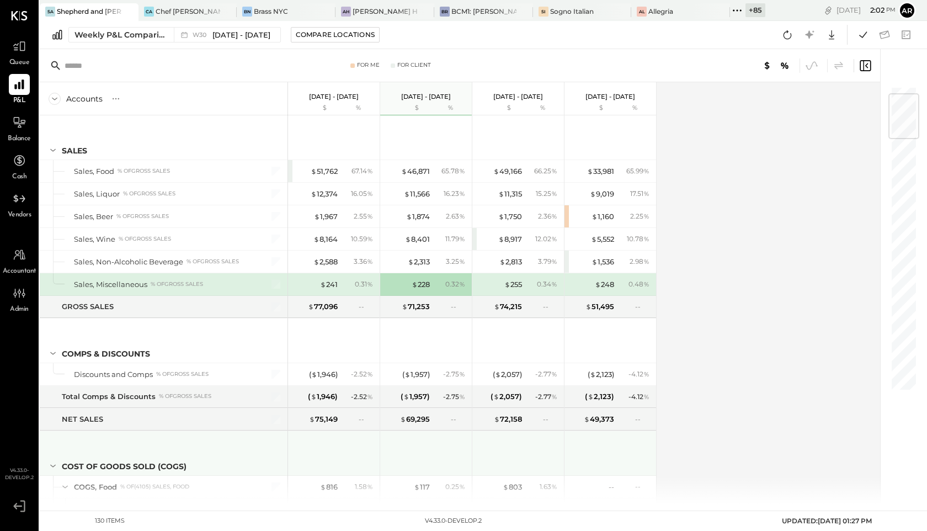
scroll to position [81, 0]
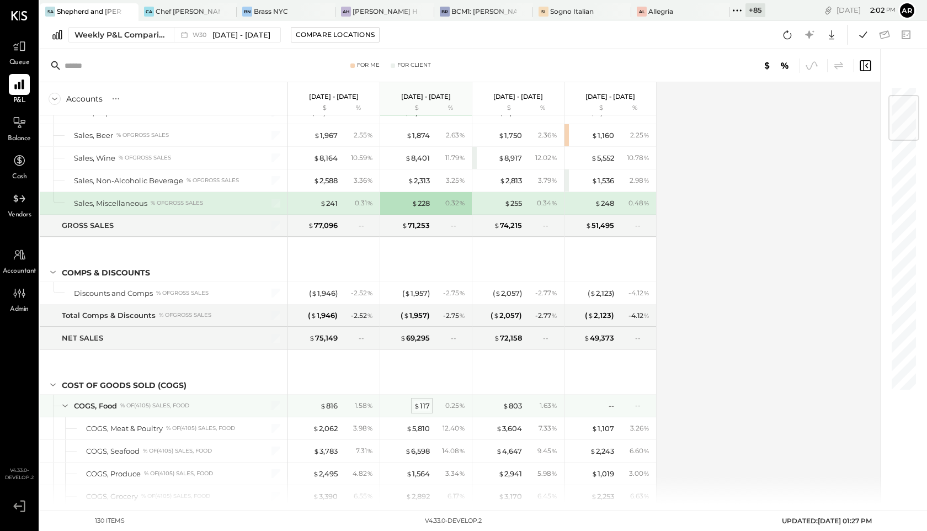
click at [420, 407] on div "$ 117" at bounding box center [422, 406] width 16 height 10
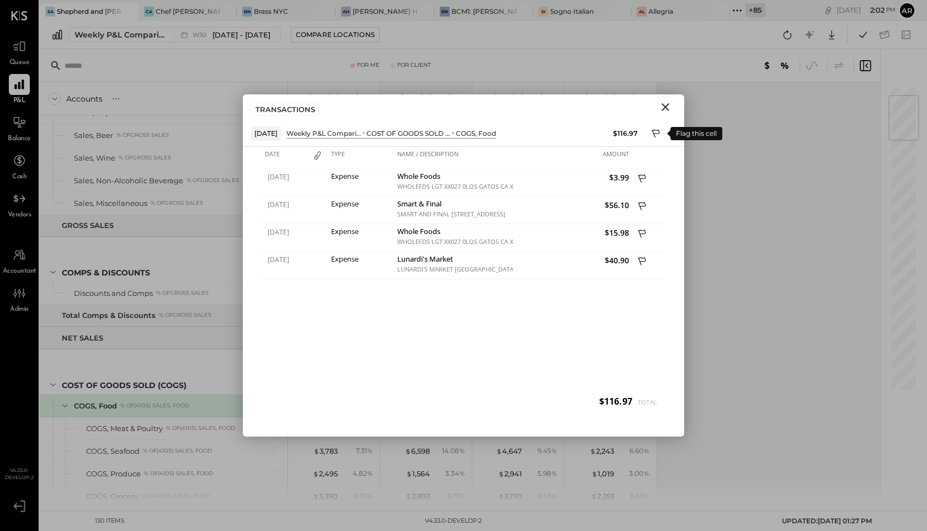
click at [657, 127] on button at bounding box center [656, 133] width 17 height 17
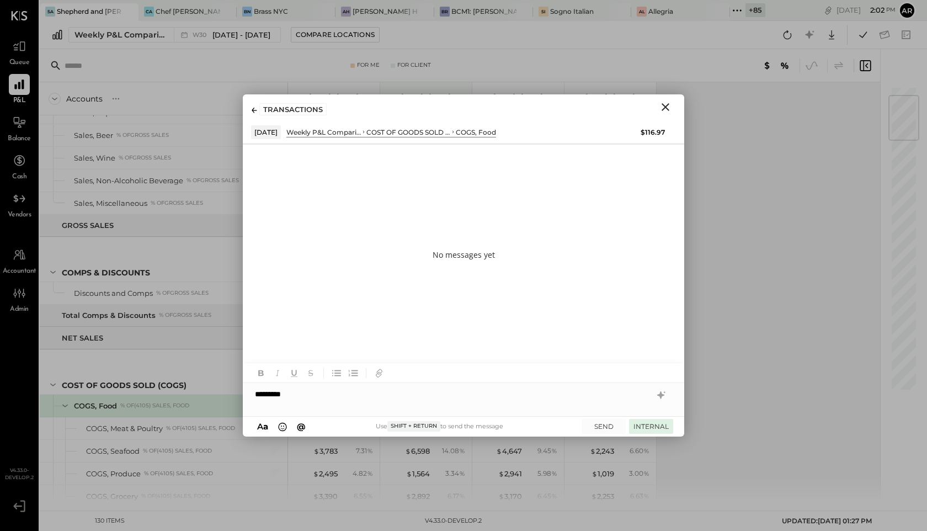
click at [642, 427] on button "INTERNAL" at bounding box center [651, 426] width 44 height 15
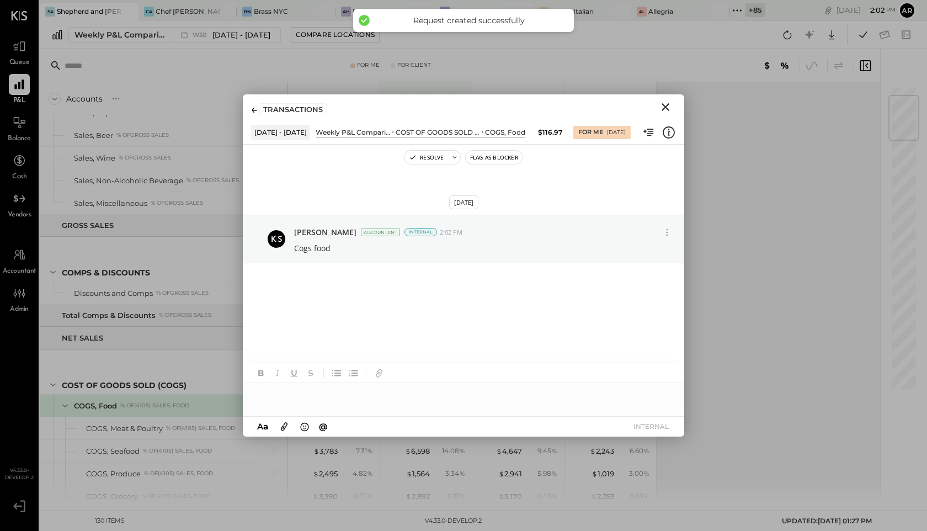
click at [667, 106] on icon "Close" at bounding box center [666, 107] width 8 height 8
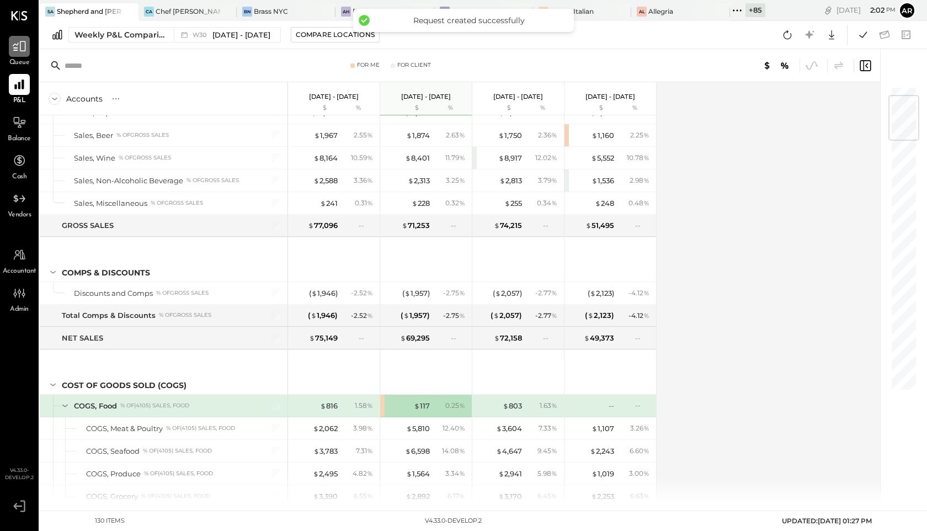
click at [17, 56] on div at bounding box center [19, 46] width 21 height 21
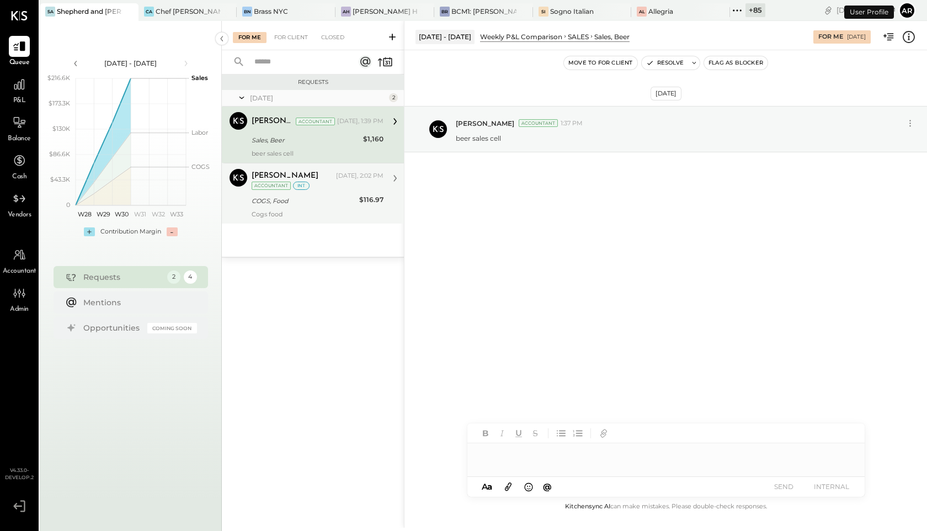
click at [325, 199] on div "COGS, Food" at bounding box center [304, 200] width 104 height 11
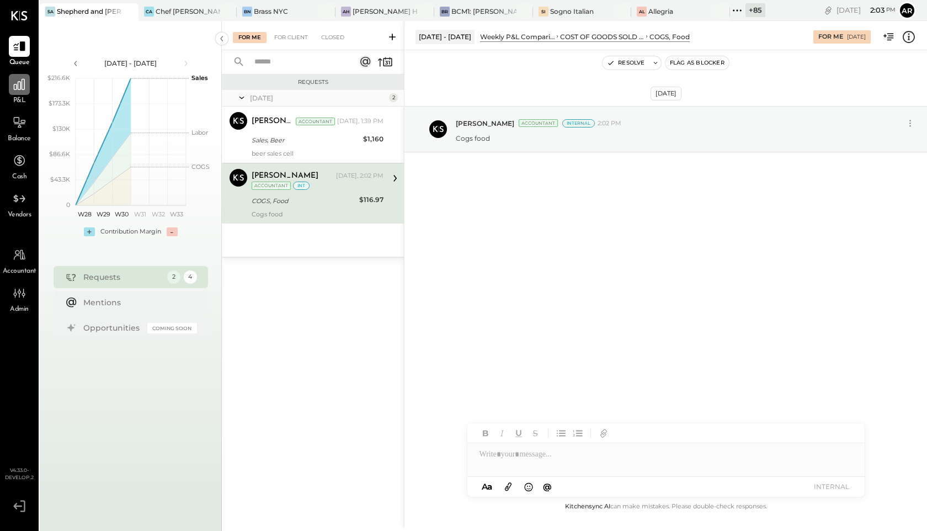
click at [16, 84] on icon at bounding box center [19, 84] width 11 height 11
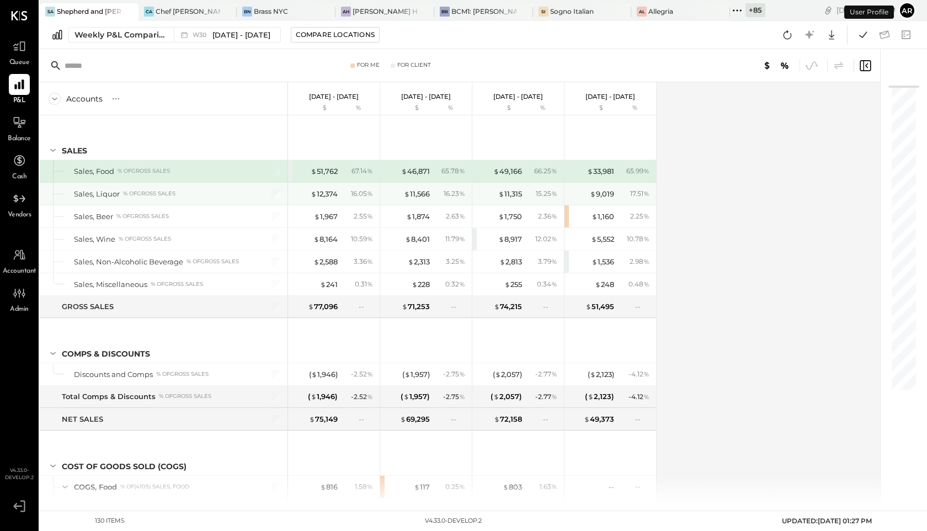
scroll to position [113, 0]
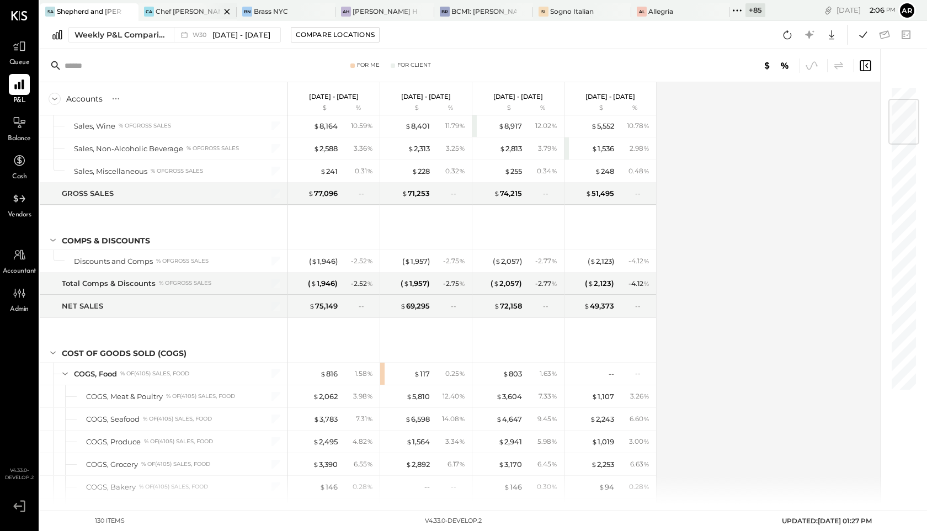
click at [180, 7] on div "Chef [PERSON_NAME]'s Vineyard Restaurant and Bar" at bounding box center [188, 11] width 65 height 9
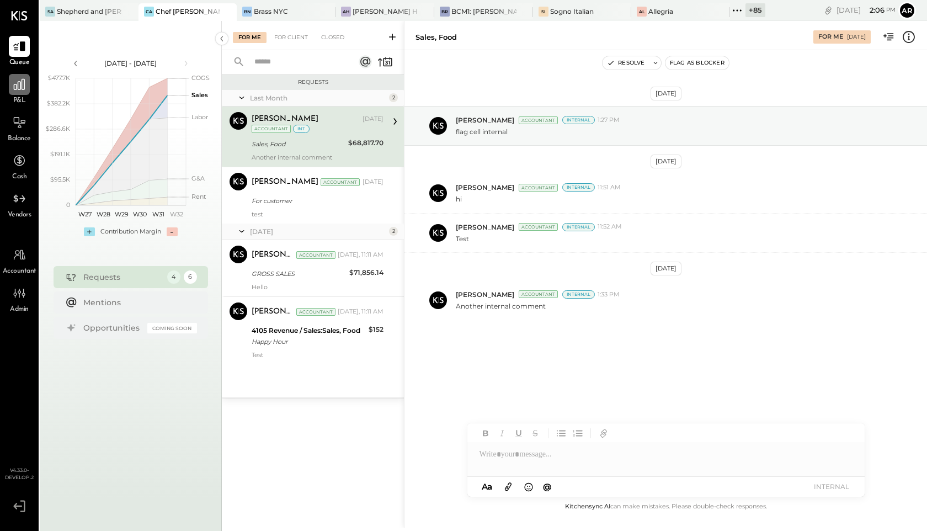
click at [15, 93] on div at bounding box center [19, 84] width 21 height 21
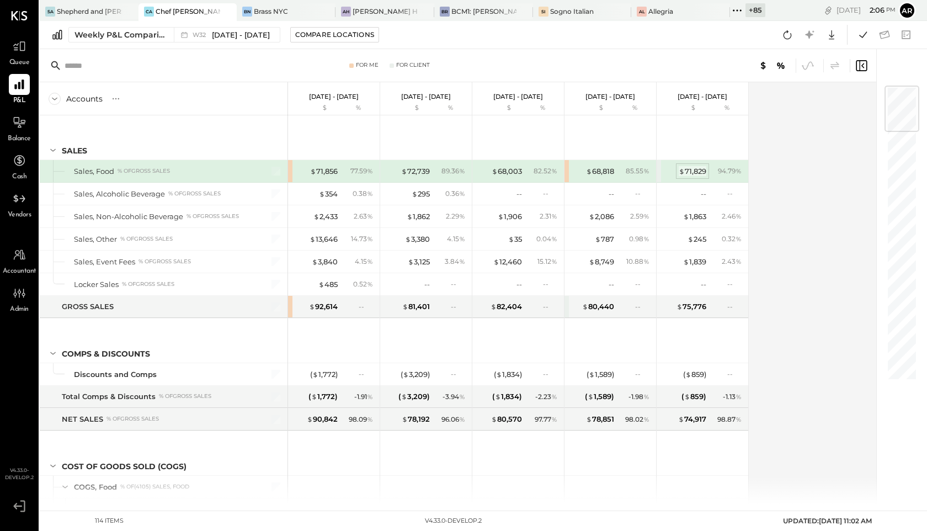
click at [691, 171] on div "$ 71,829" at bounding box center [693, 171] width 28 height 10
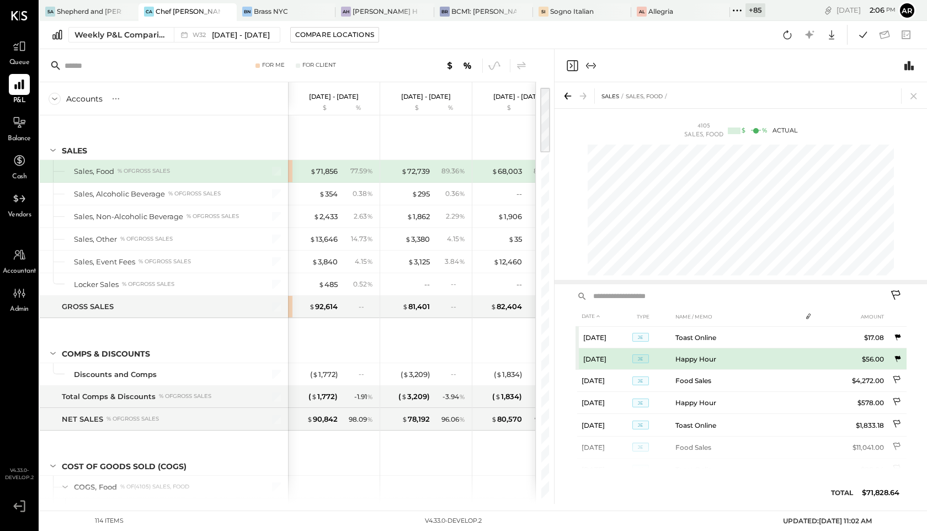
click at [896, 360] on icon at bounding box center [897, 358] width 9 height 9
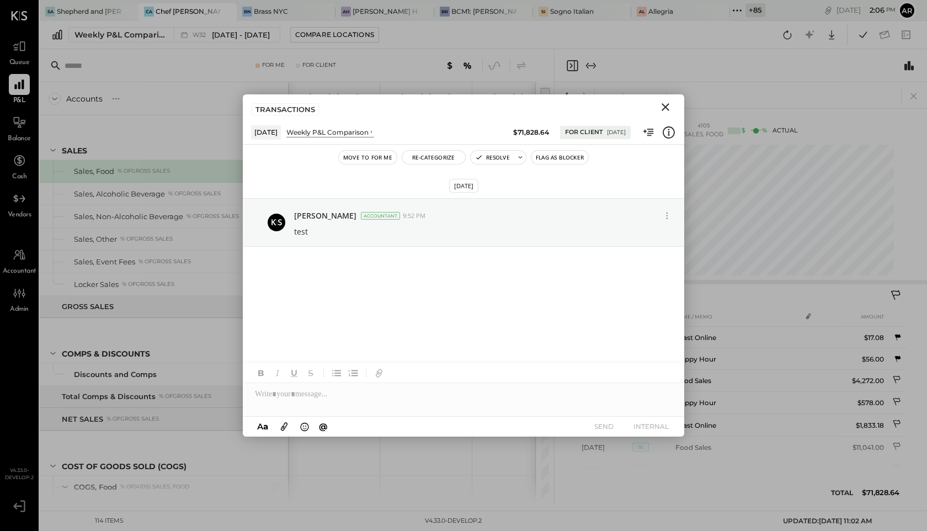
click at [663, 106] on icon "Close" at bounding box center [665, 106] width 13 height 13
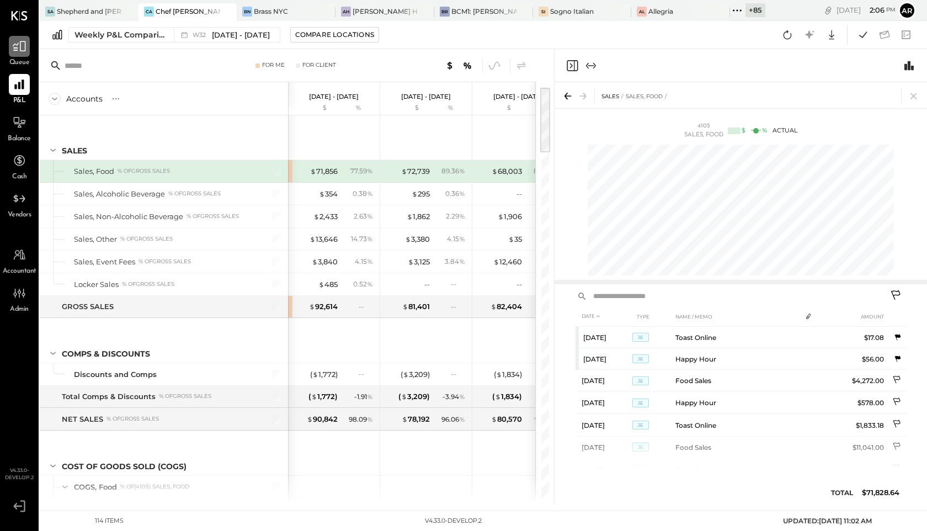
click at [15, 50] on icon at bounding box center [19, 46] width 13 height 10
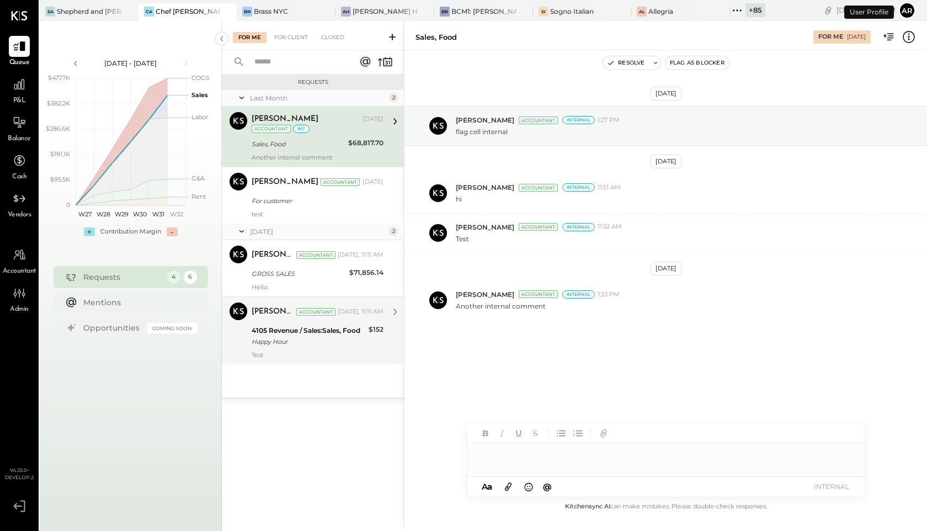
click at [283, 333] on div "4105 Revenue / Sales:Sales, Food" at bounding box center [309, 330] width 114 height 11
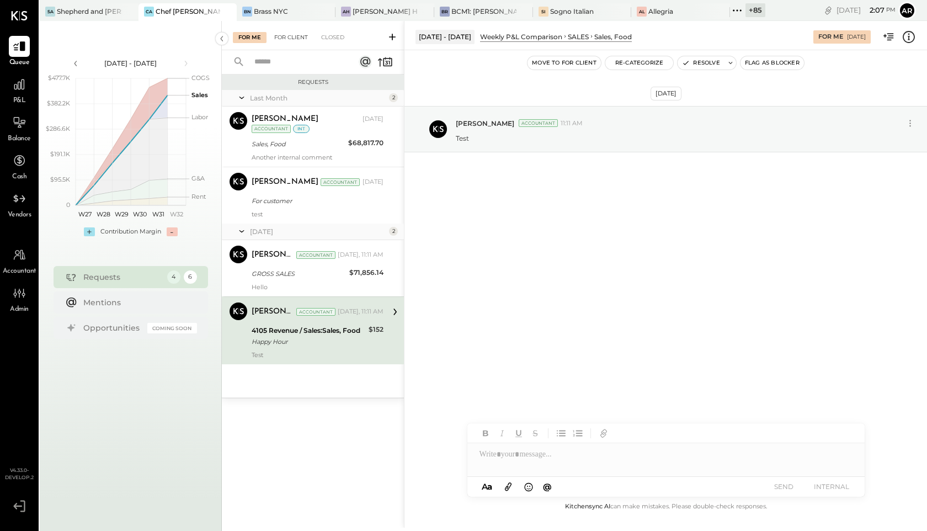
click at [283, 35] on div "For Client" at bounding box center [291, 37] width 45 height 11
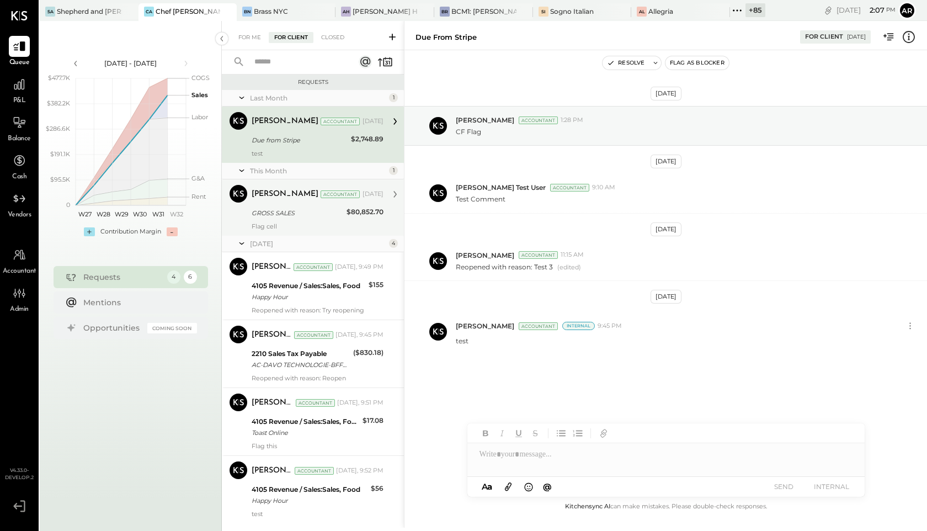
scroll to position [28, 0]
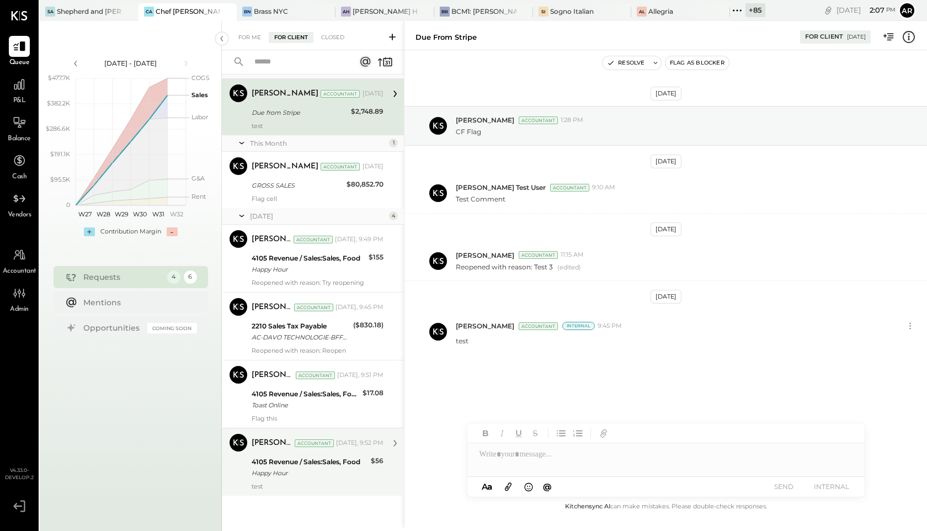
click at [289, 489] on div "test" at bounding box center [318, 486] width 132 height 8
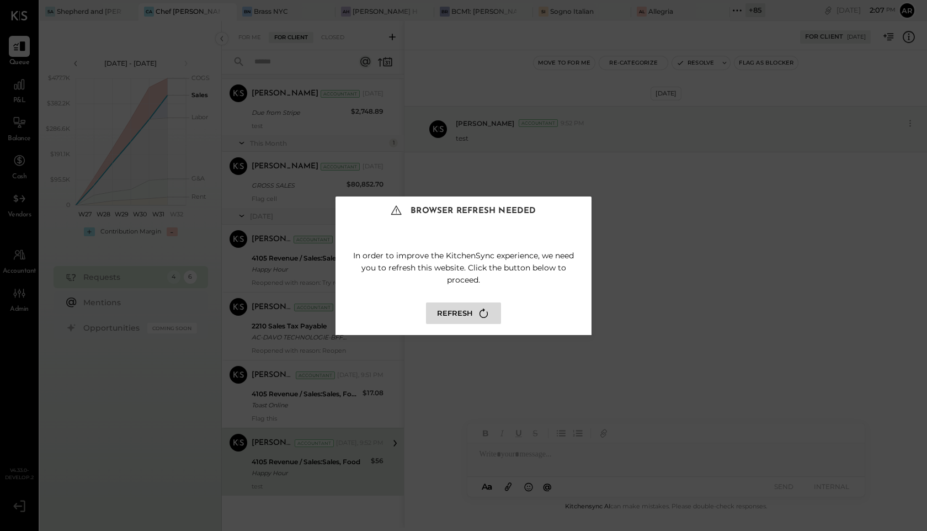
click at [467, 307] on button "Refresh" at bounding box center [463, 313] width 75 height 22
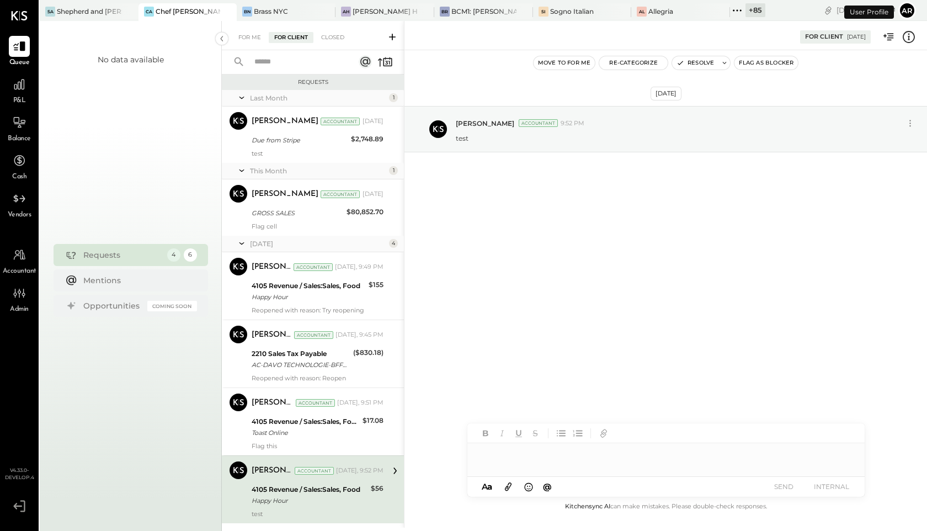
scroll to position [28, 0]
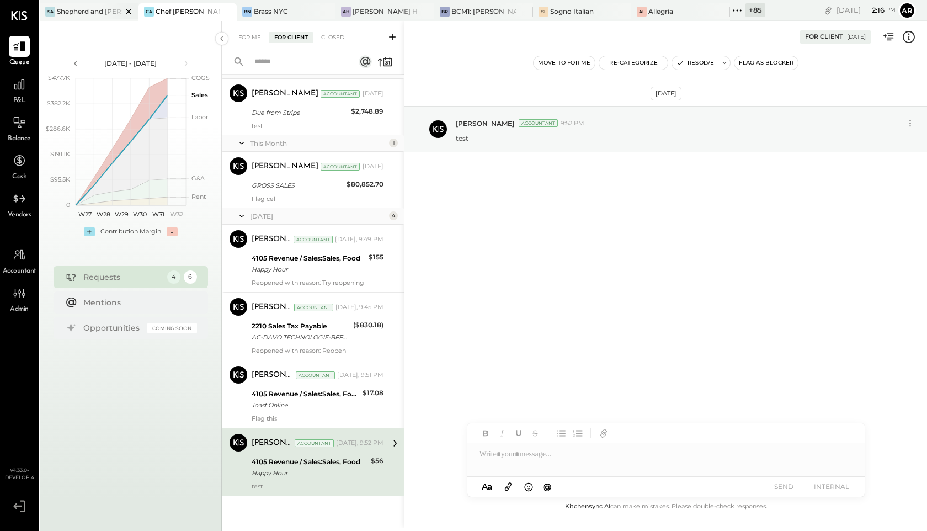
click at [86, 14] on div "Shepherd and [PERSON_NAME]" at bounding box center [89, 11] width 65 height 9
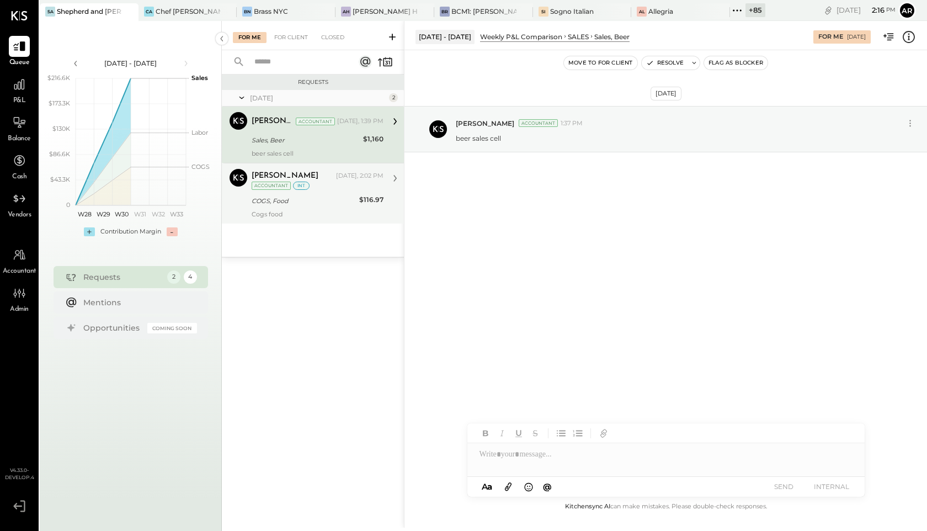
click at [317, 195] on div "COGS, Food" at bounding box center [304, 200] width 104 height 11
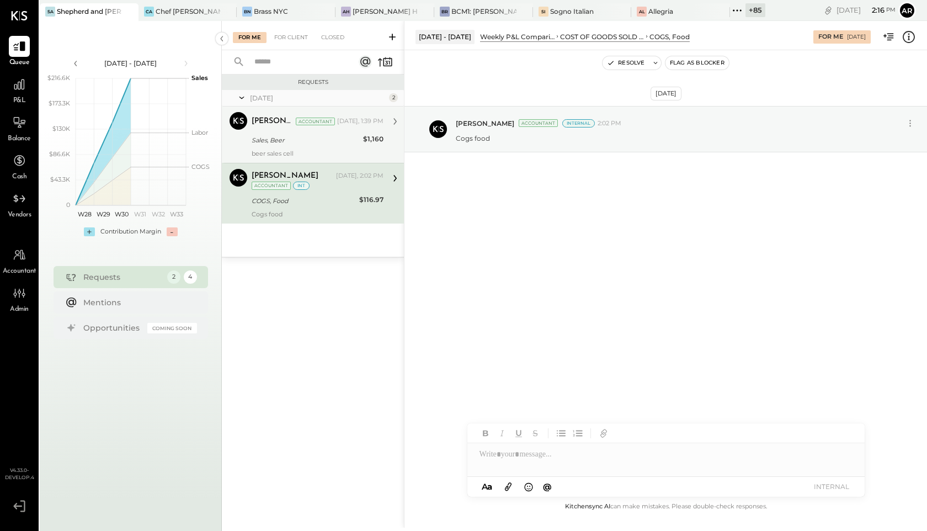
click at [317, 157] on div "[PERSON_NAME] Accountant [PERSON_NAME] Accountant [DATE], 1:39 PM Sales, Beer $…" at bounding box center [313, 135] width 182 height 56
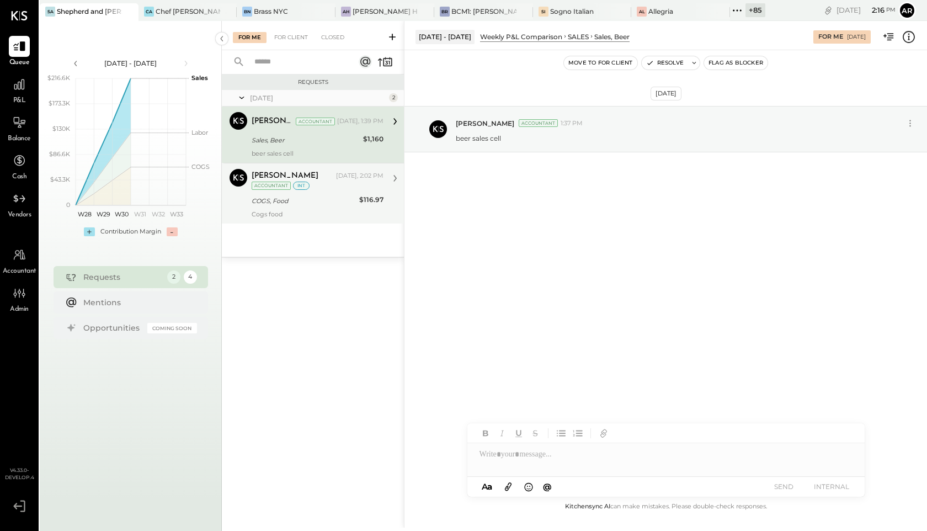
click at [323, 207] on div "[PERSON_NAME] [DATE], 2:02 PM Accountant int COGS, Food $116.97 Cogs food" at bounding box center [318, 193] width 132 height 49
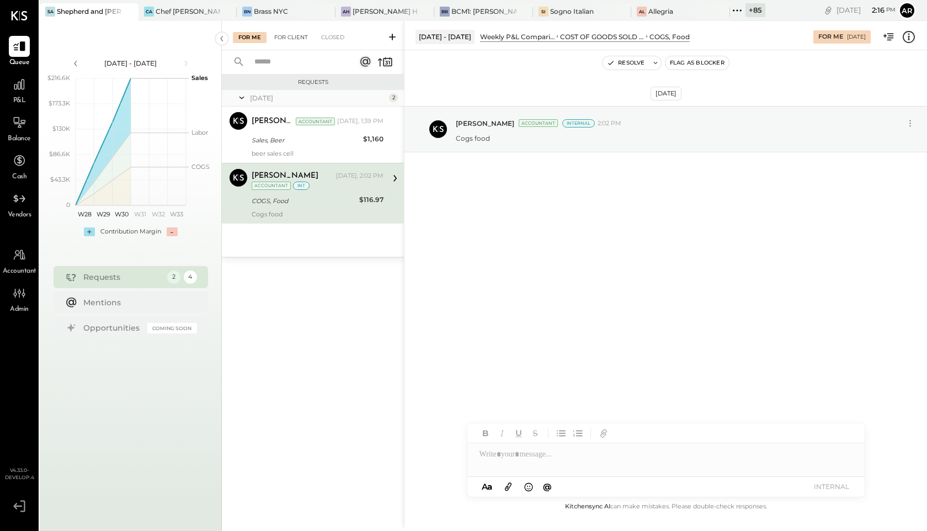
click at [277, 38] on div "For Client" at bounding box center [291, 37] width 45 height 11
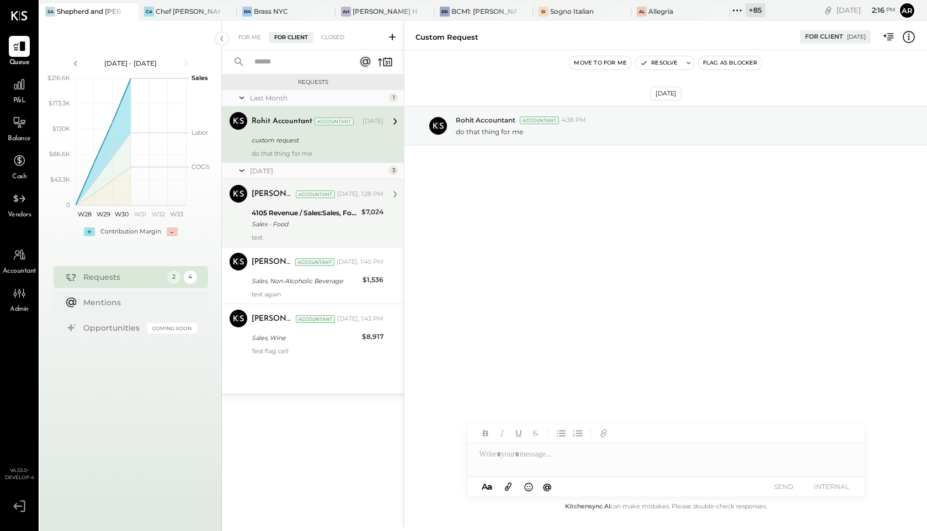
click at [303, 208] on div "4105 Revenue / Sales:Sales, Food" at bounding box center [305, 212] width 107 height 11
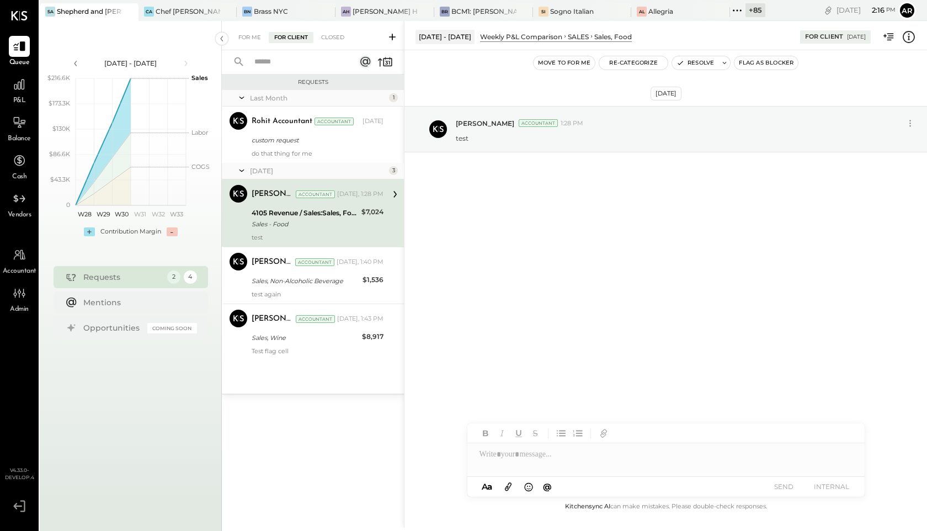
click at [910, 40] on icon at bounding box center [909, 37] width 14 height 14
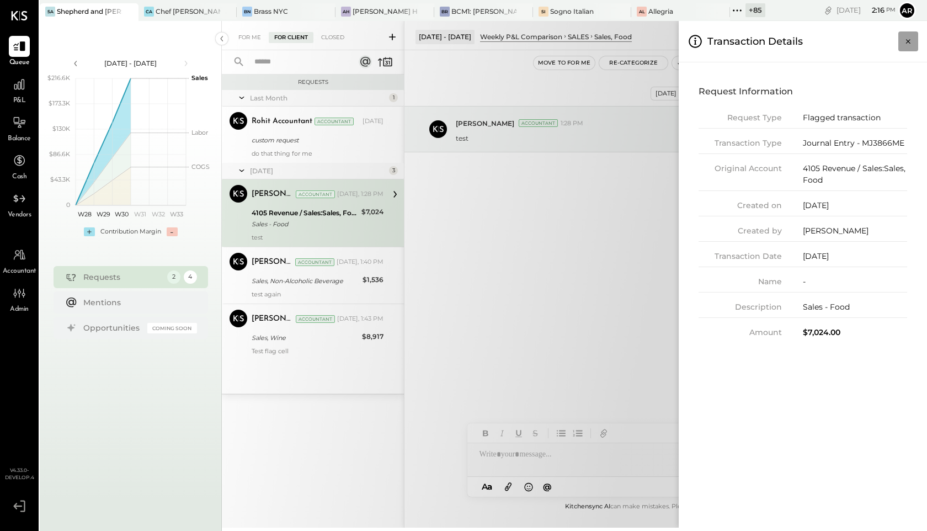
click at [910, 40] on icon "Close panel" at bounding box center [908, 41] width 11 height 11
